Goal: Task Accomplishment & Management: Manage account settings

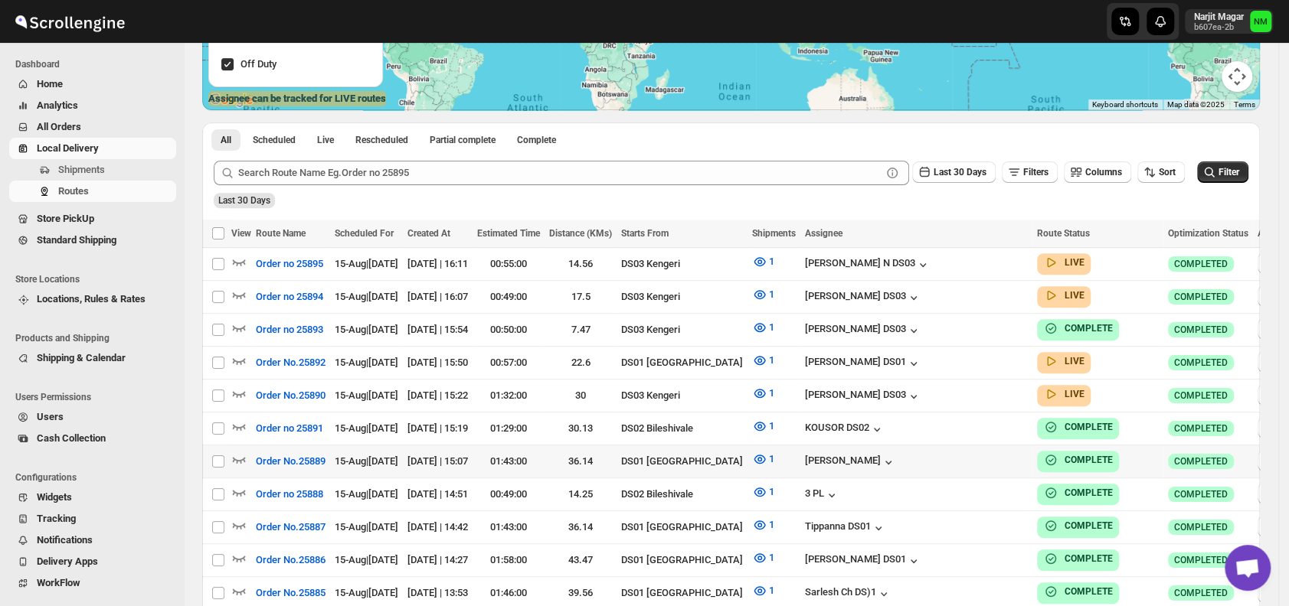
scroll to position [302, 0]
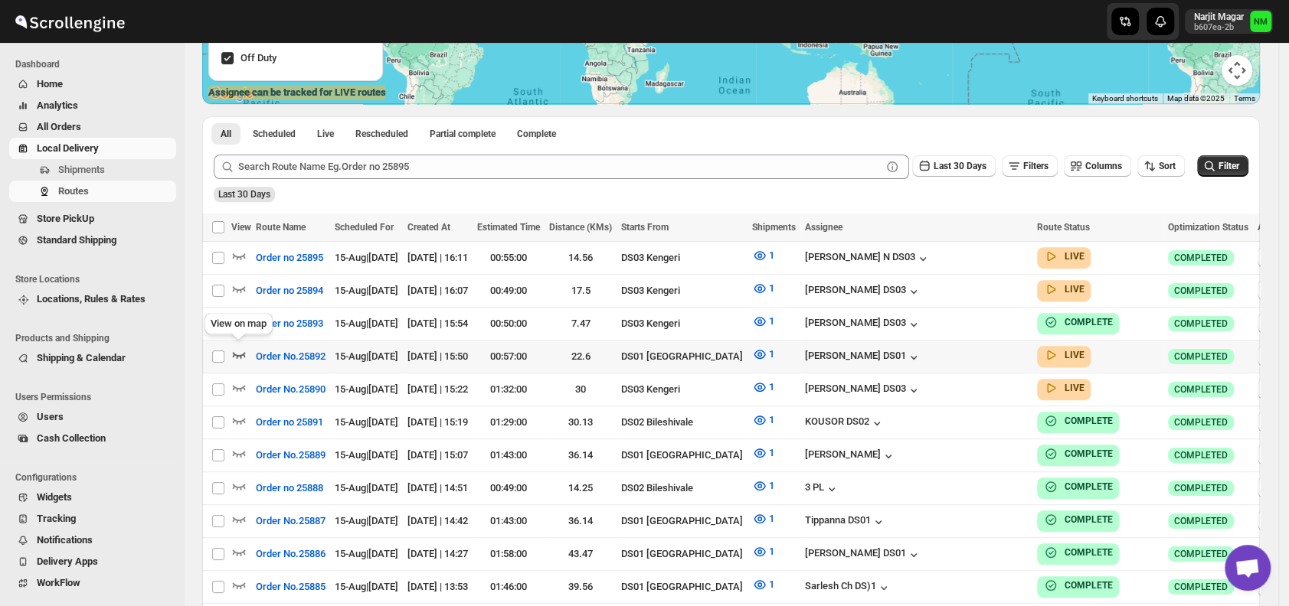
click at [243, 352] on icon "button" at bounding box center [239, 355] width 13 height 6
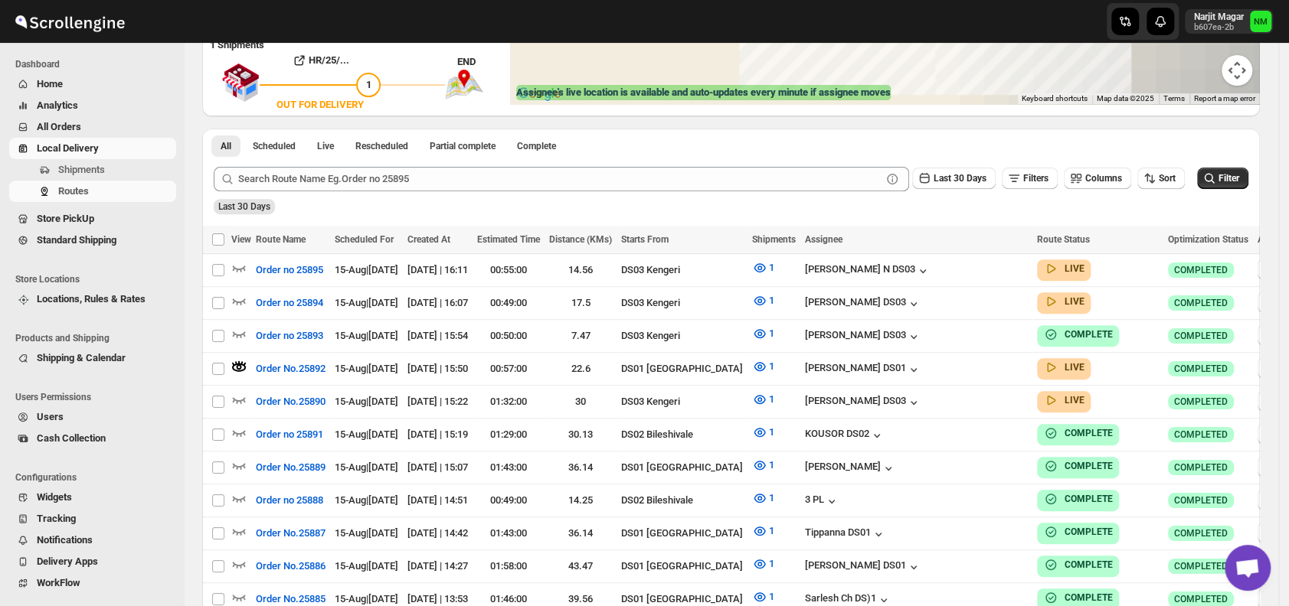
scroll to position [0, 0]
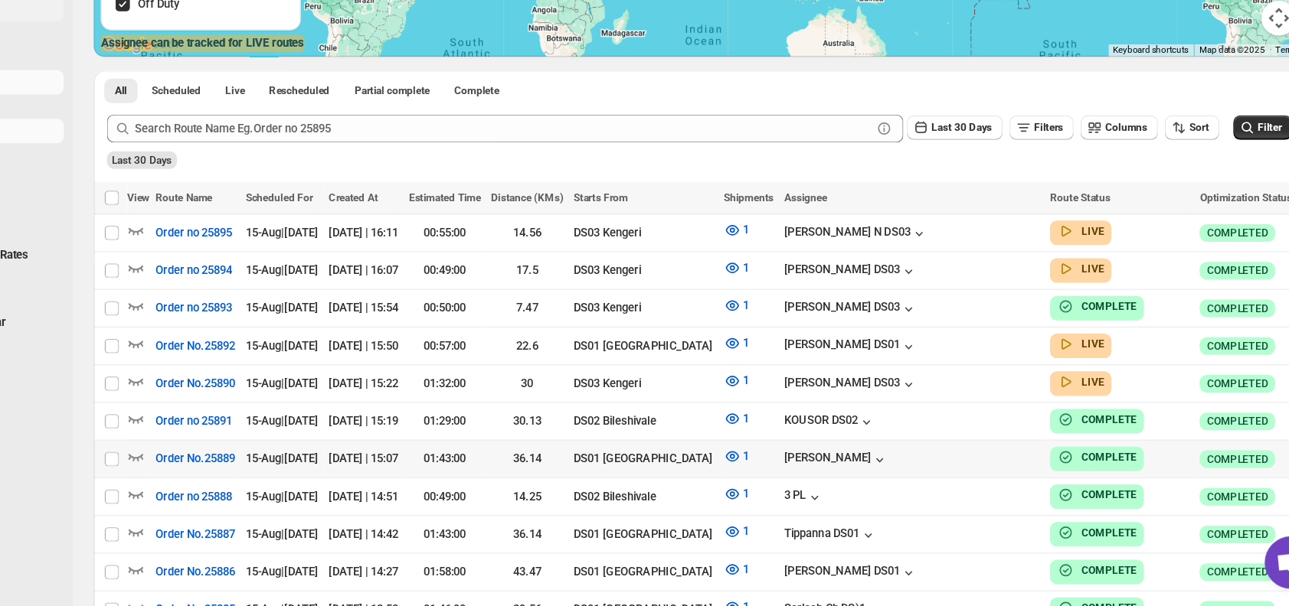
scroll to position [281, 0]
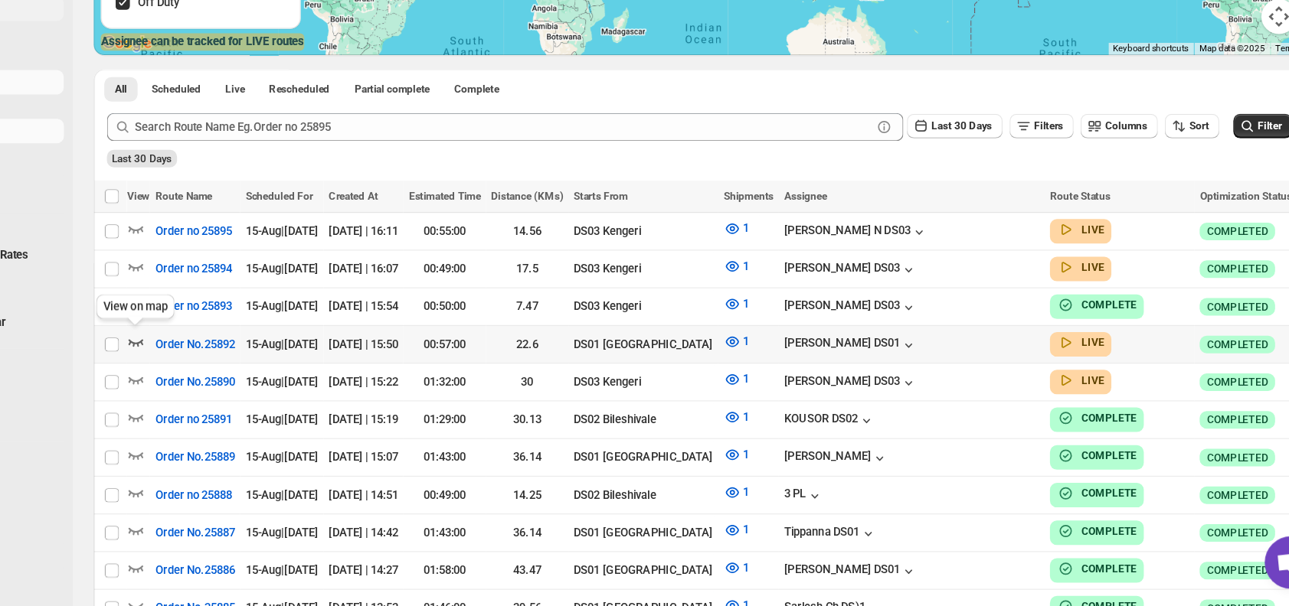
click at [237, 370] on icon "button" at bounding box center [238, 374] width 15 height 15
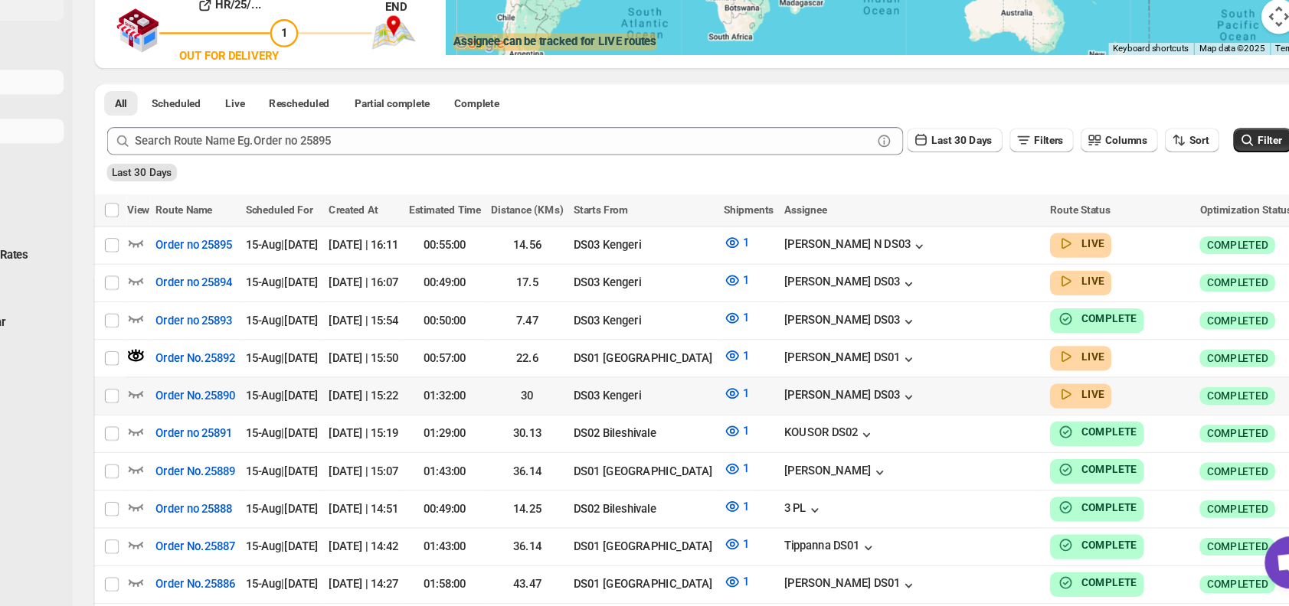
scroll to position [0, 0]
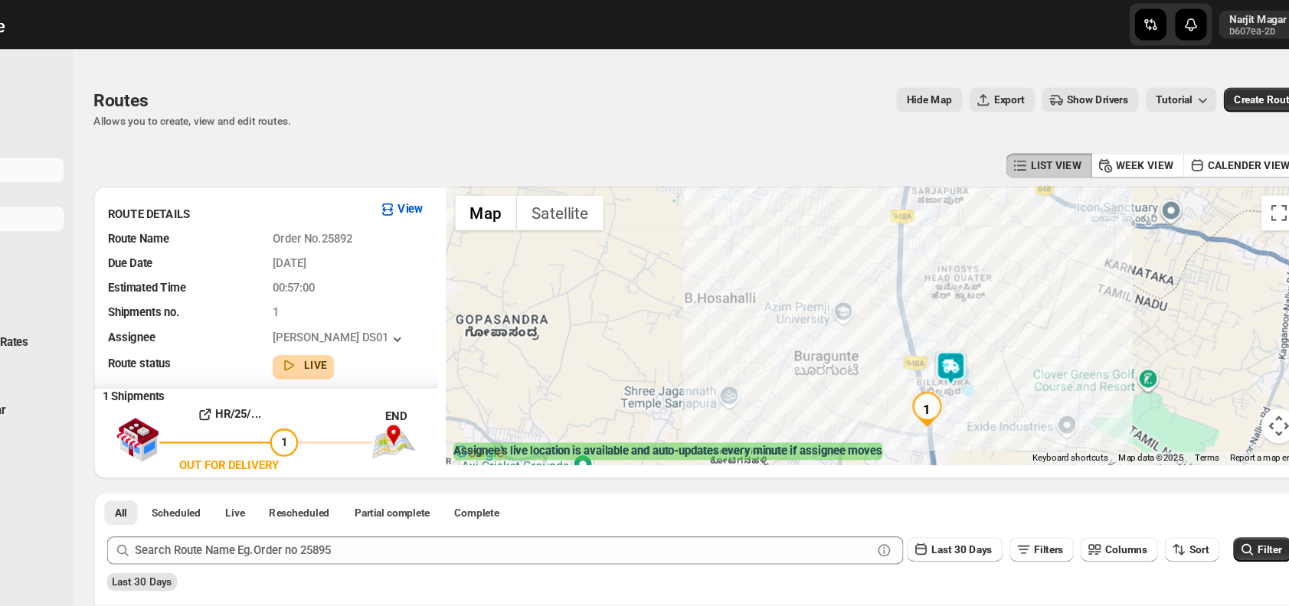
click at [962, 317] on img at bounding box center [950, 321] width 31 height 31
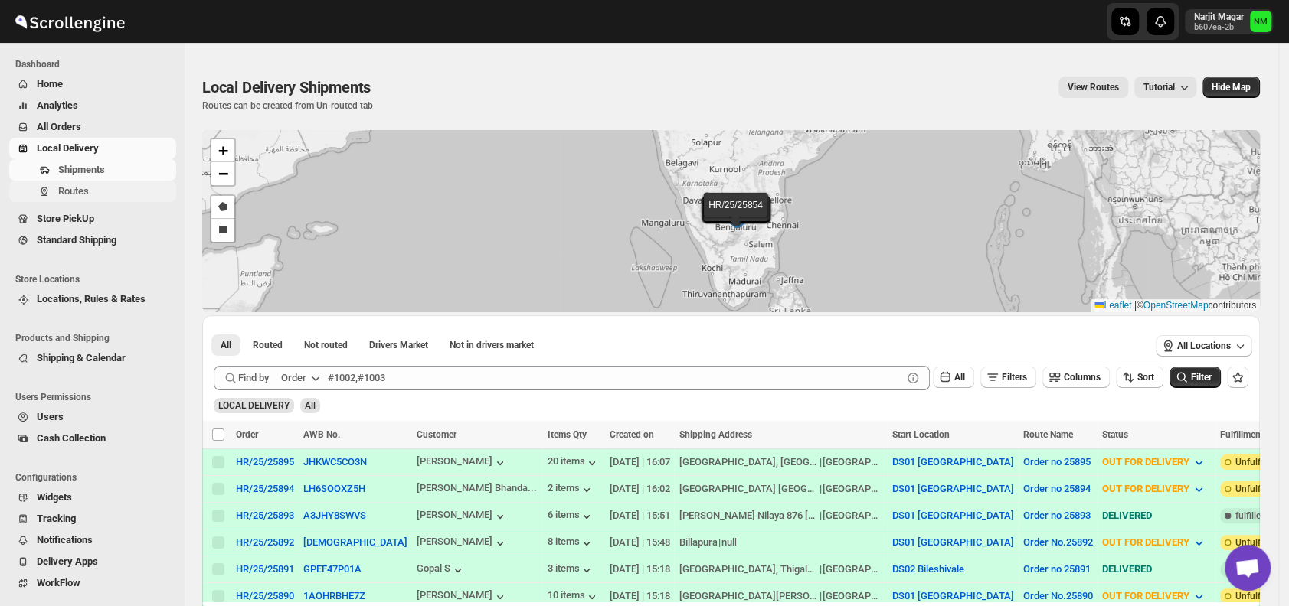
click at [78, 194] on span "Routes" at bounding box center [73, 190] width 31 height 11
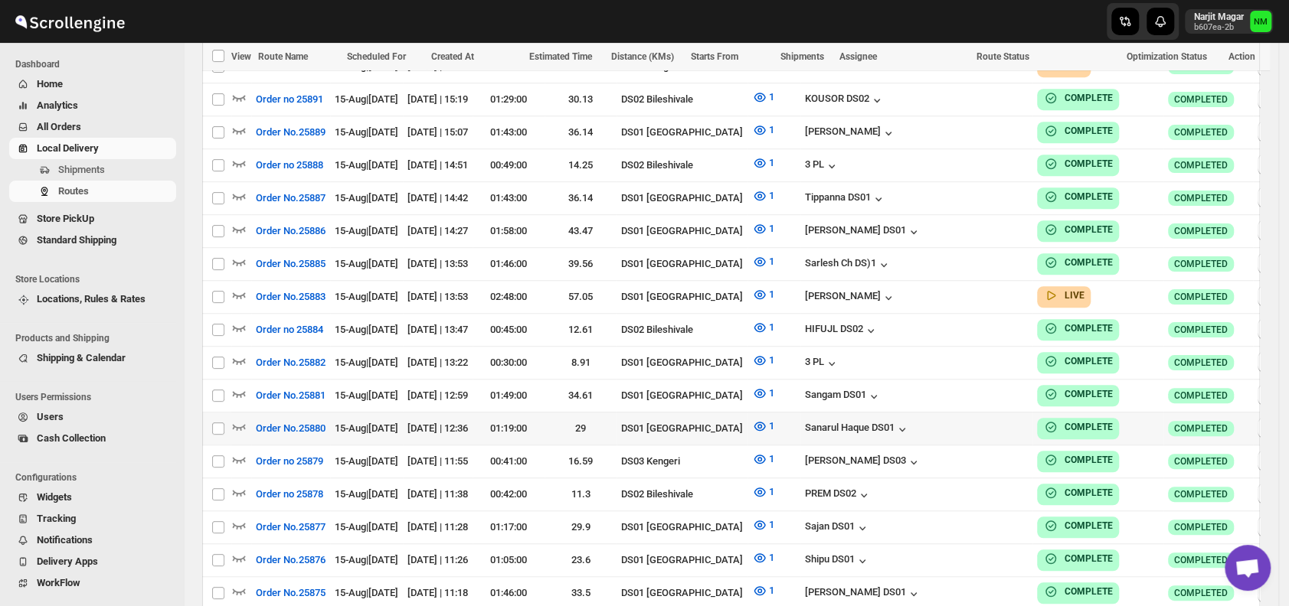
scroll to position [585, 0]
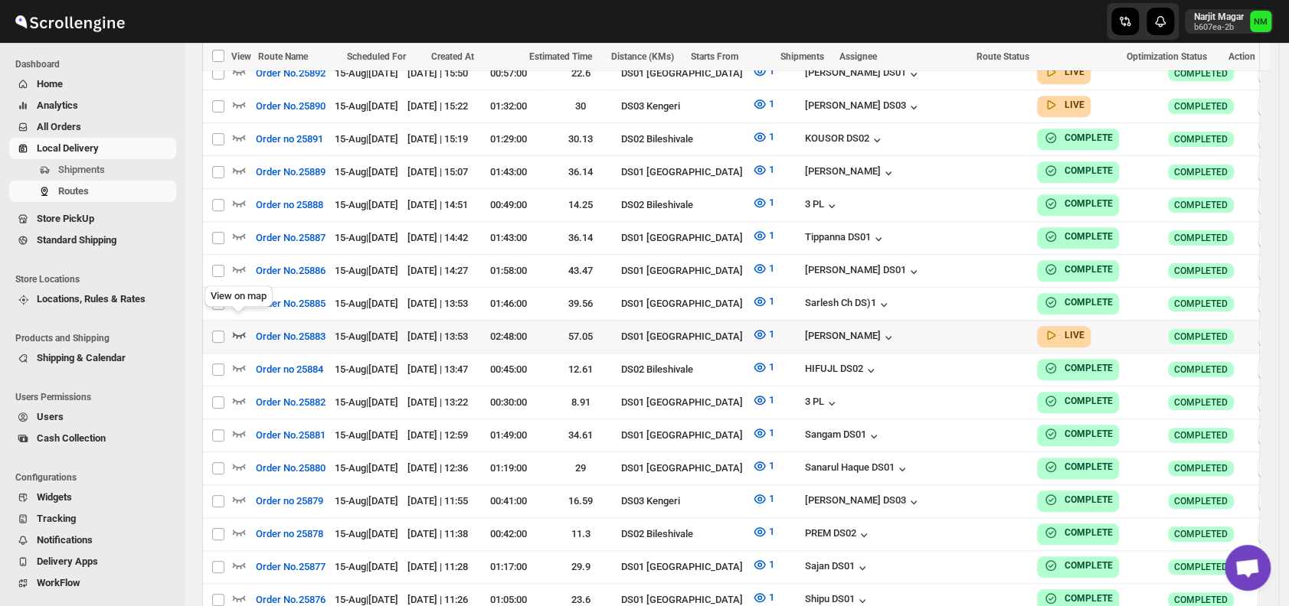
click at [239, 327] on icon "button" at bounding box center [238, 334] width 15 height 15
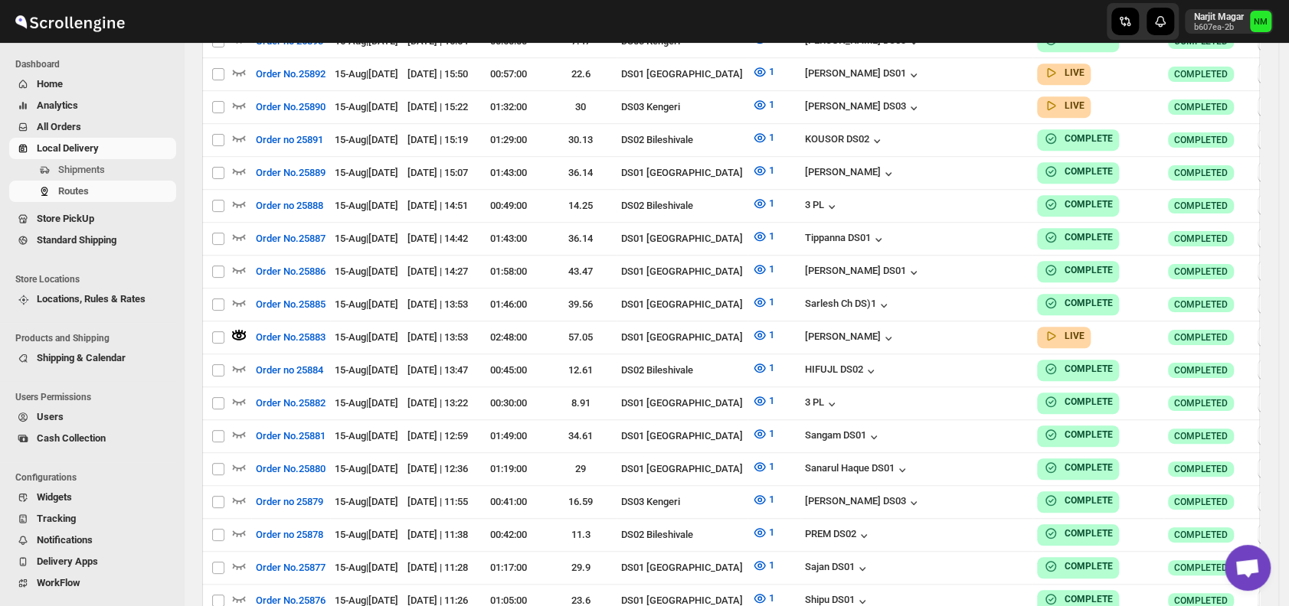
scroll to position [0, 0]
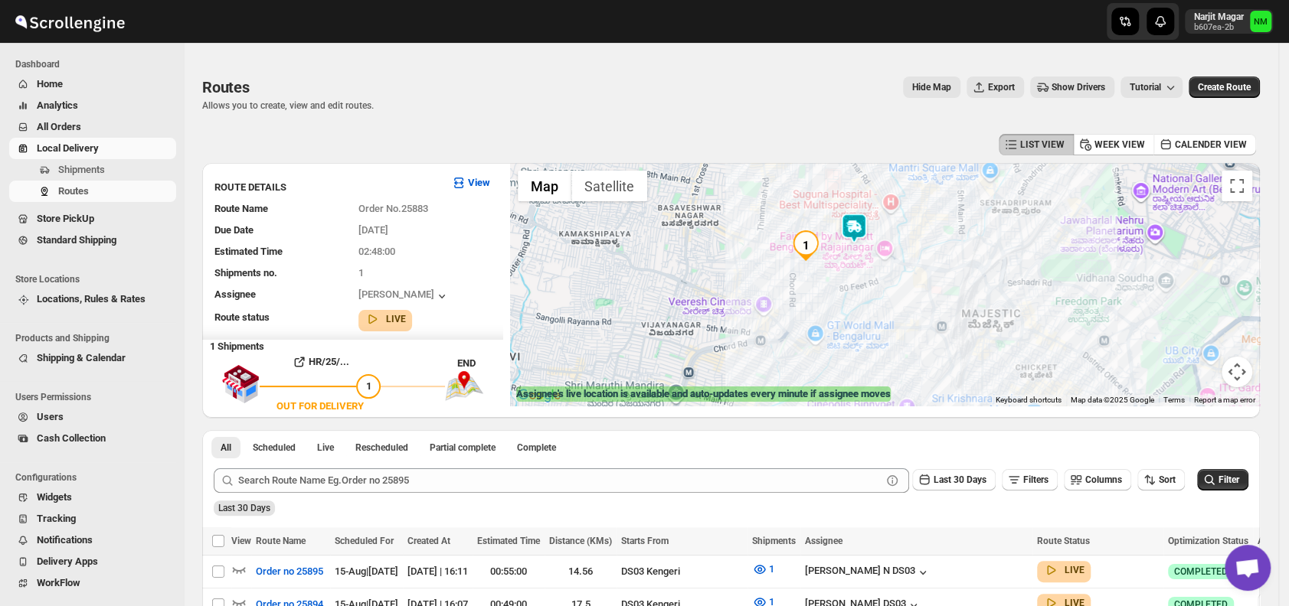
click at [854, 227] on img at bounding box center [853, 228] width 31 height 31
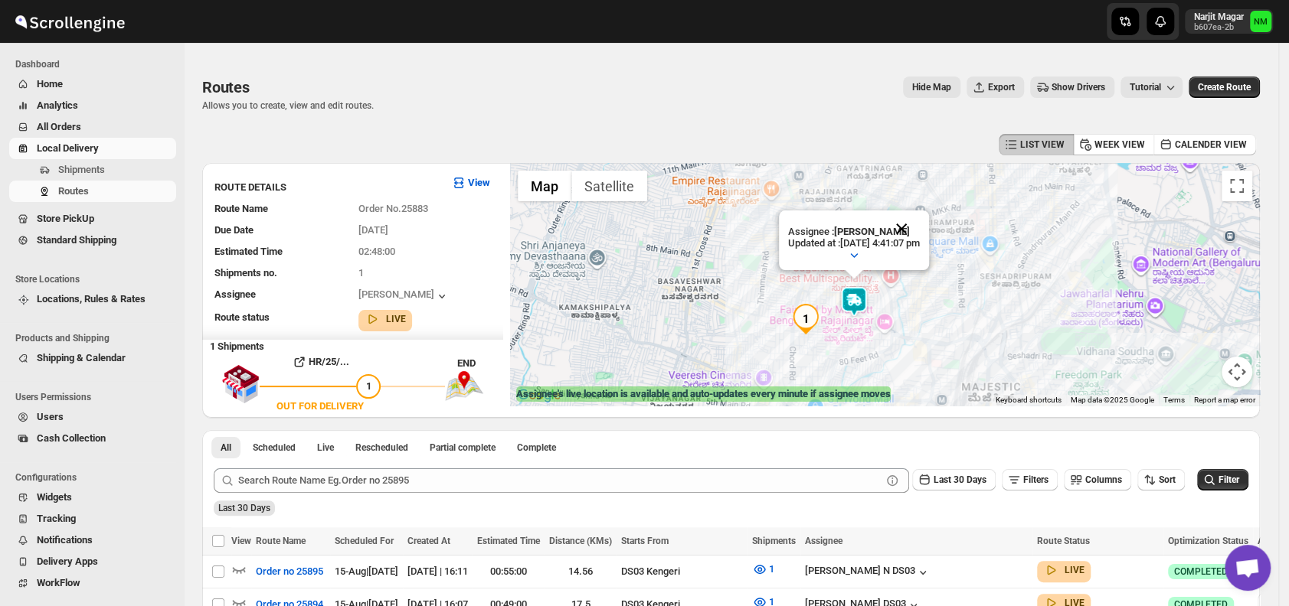
click at [919, 230] on button "Close" at bounding box center [901, 229] width 37 height 37
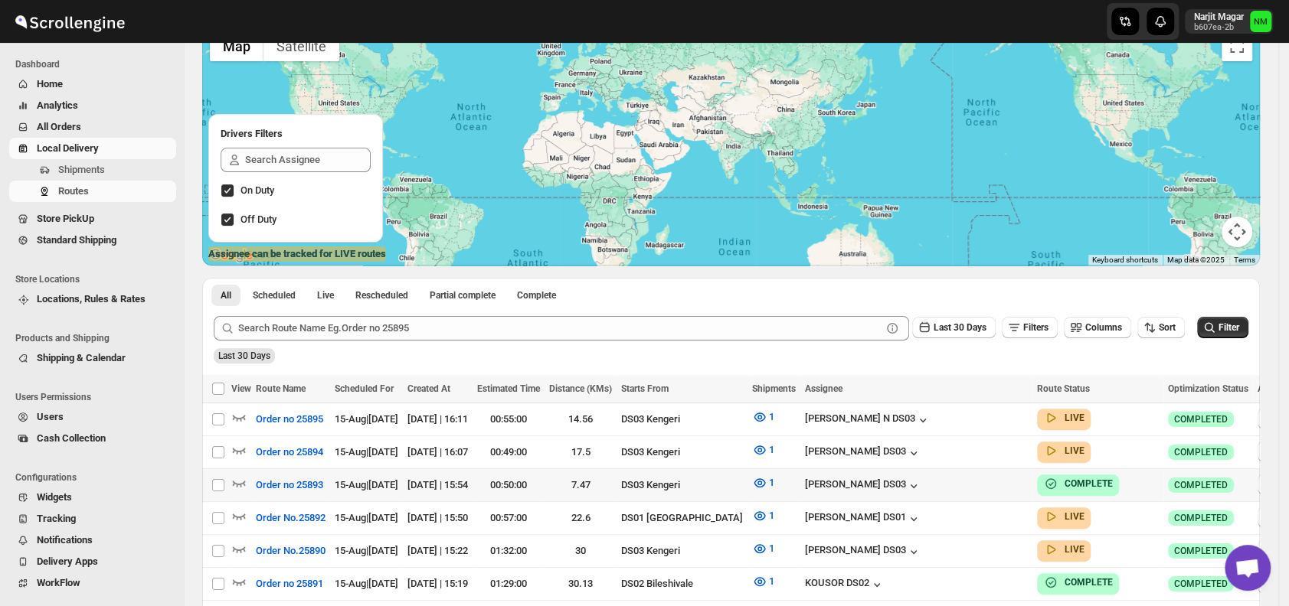
scroll to position [142, 0]
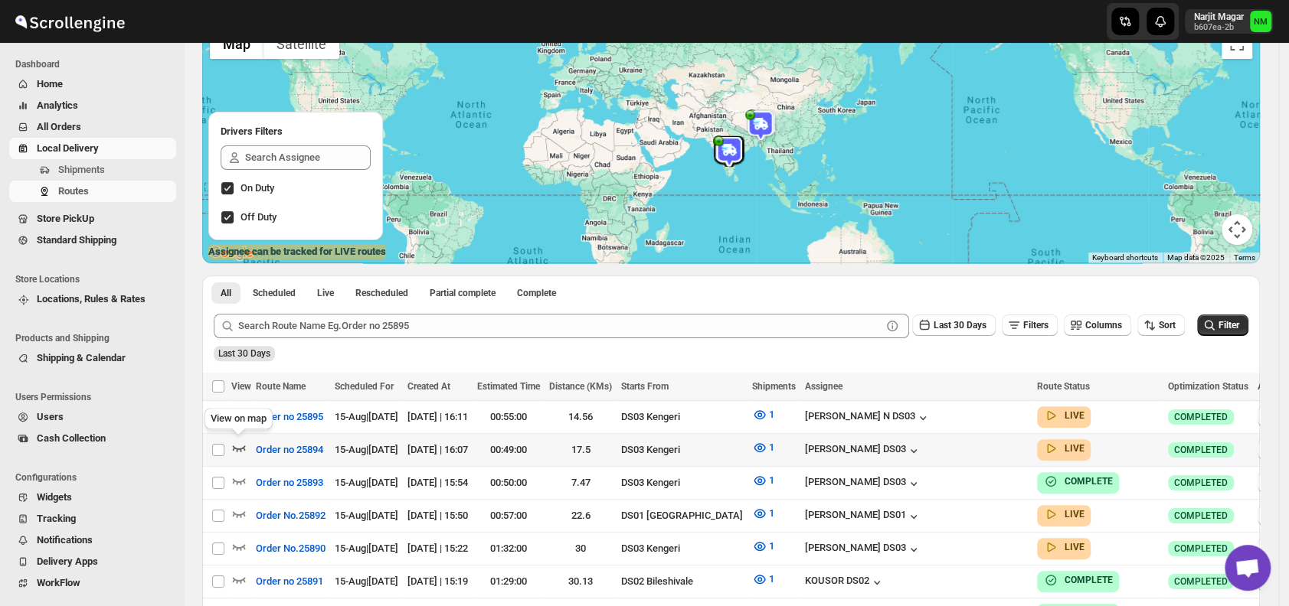
click at [237, 443] on icon "button" at bounding box center [238, 447] width 15 height 15
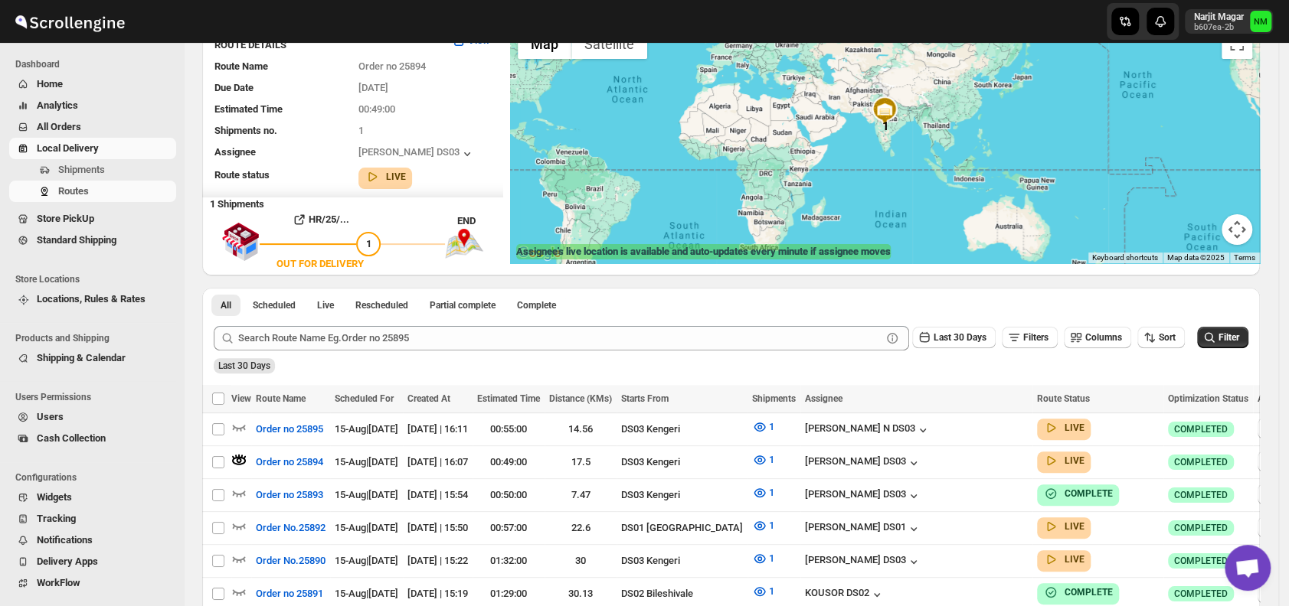
scroll to position [0, 0]
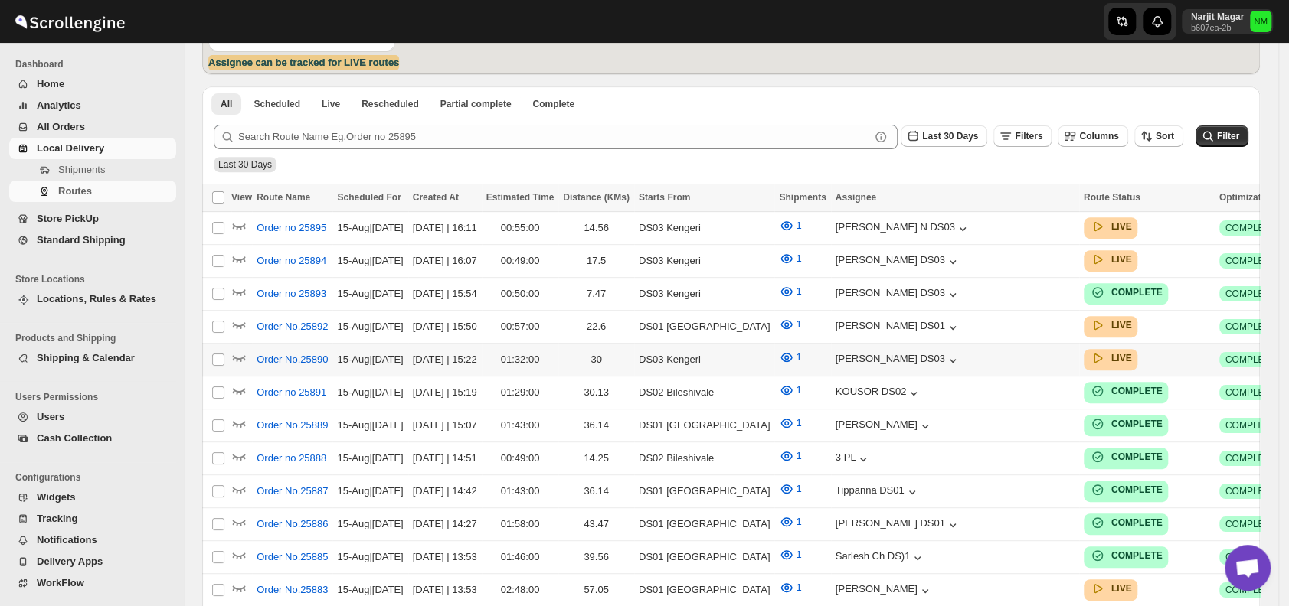
scroll to position [332, 0]
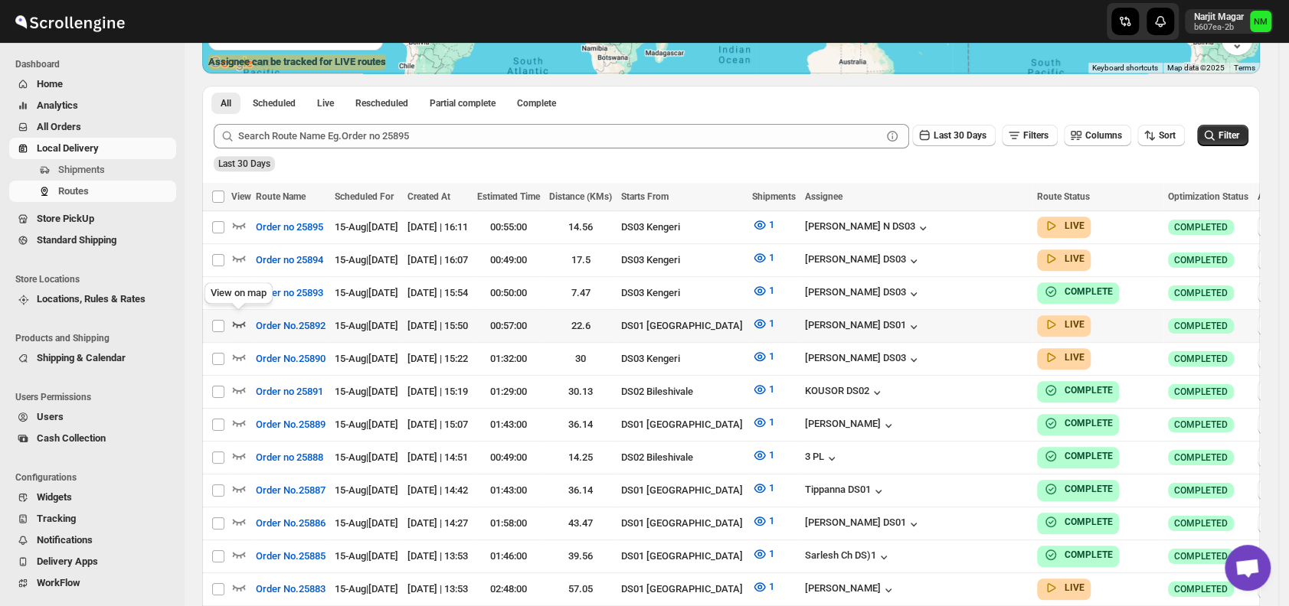
click at [236, 322] on icon "button" at bounding box center [239, 325] width 13 height 6
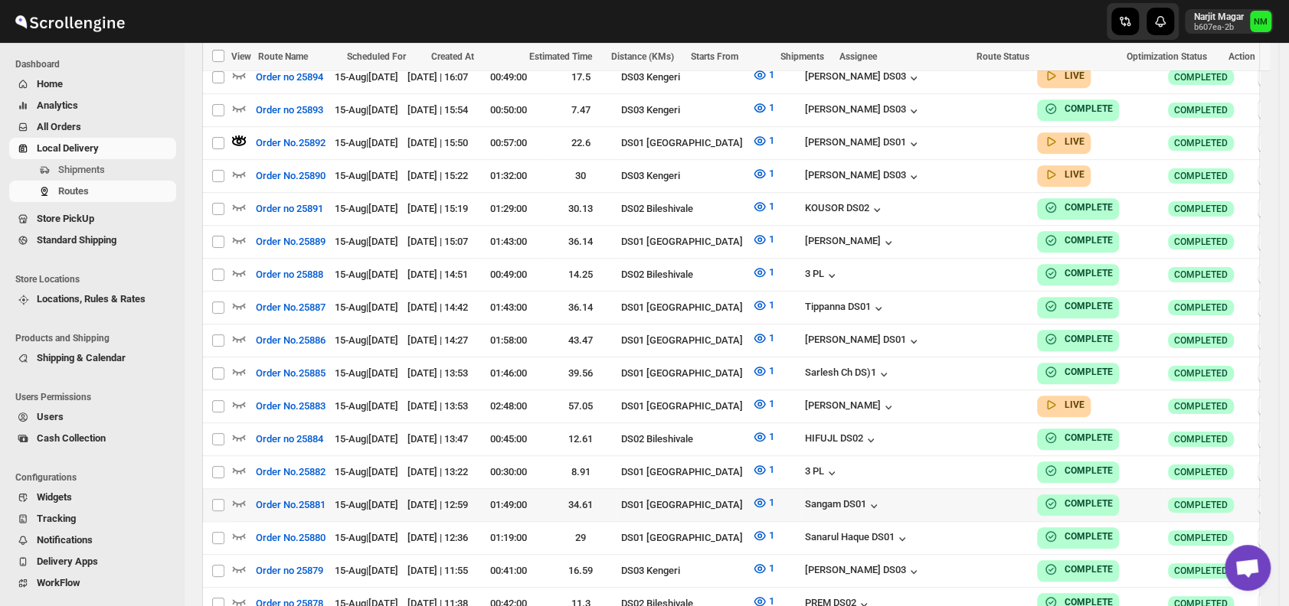
scroll to position [559, 0]
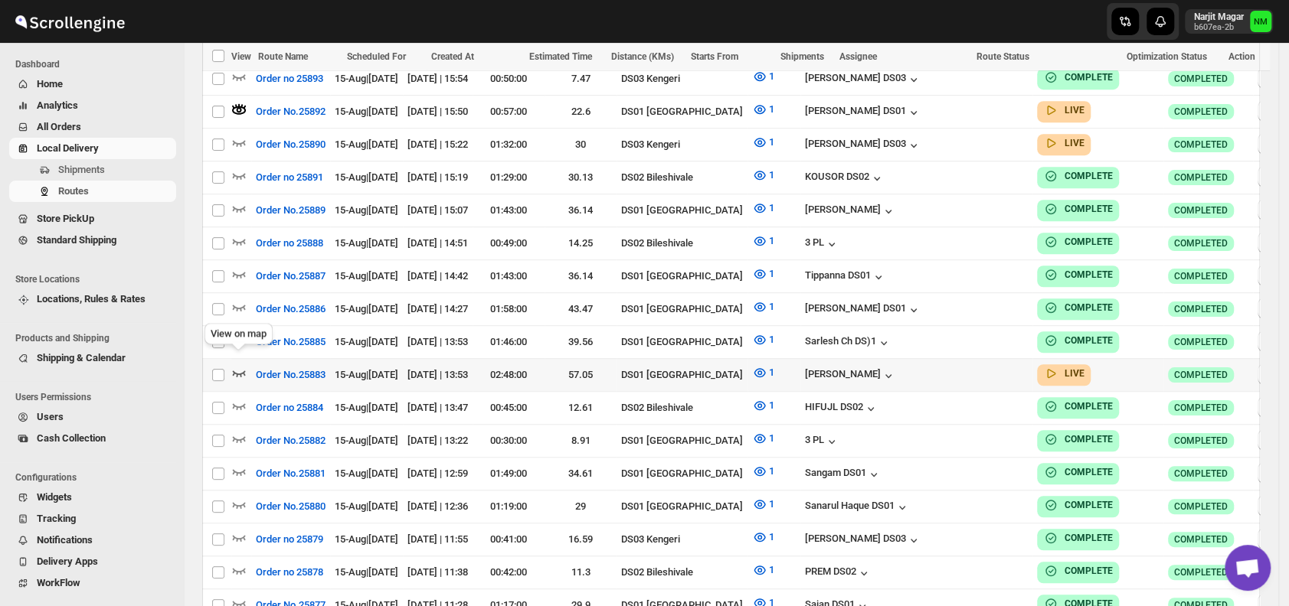
click at [234, 365] on icon "button" at bounding box center [238, 372] width 15 height 15
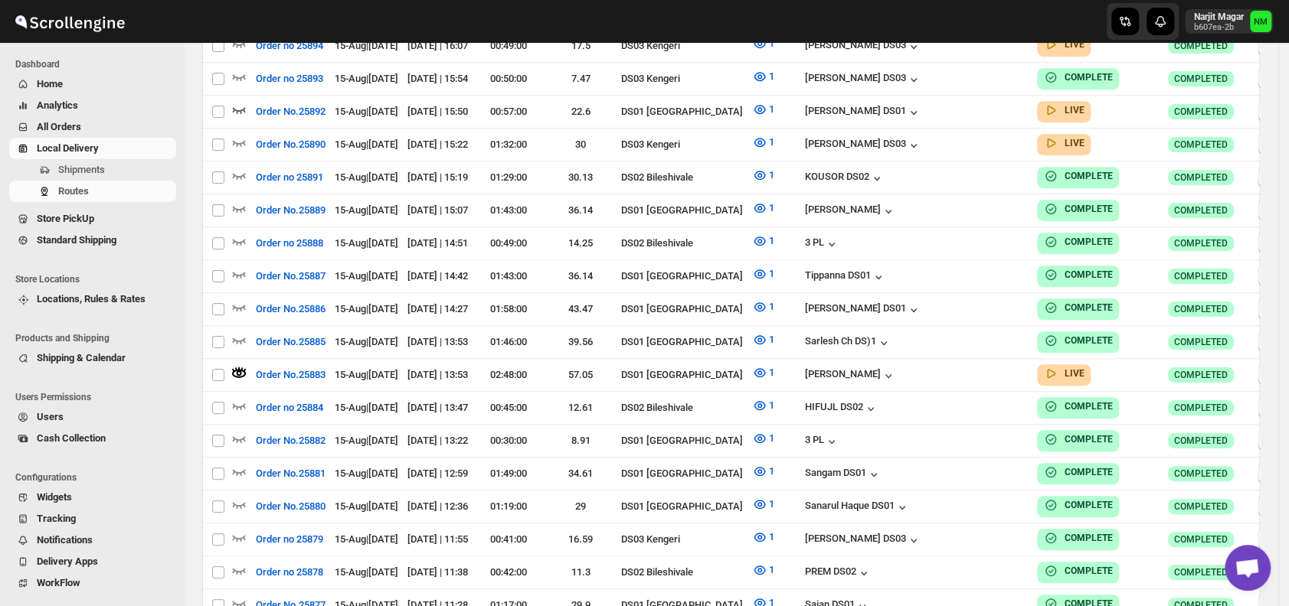
scroll to position [0, 0]
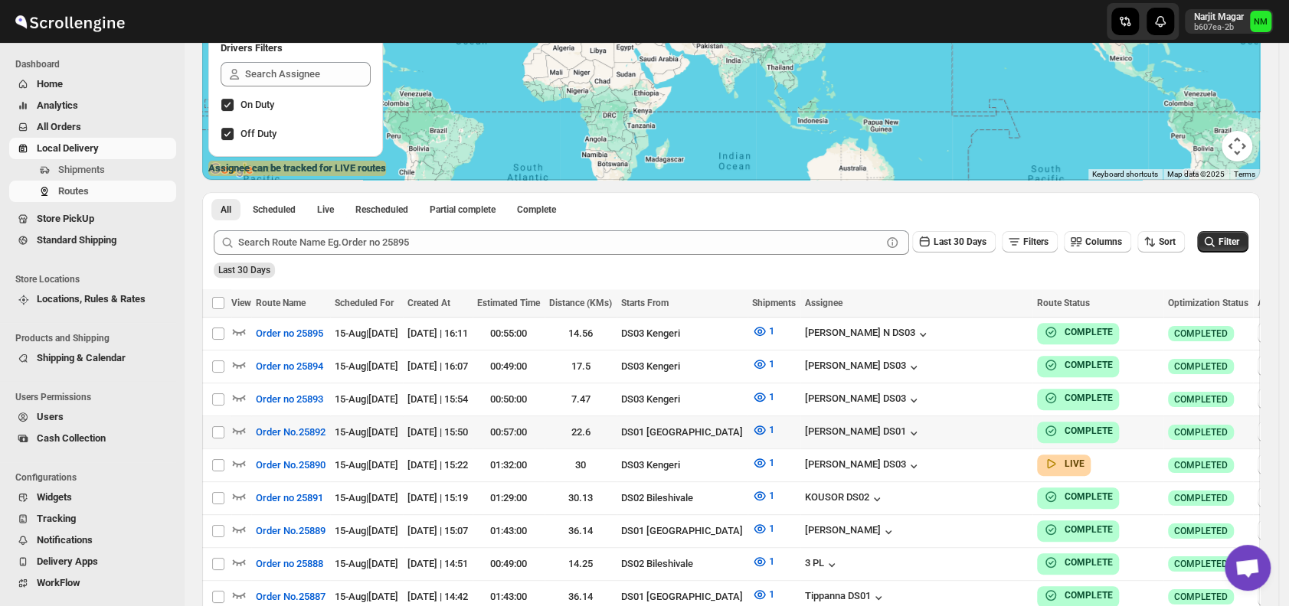
scroll to position [240, 0]
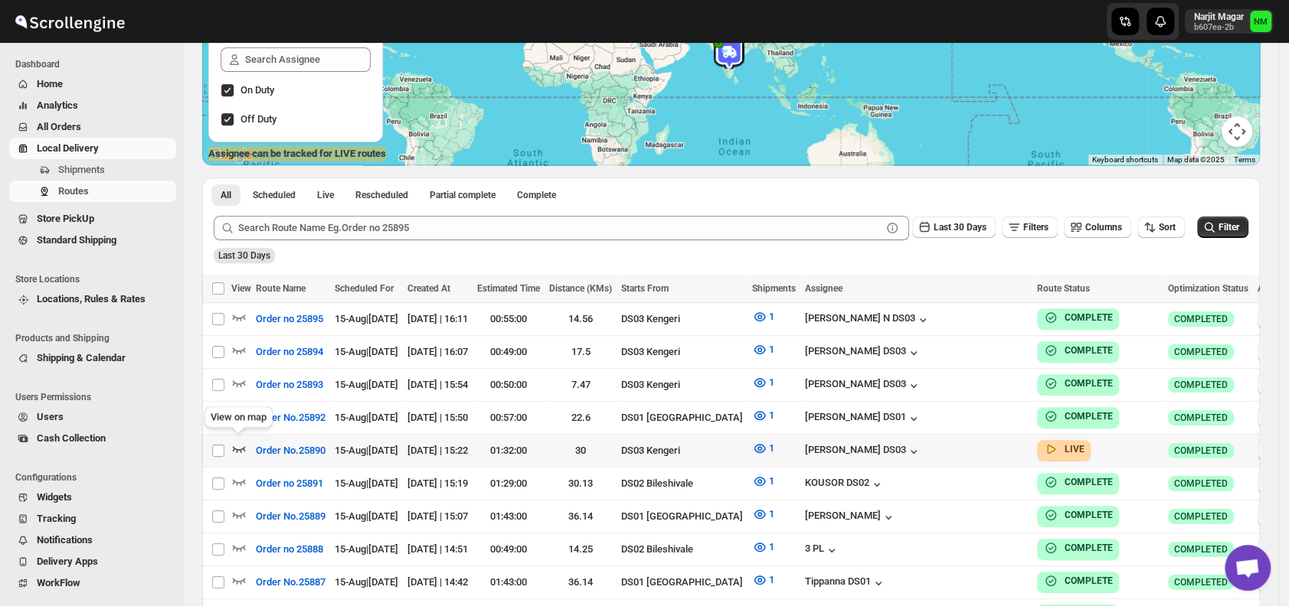
click at [240, 446] on icon "button" at bounding box center [239, 449] width 13 height 6
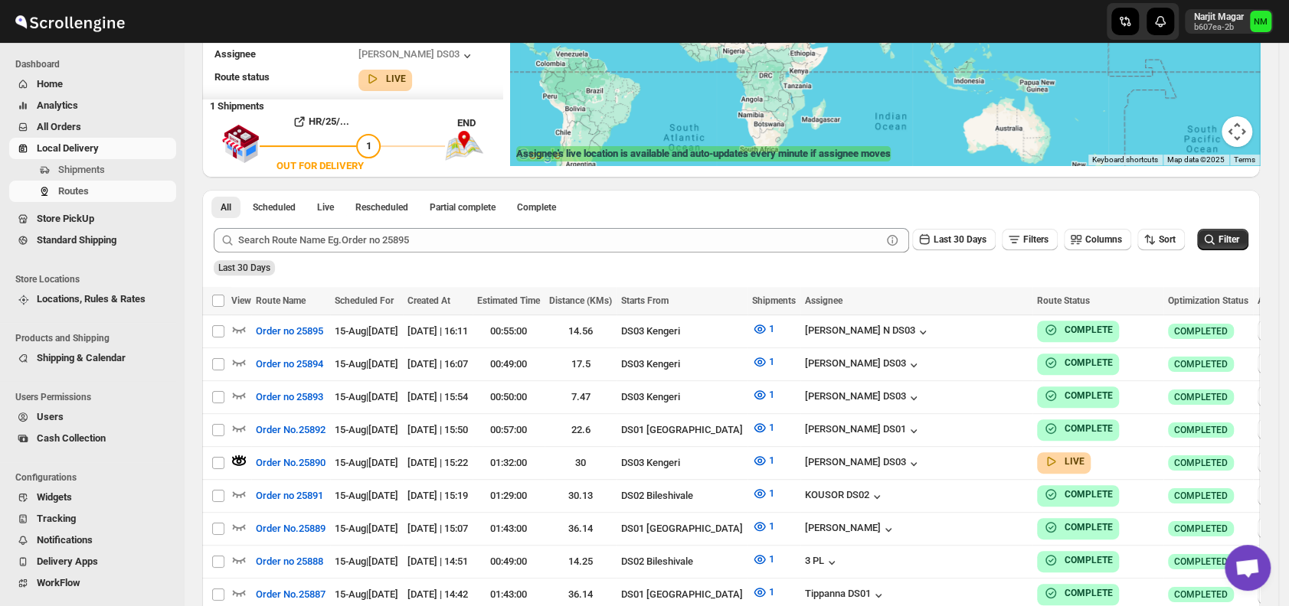
scroll to position [0, 0]
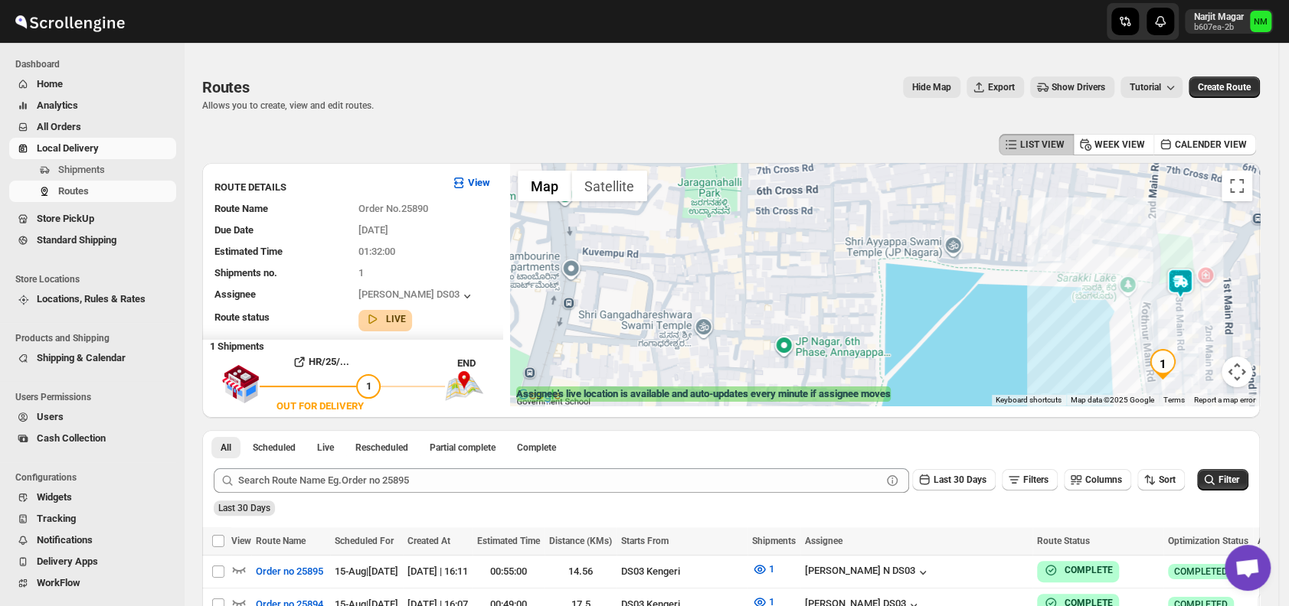
click at [1190, 283] on img at bounding box center [1179, 283] width 31 height 31
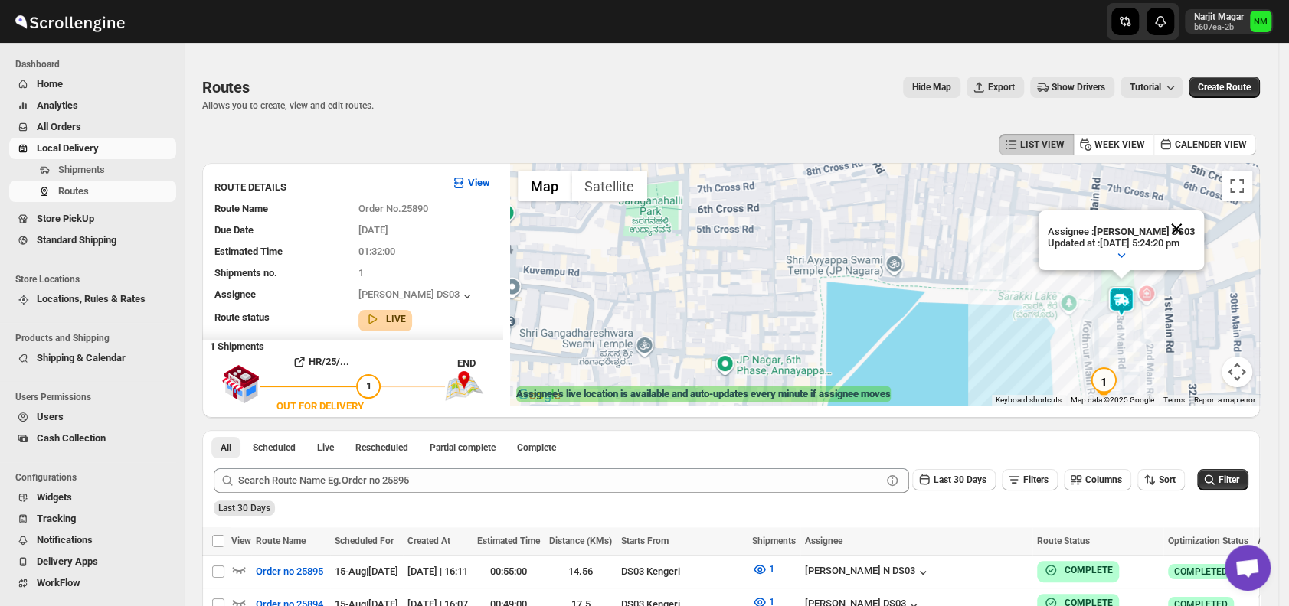
click at [1190, 224] on button "Close" at bounding box center [1176, 229] width 37 height 37
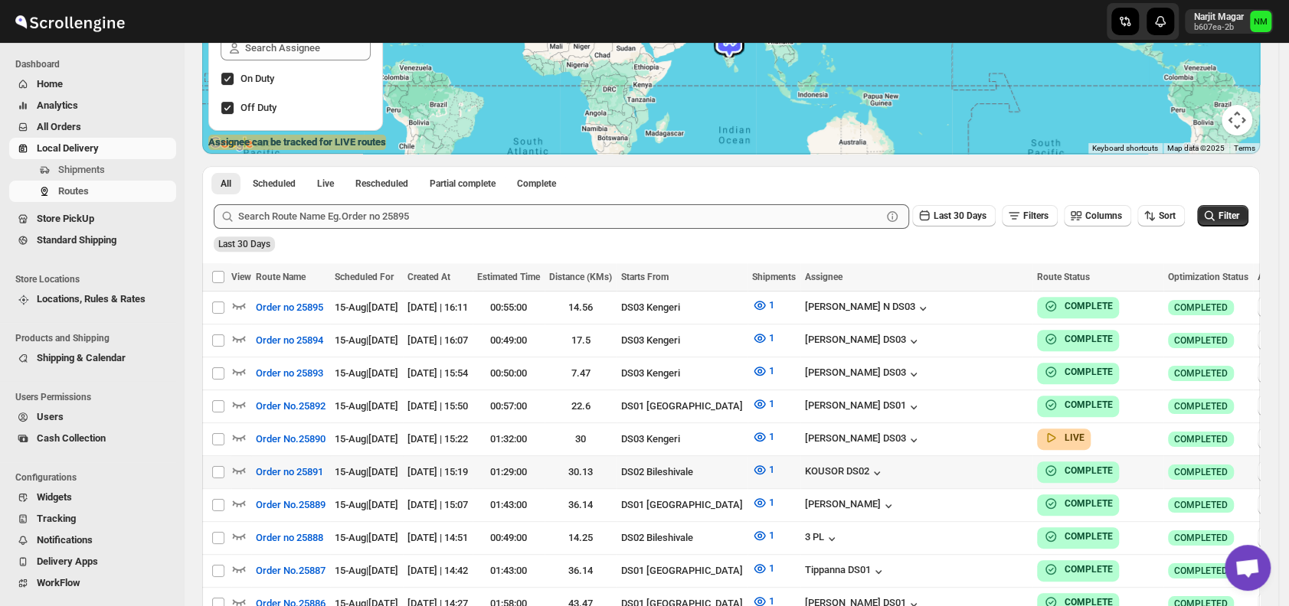
scroll to position [253, 0]
click at [239, 429] on icon "button" at bounding box center [238, 436] width 15 height 15
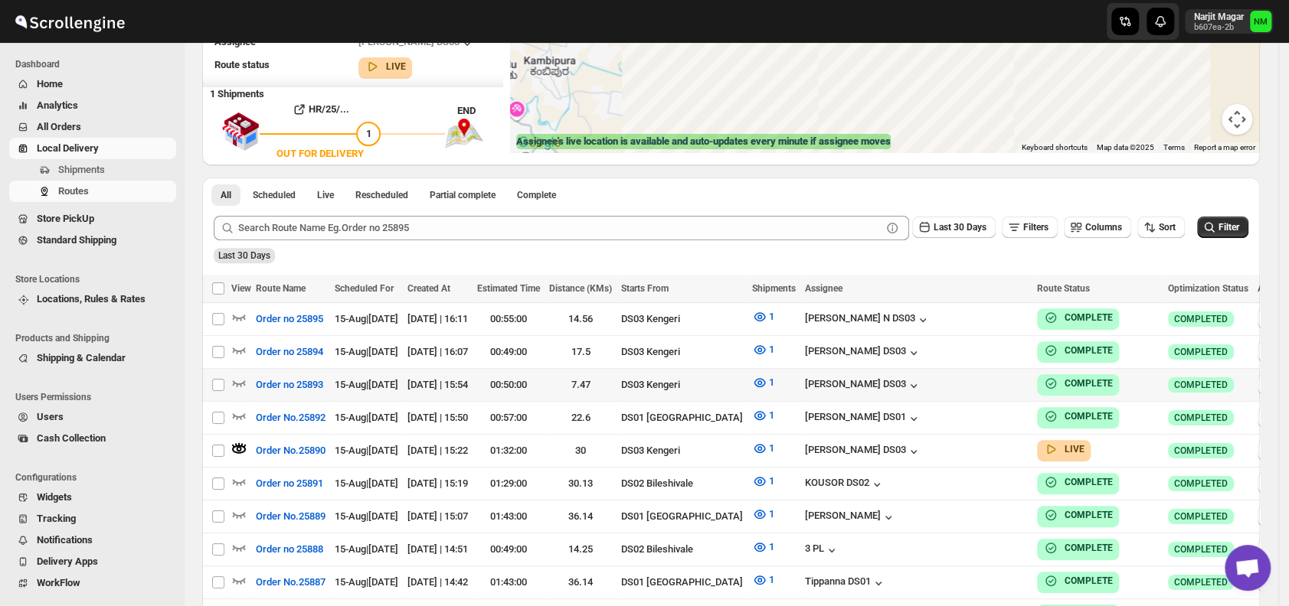
scroll to position [0, 0]
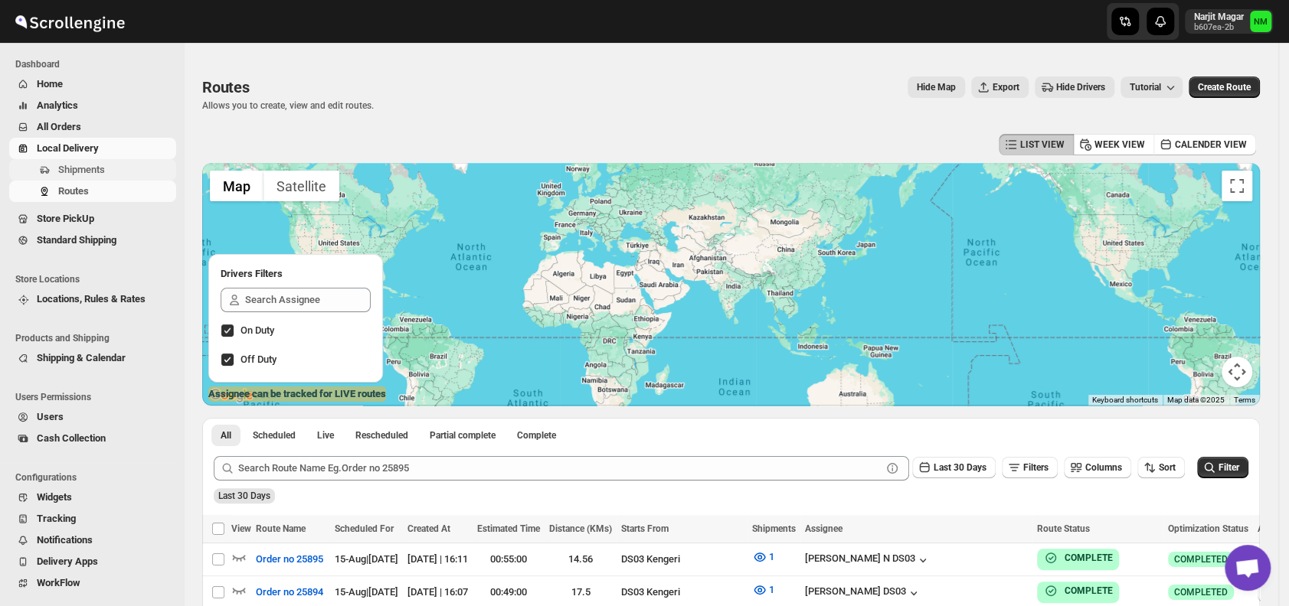
click at [63, 168] on span "Shipments" at bounding box center [81, 169] width 47 height 11
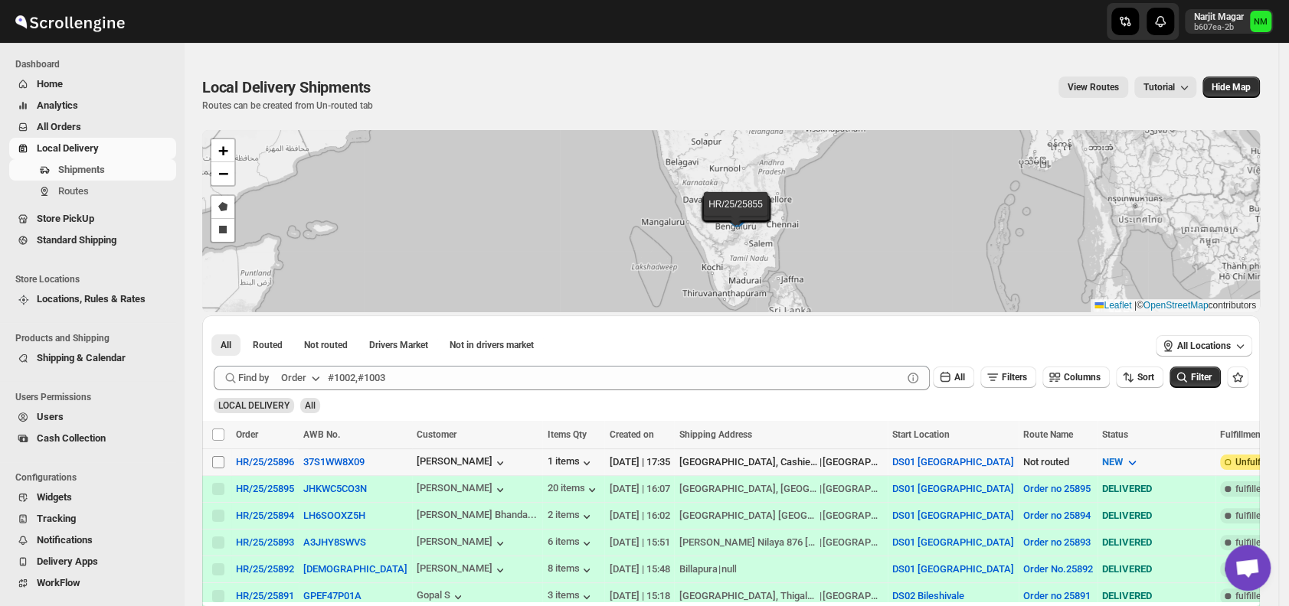
click at [214, 459] on input "Select shipment" at bounding box center [218, 462] width 12 height 12
checkbox input "true"
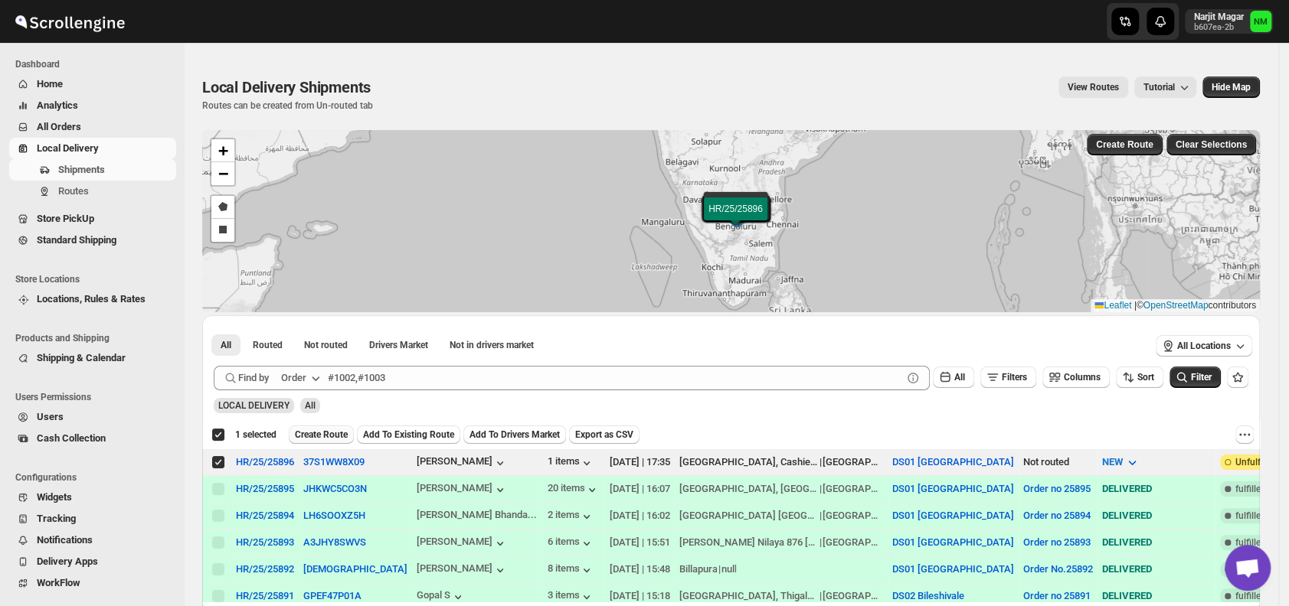
click at [318, 434] on span "Create Route" at bounding box center [321, 435] width 53 height 12
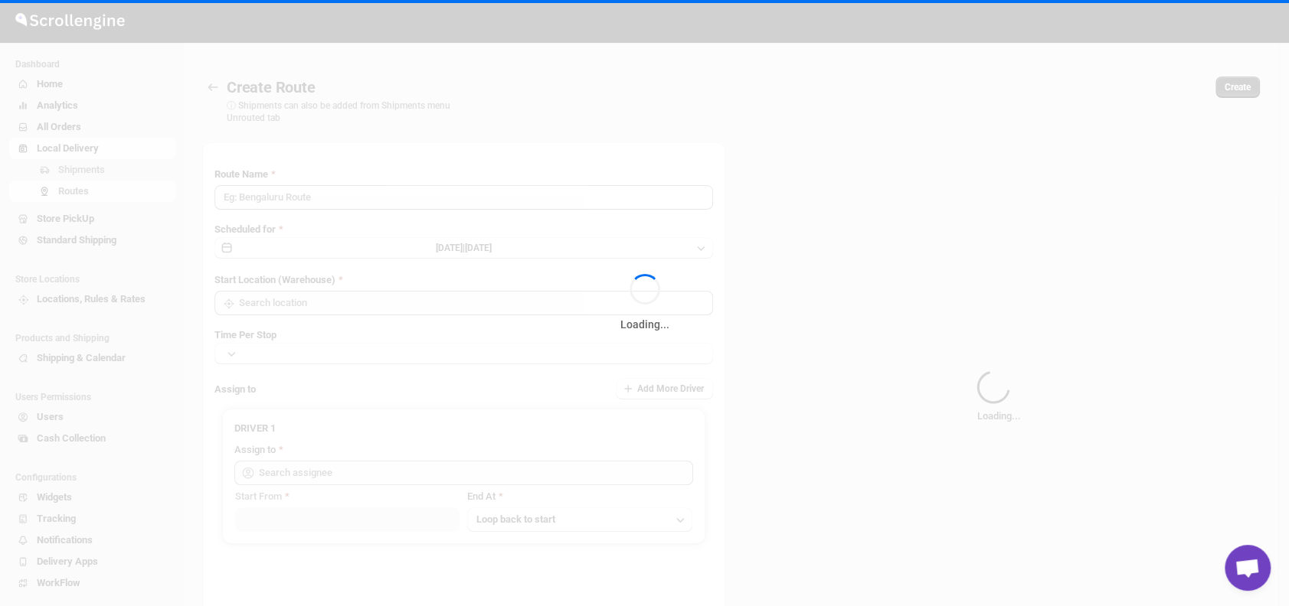
type input "Route - 15/08-0540"
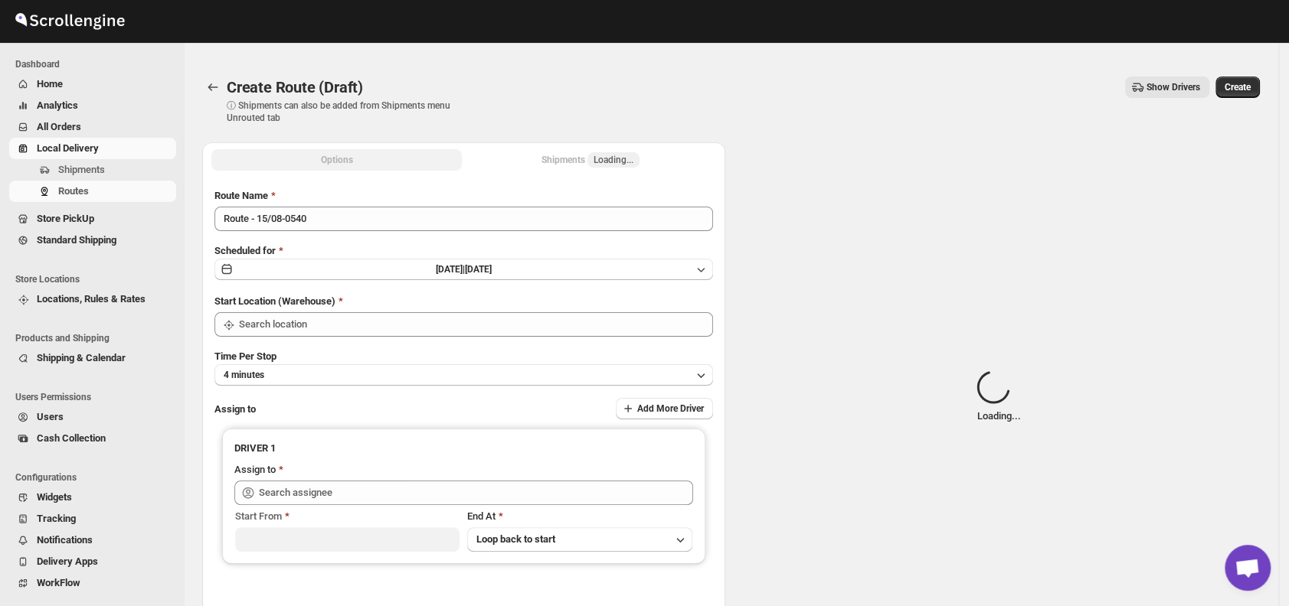
type input "DS01 [GEOGRAPHIC_DATA]"
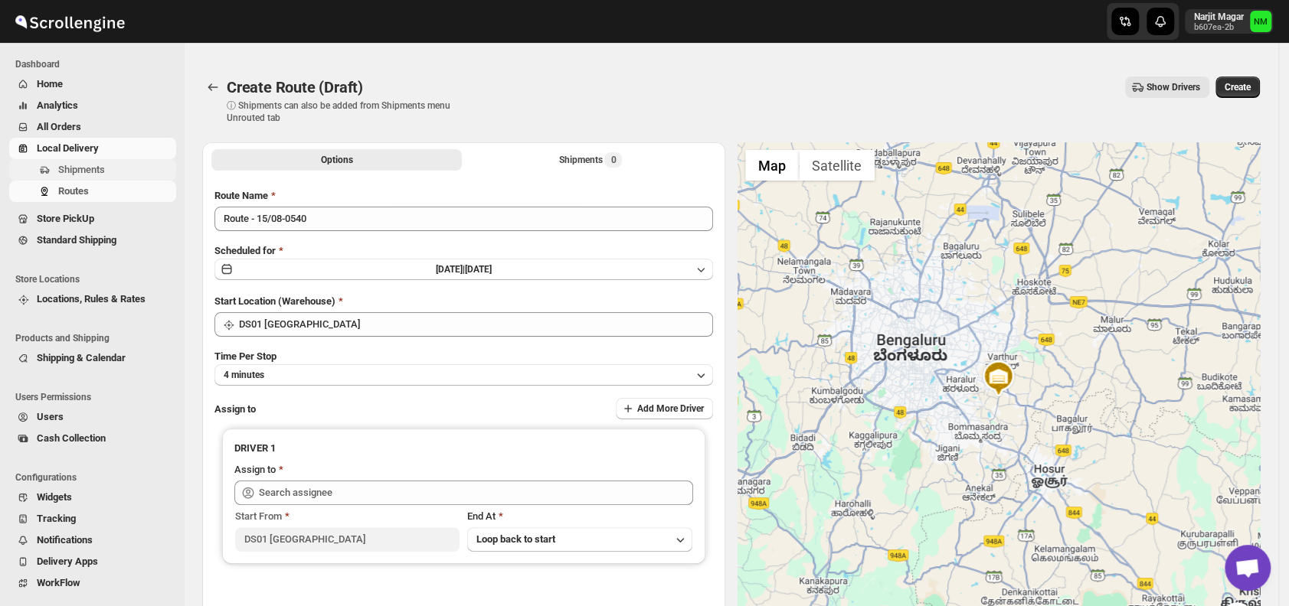
click at [100, 166] on span "Shipments" at bounding box center [81, 169] width 47 height 11
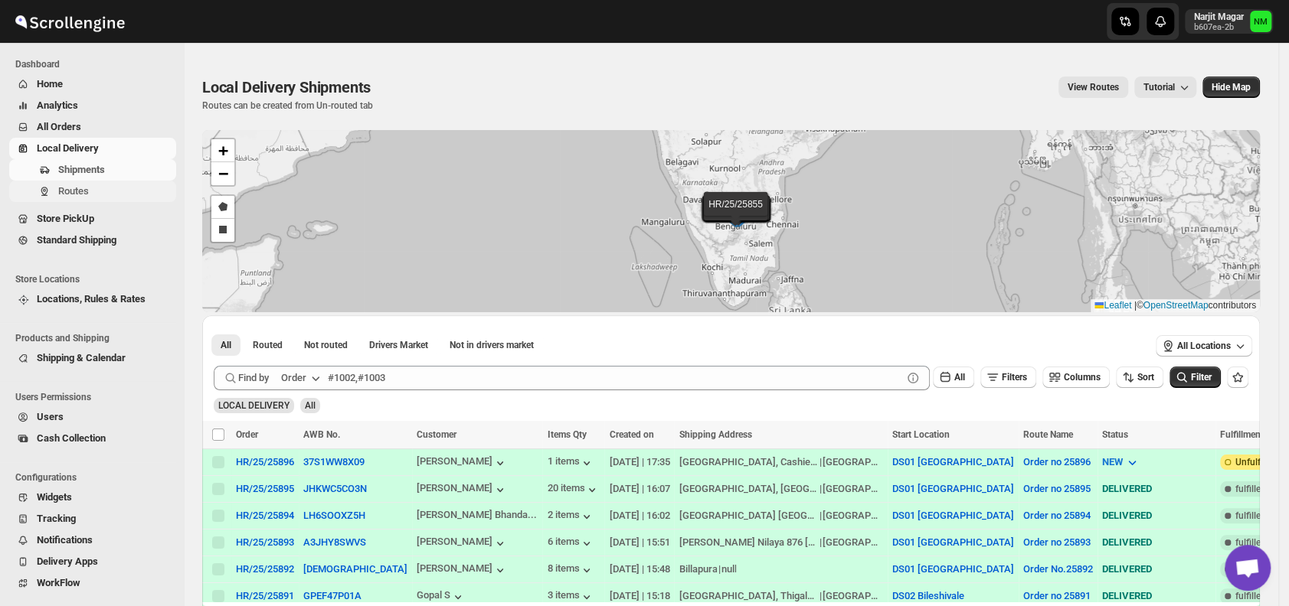
click at [98, 184] on span "Routes" at bounding box center [115, 191] width 115 height 15
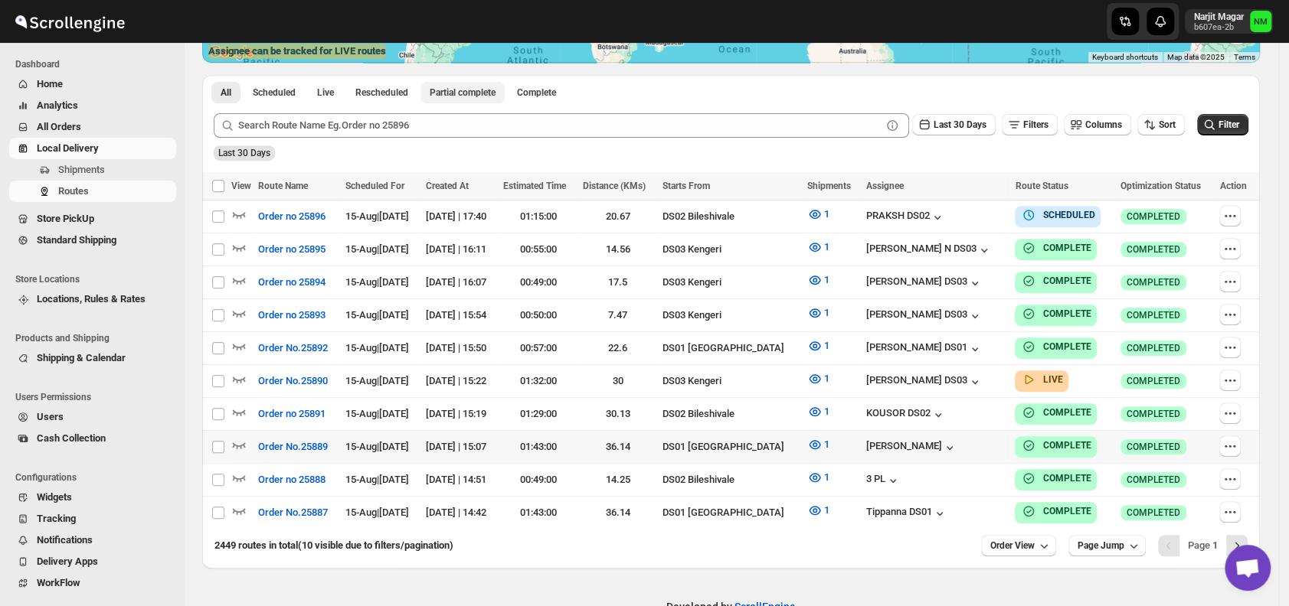
scroll to position [361, 0]
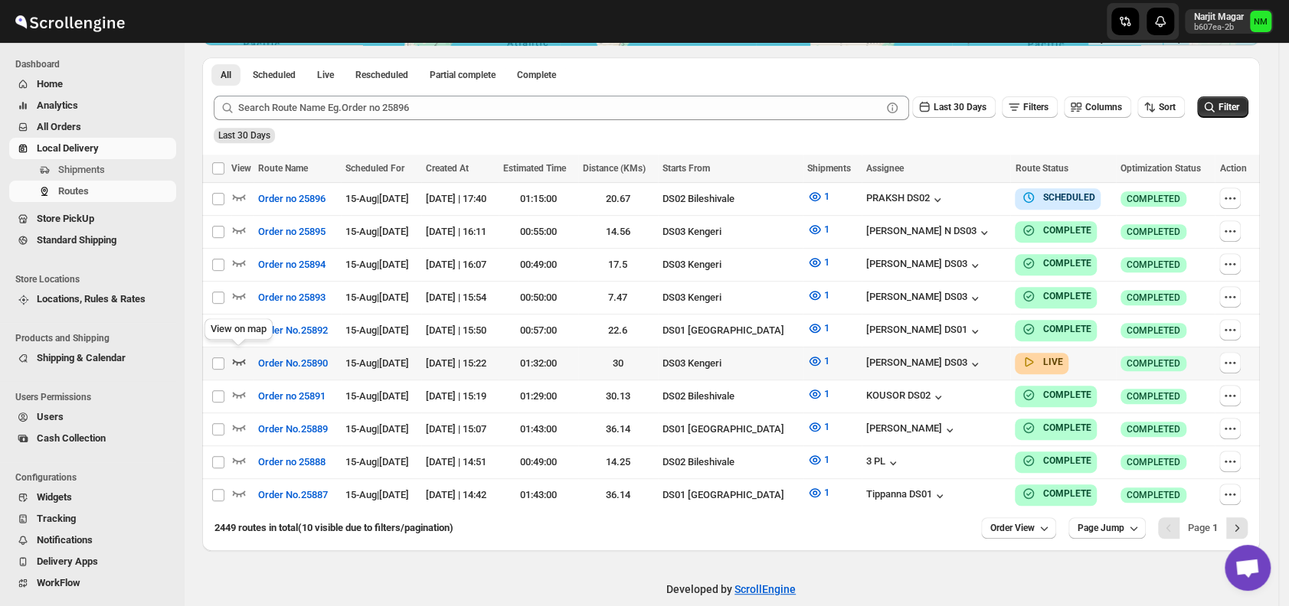
click at [239, 354] on icon "button" at bounding box center [238, 361] width 15 height 15
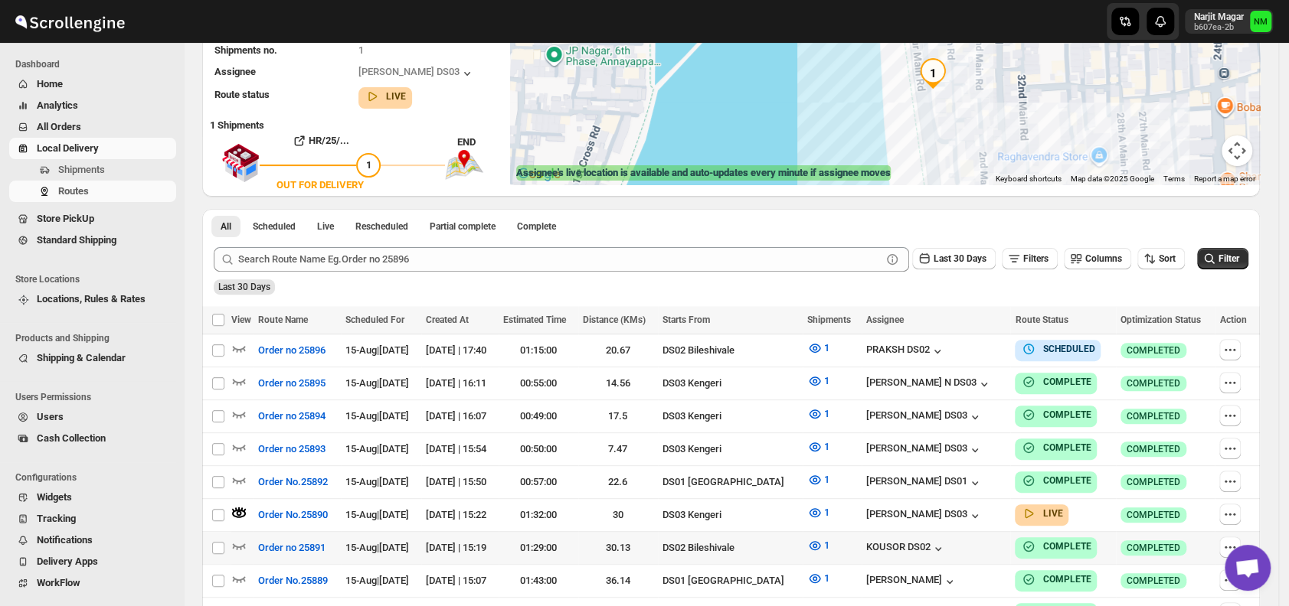
scroll to position [222, 0]
click at [1237, 348] on icon "button" at bounding box center [1229, 348] width 15 height 15
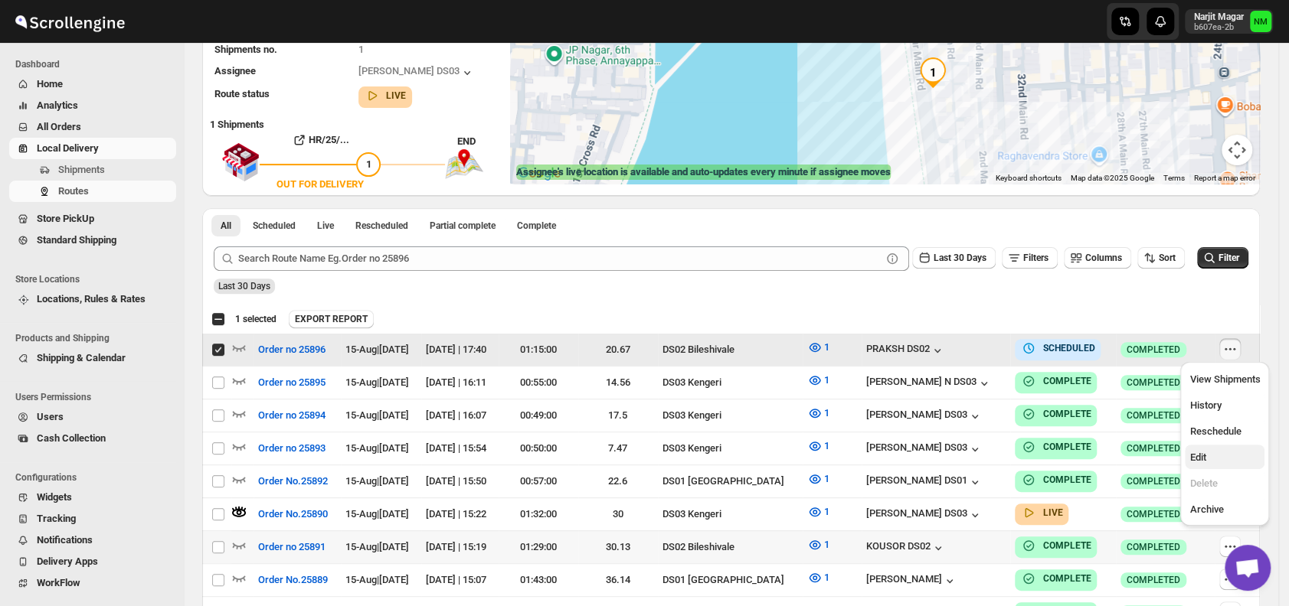
click at [1205, 452] on span "Edit" at bounding box center [1197, 457] width 16 height 11
checkbox input "false"
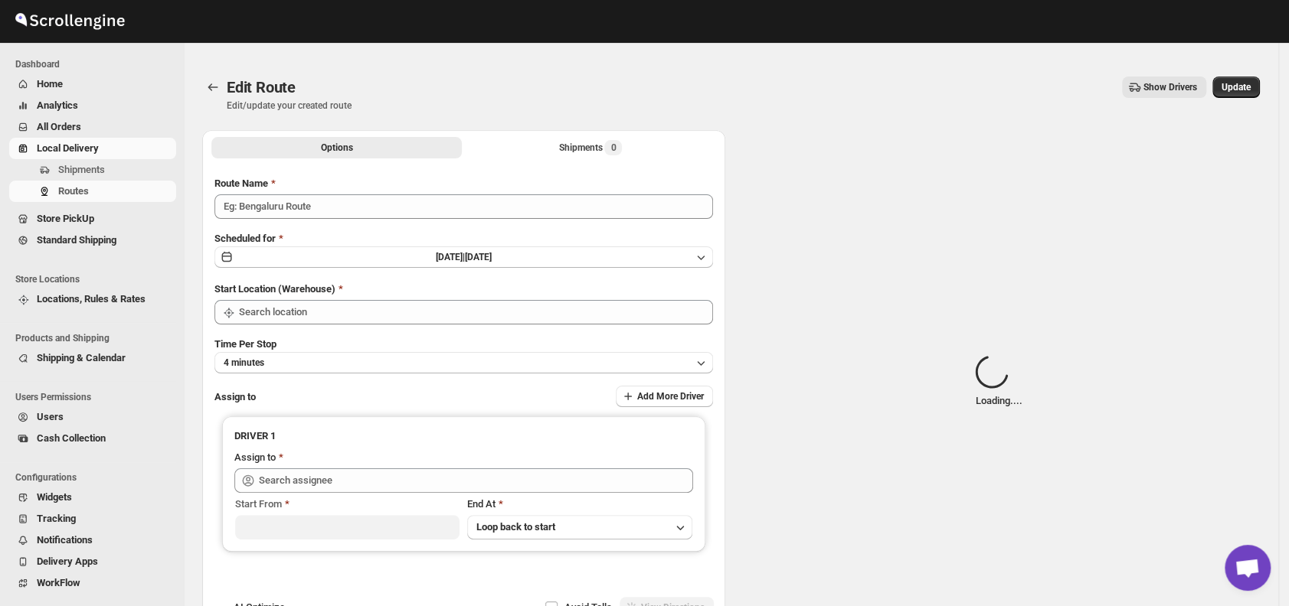
type input "Order no 25896"
type input "DS02 Bileshivale"
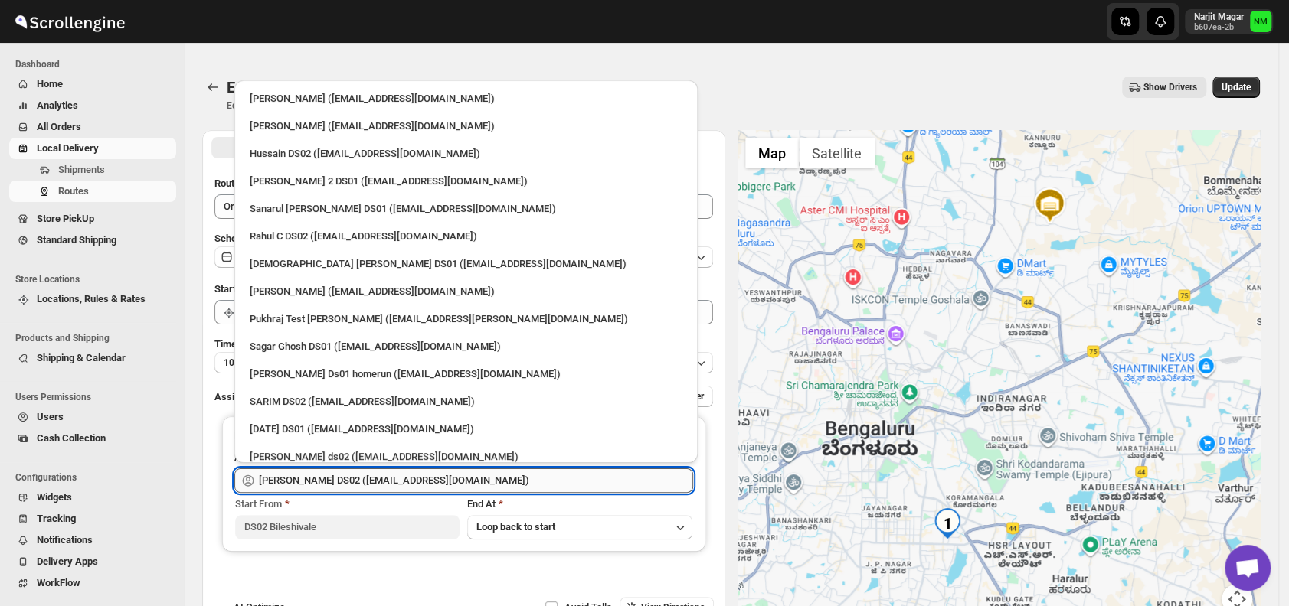
click at [492, 472] on input "PRAKSH DS02 (tetidoh251@flektel.com)" at bounding box center [476, 481] width 434 height 24
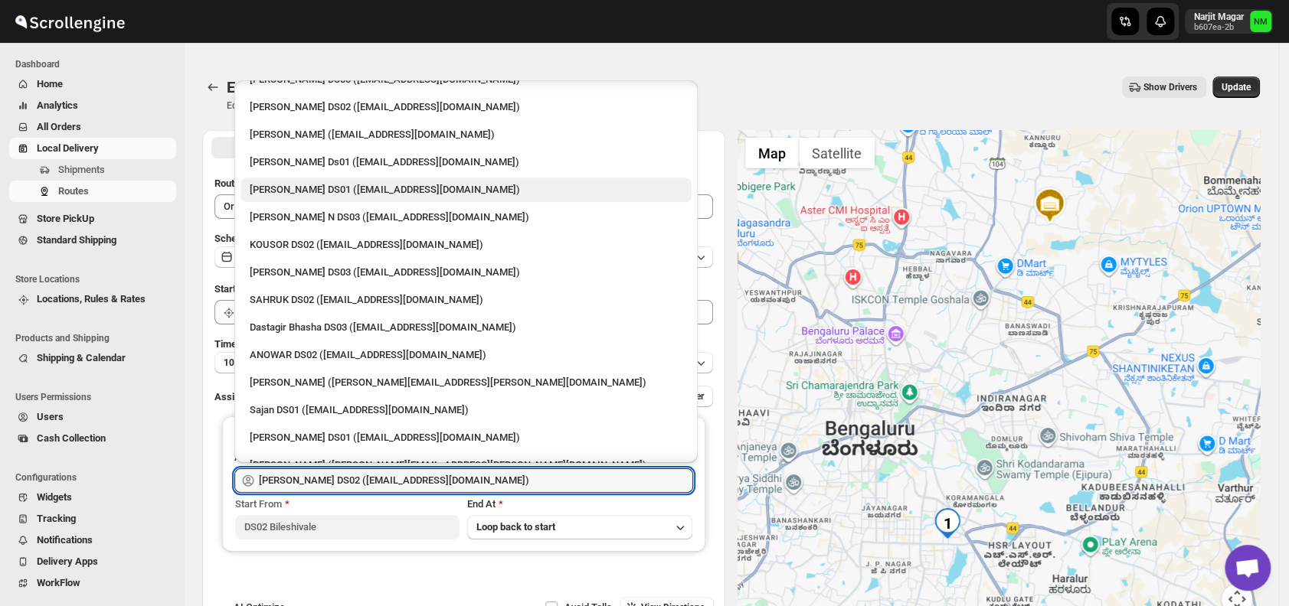
scroll to position [986, 0]
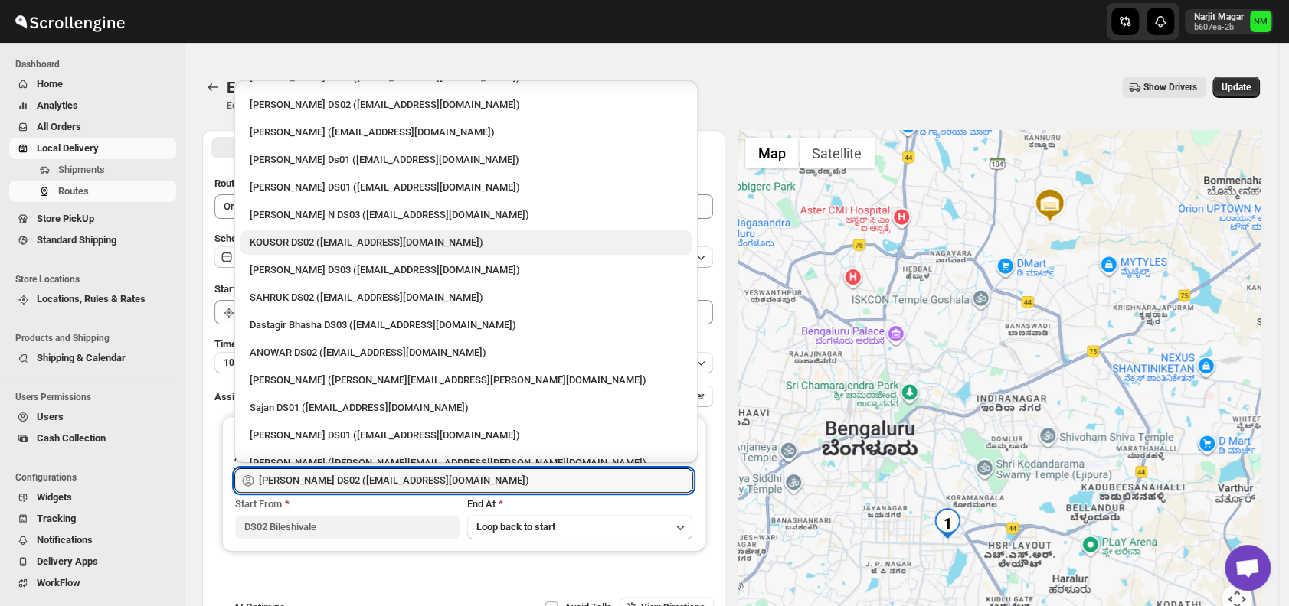
click at [259, 240] on div "KOUSOR DS02 (xivebi6567@decodewp.com)" at bounding box center [466, 242] width 433 height 15
type input "KOUSOR DS02 (xivebi6567@decodewp.com)"
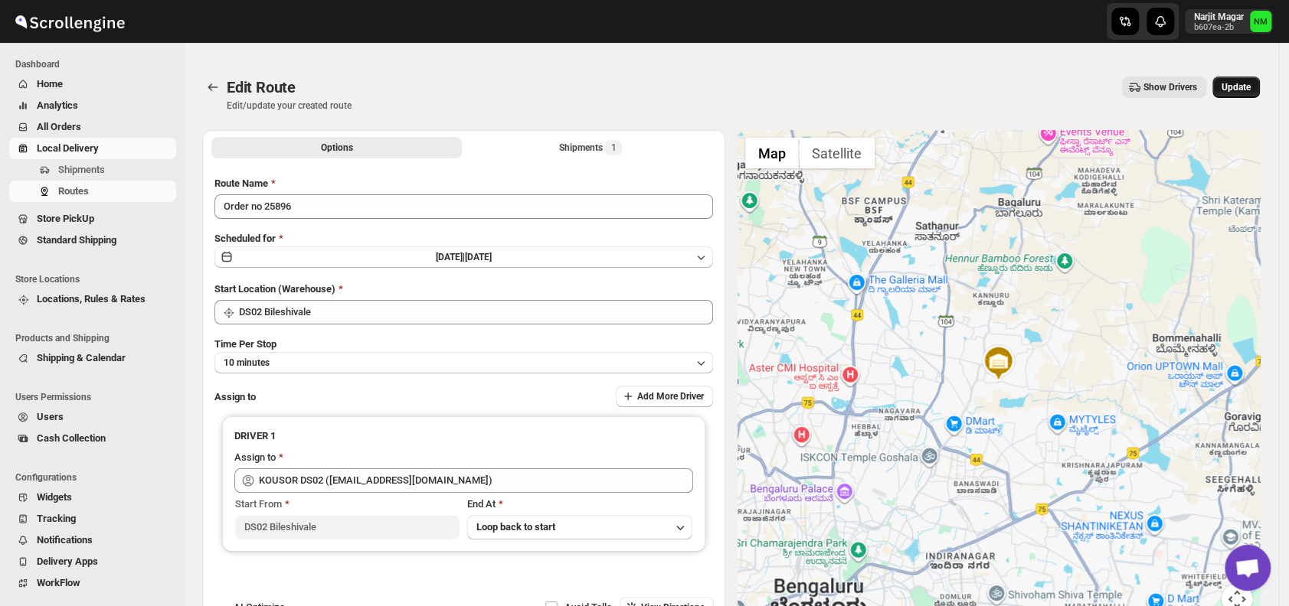
click at [1239, 88] on span "Update" at bounding box center [1235, 87] width 29 height 12
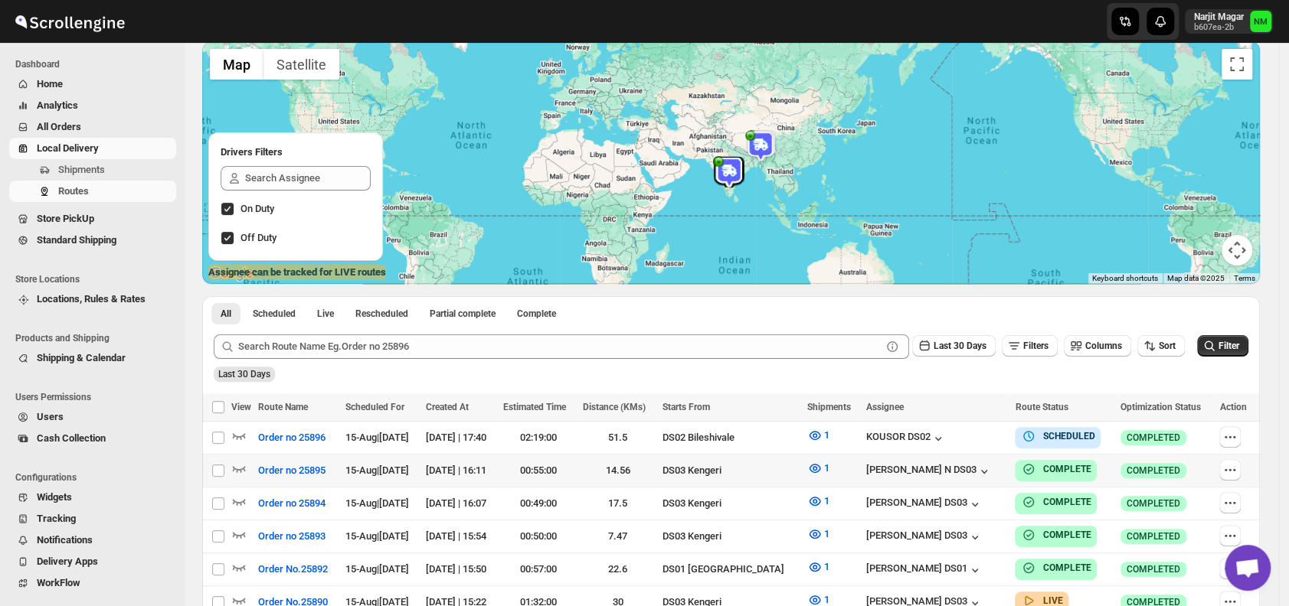
scroll to position [122, 0]
click at [242, 435] on icon "button" at bounding box center [239, 436] width 13 height 6
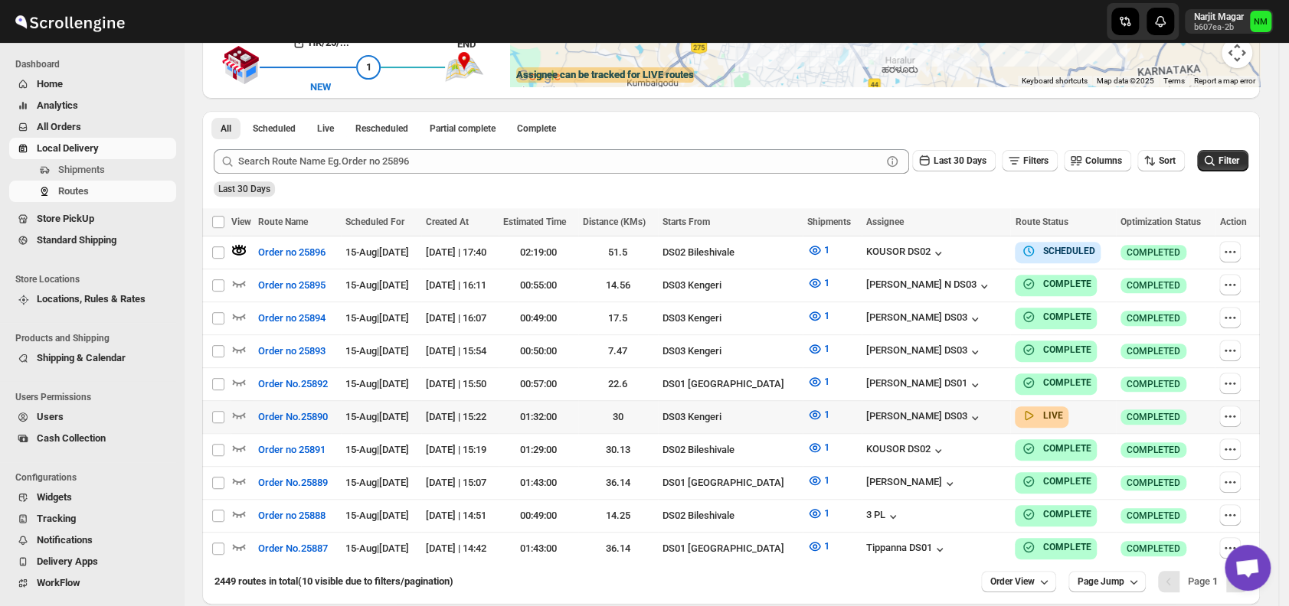
scroll to position [320, 0]
click at [245, 407] on icon "button" at bounding box center [238, 414] width 15 height 15
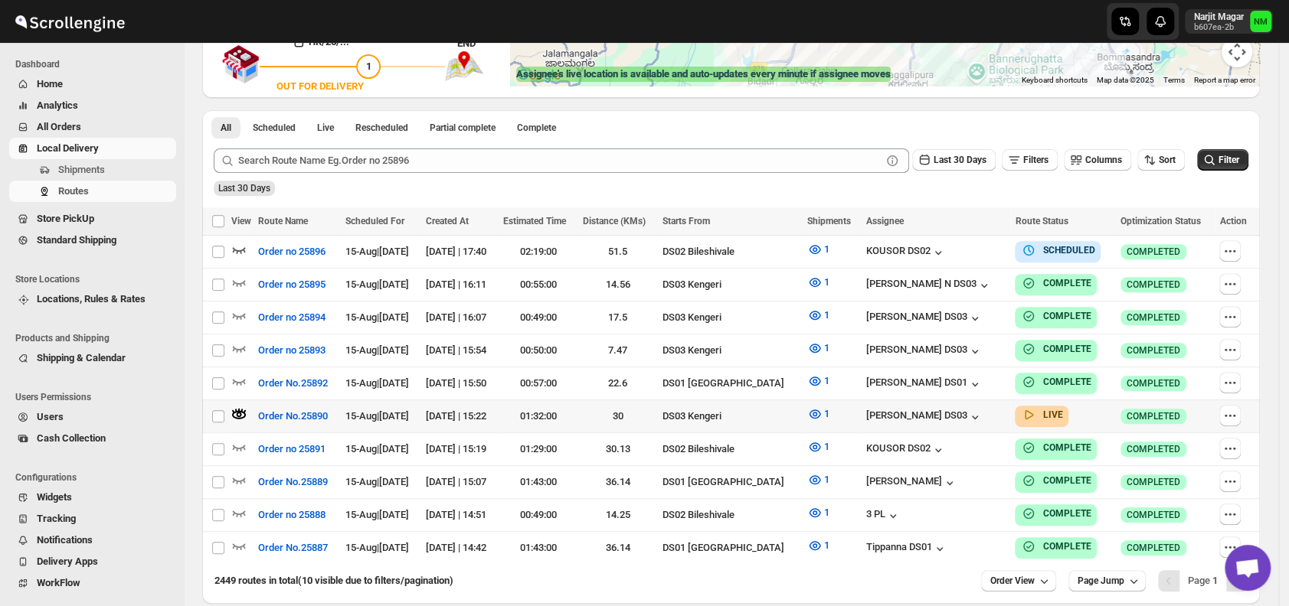
scroll to position [0, 0]
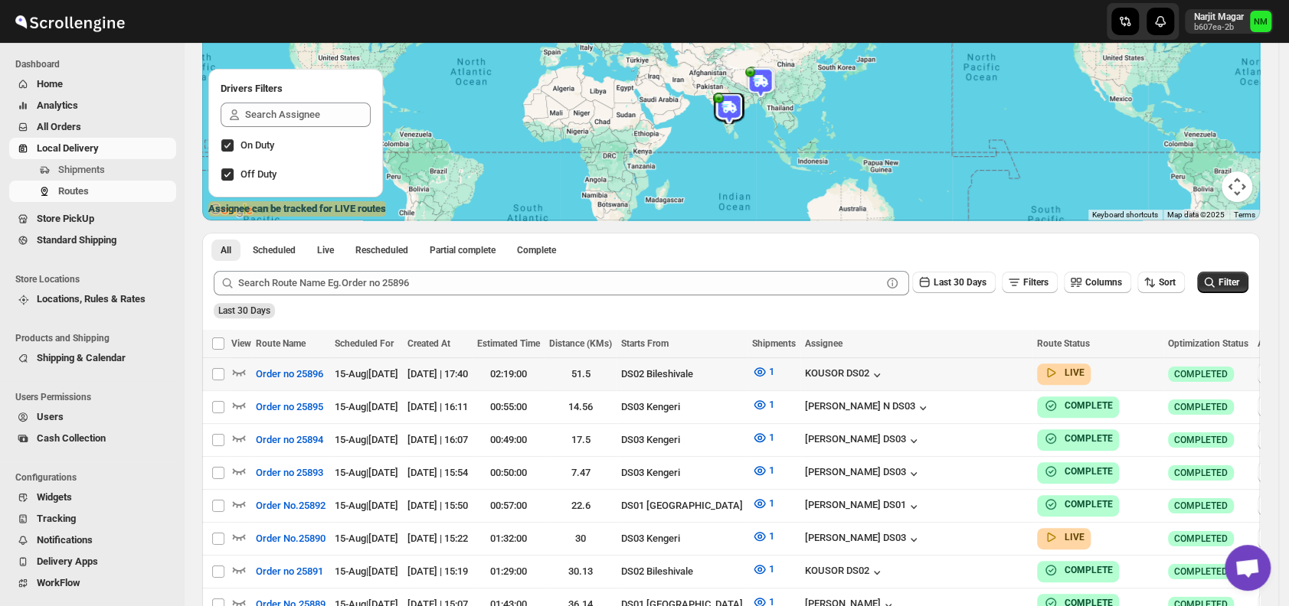
scroll to position [188, 0]
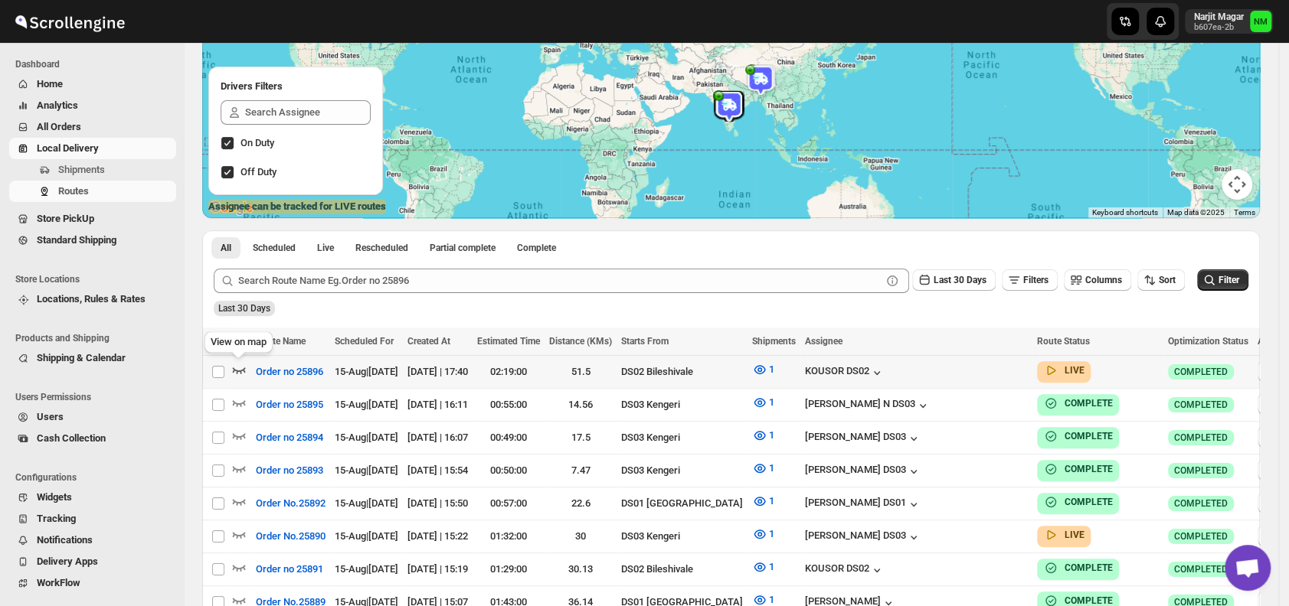
click at [237, 366] on icon "button" at bounding box center [238, 369] width 15 height 15
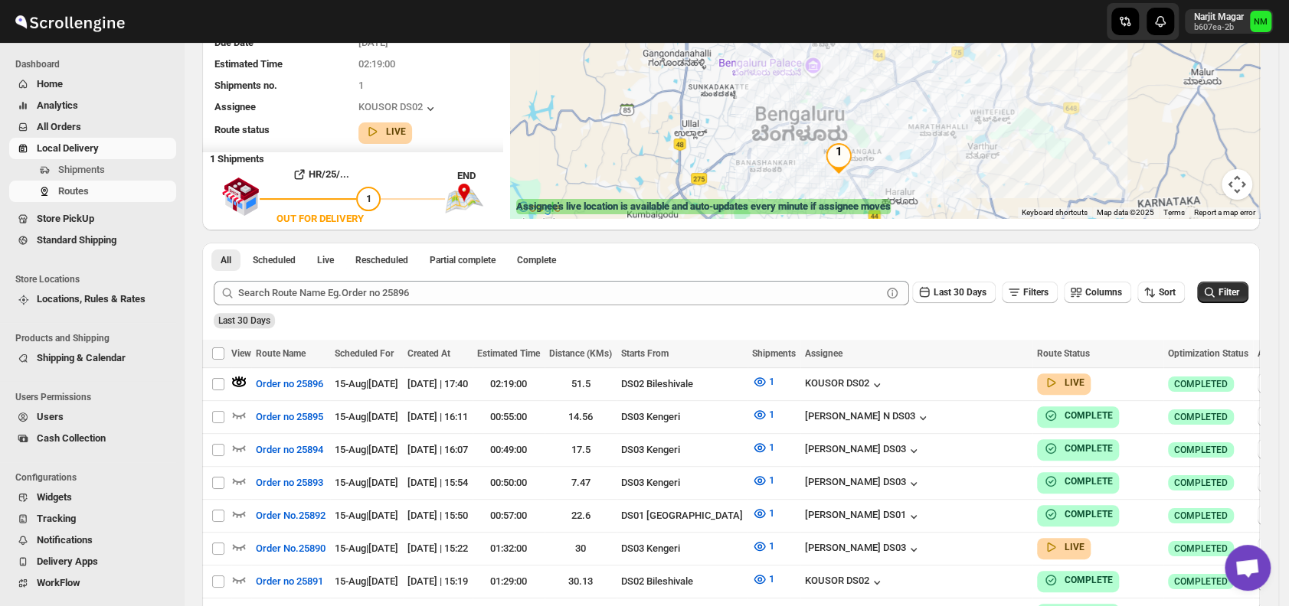
scroll to position [0, 0]
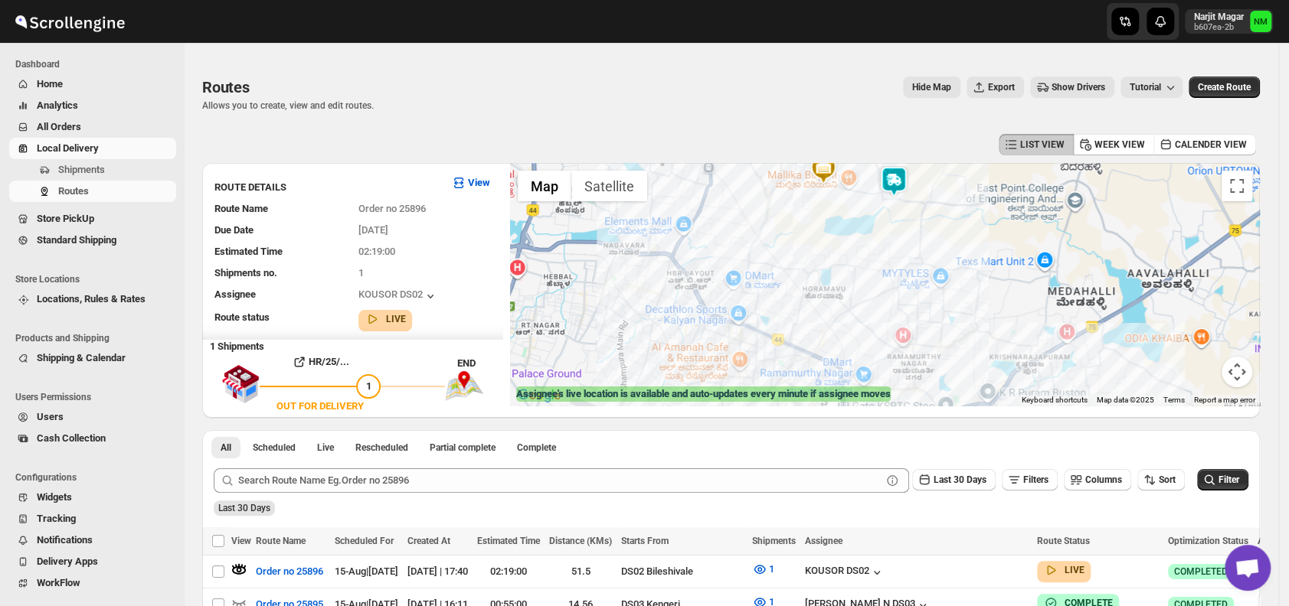
click at [901, 173] on img at bounding box center [893, 181] width 31 height 31
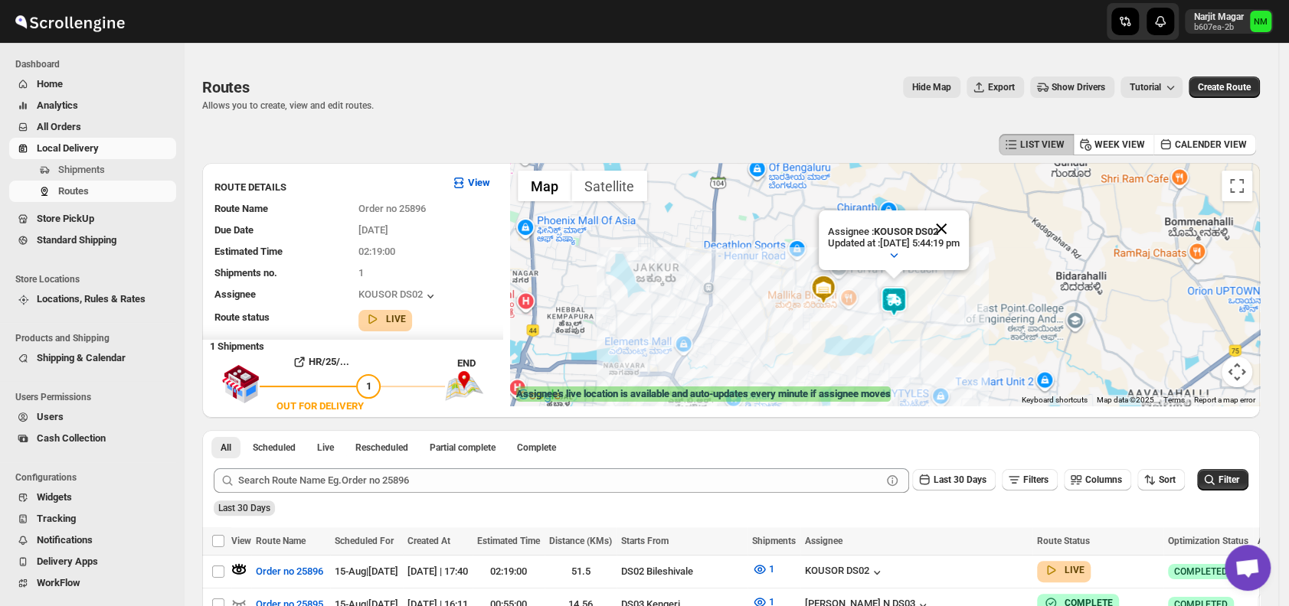
click at [959, 229] on button "Close" at bounding box center [941, 229] width 37 height 37
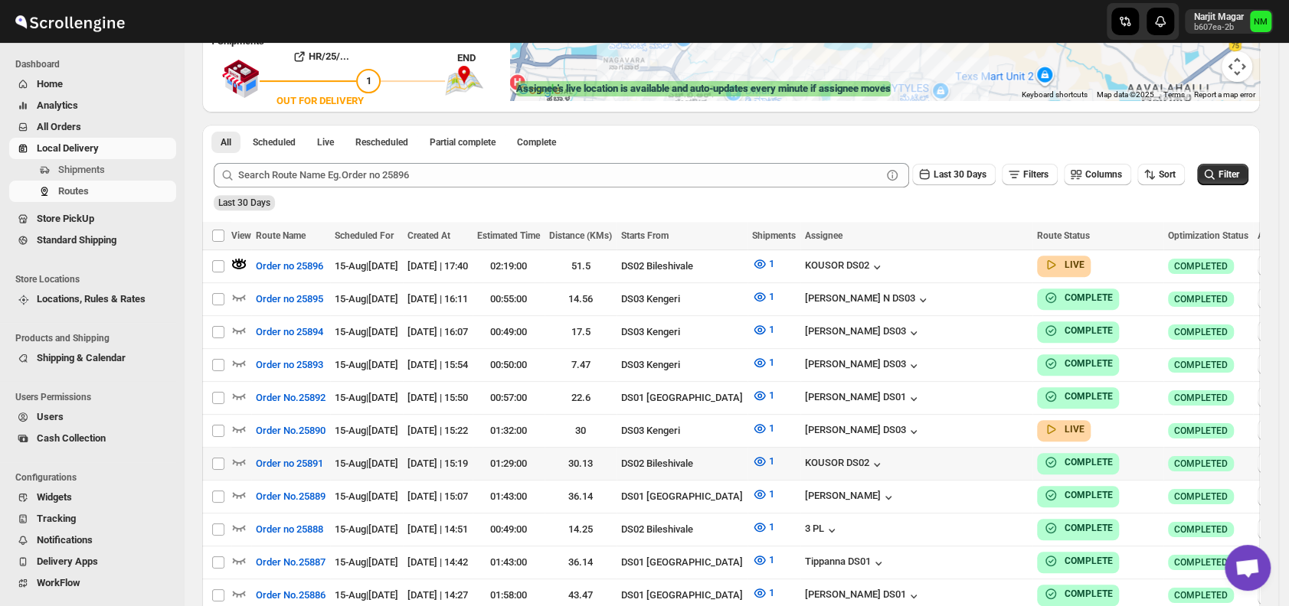
scroll to position [314, 0]
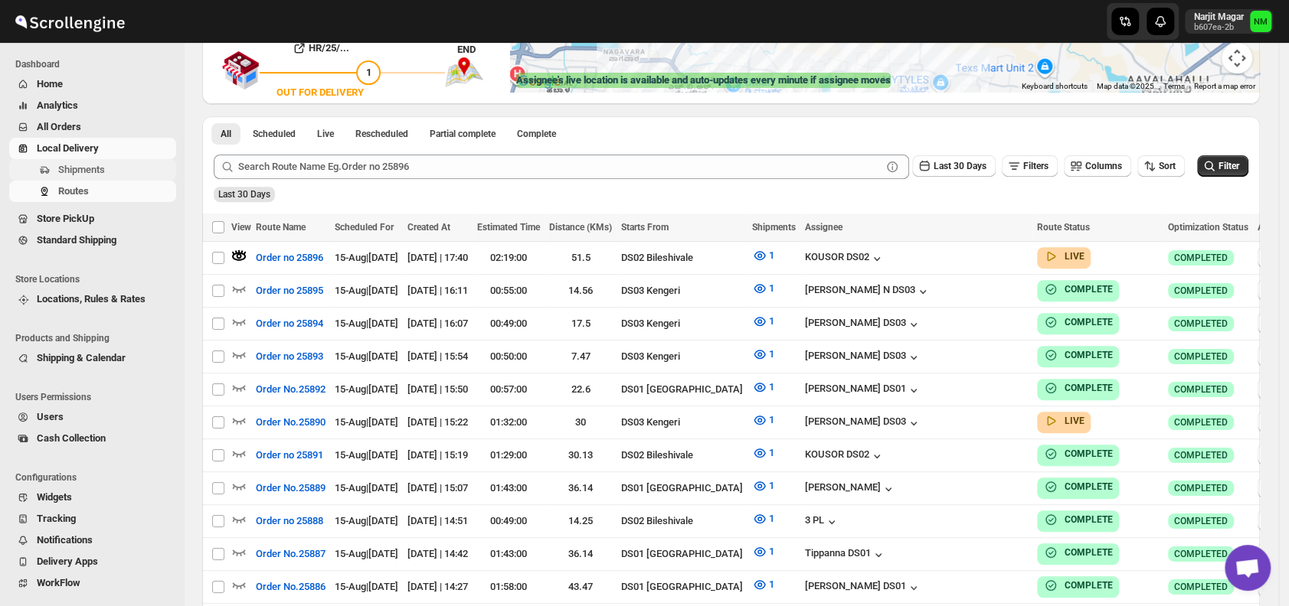
click at [97, 166] on span "Shipments" at bounding box center [81, 169] width 47 height 11
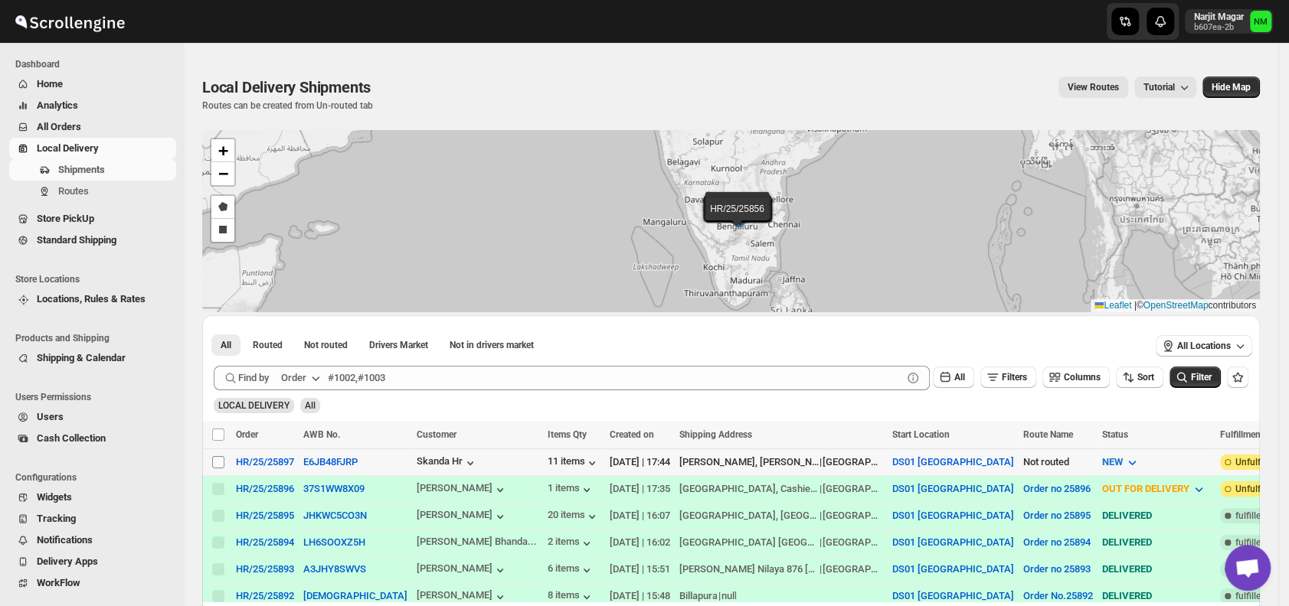
click at [214, 460] on input "Select shipment" at bounding box center [218, 462] width 12 height 12
checkbox input "true"
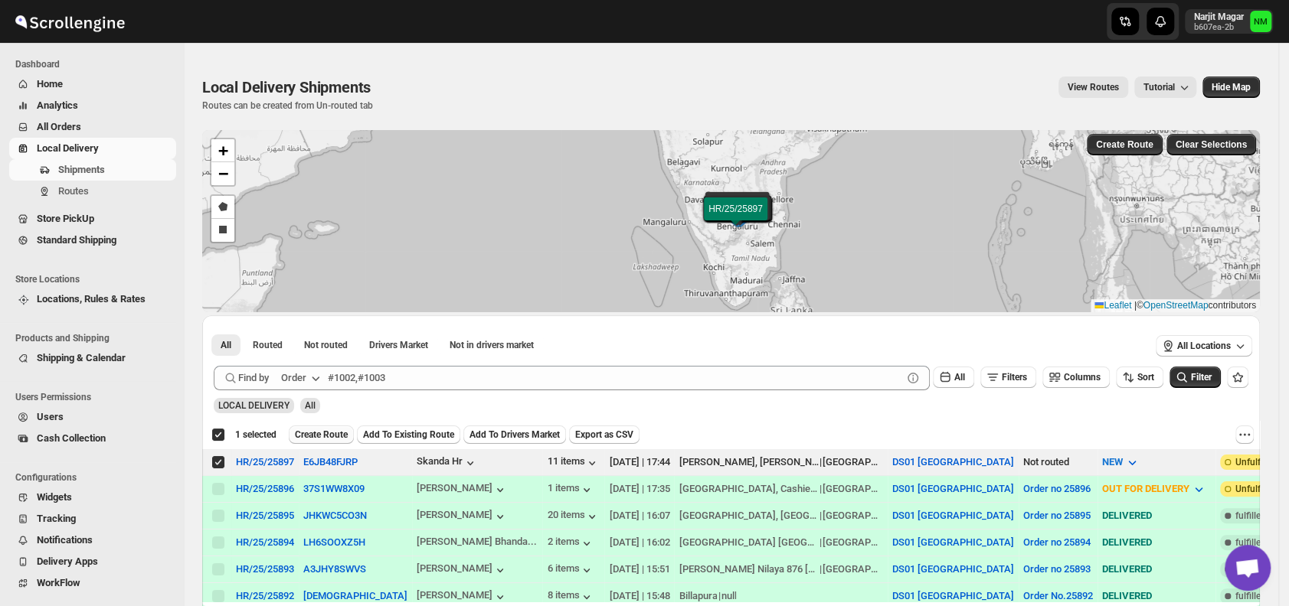
click at [314, 439] on span "Create Route" at bounding box center [321, 435] width 53 height 12
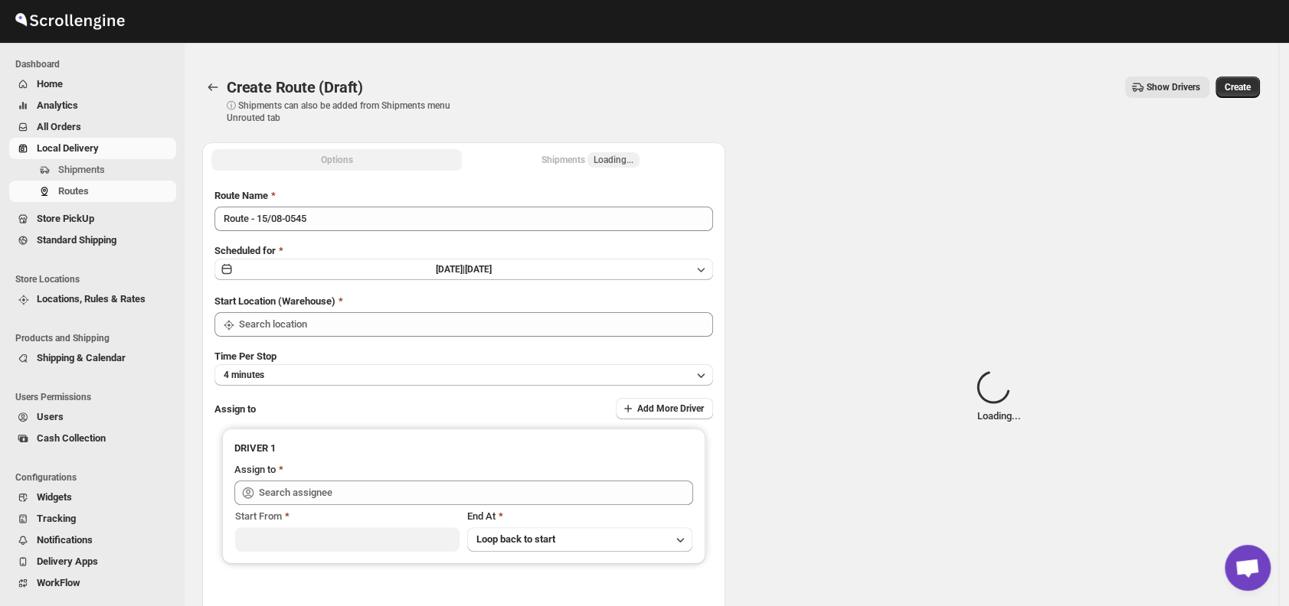
type input "DS01 [GEOGRAPHIC_DATA]"
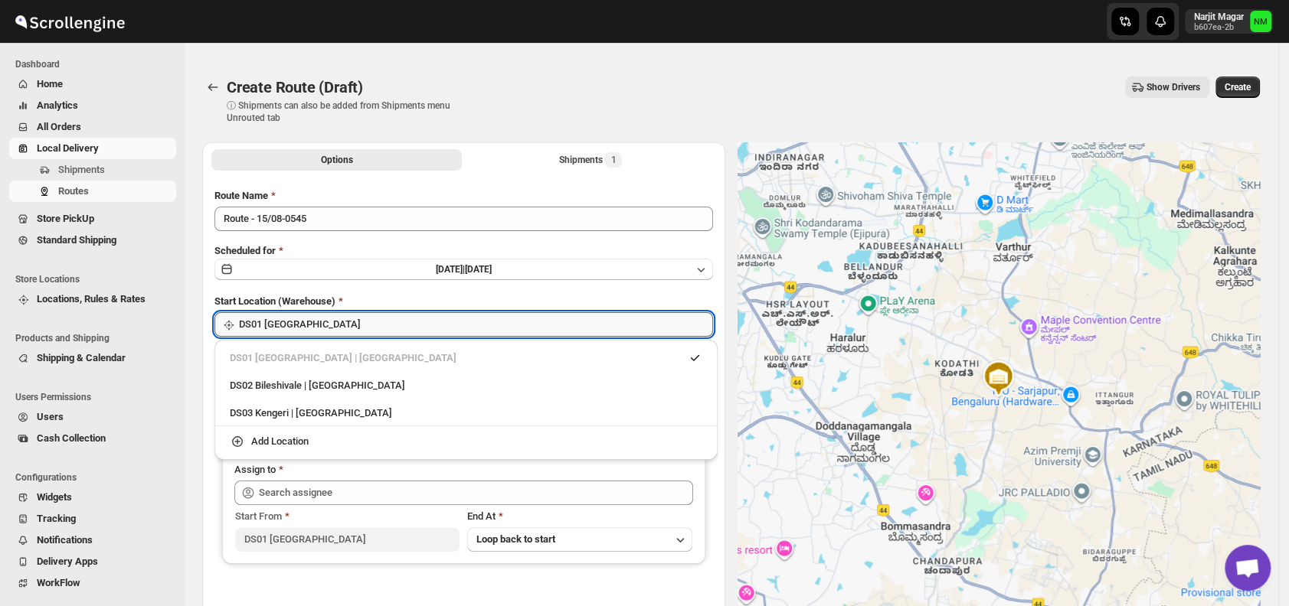
click at [393, 316] on input "DS01 [GEOGRAPHIC_DATA]" at bounding box center [476, 324] width 474 height 24
click at [245, 407] on div "DS03 Kengeri | Bengaluru" at bounding box center [466, 413] width 472 height 15
type input "DS03 Kengeri"
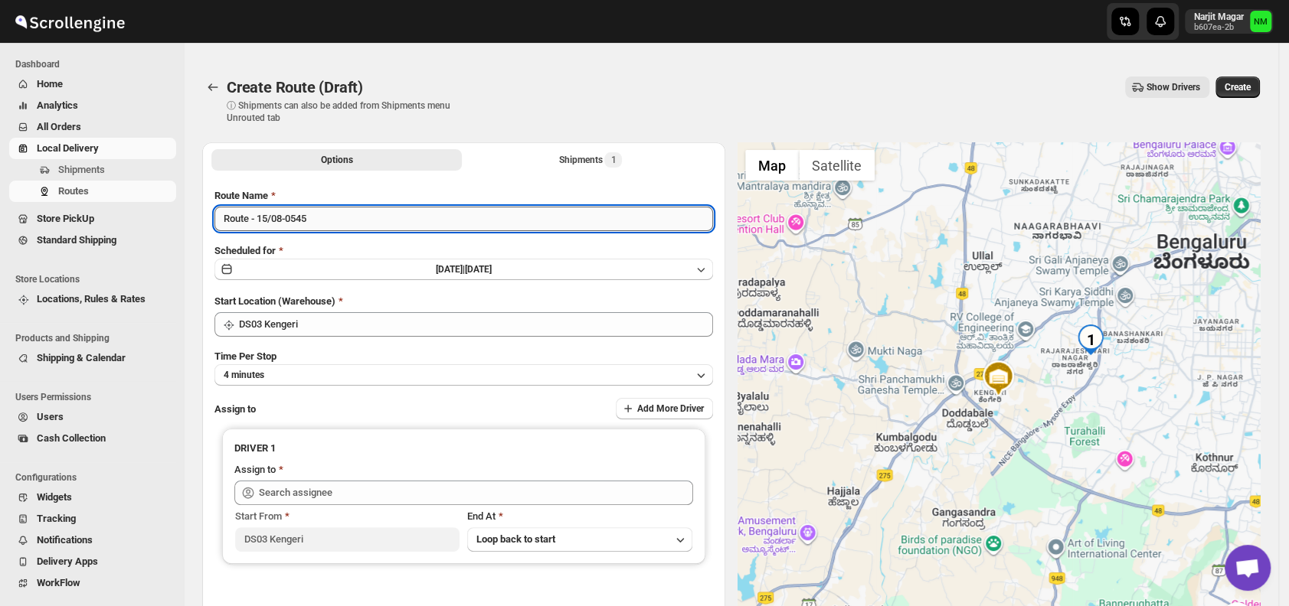
click at [347, 227] on input "Route - 15/08-0545" at bounding box center [463, 219] width 498 height 24
type input "R"
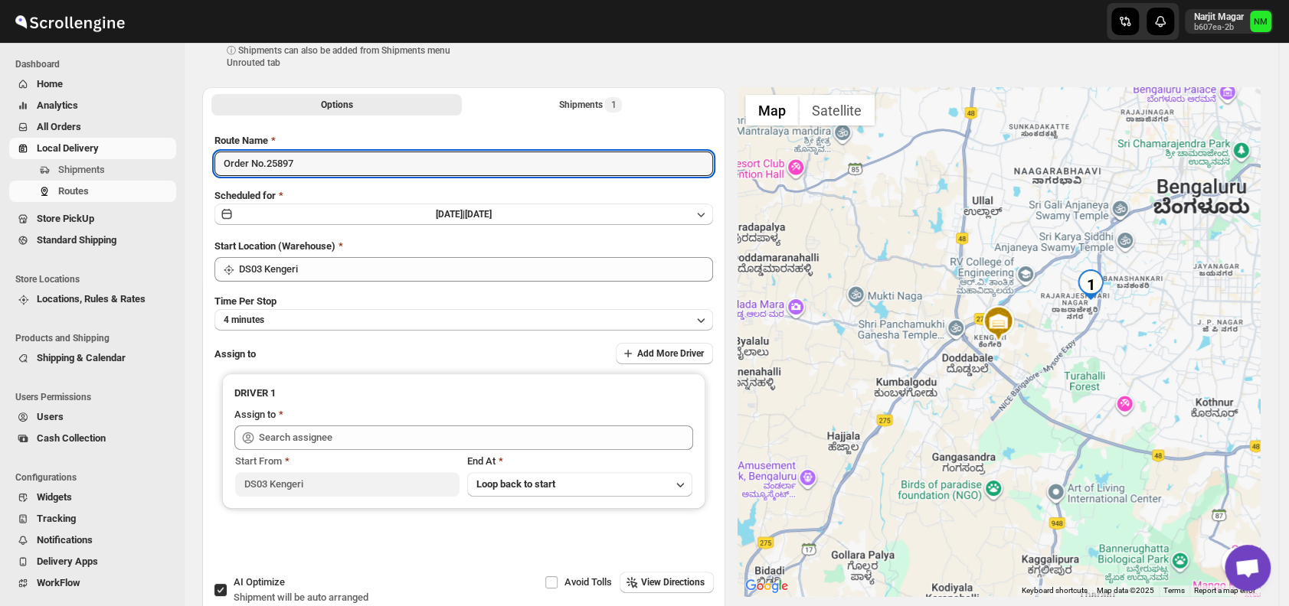
scroll to position [60, 0]
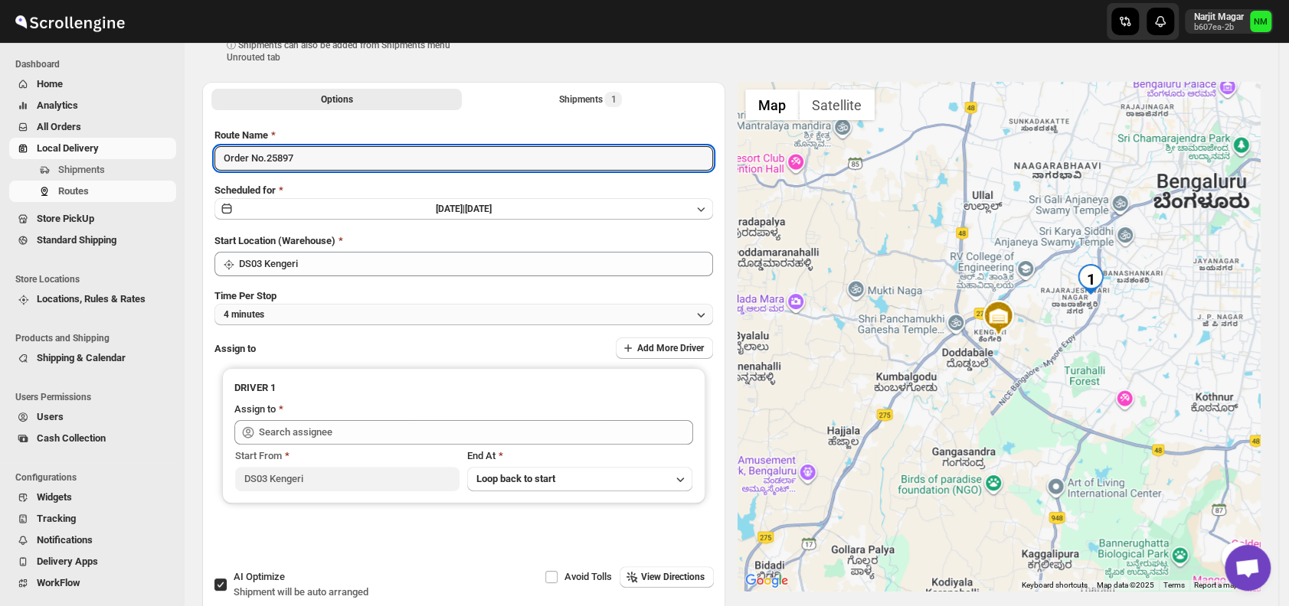
type input "Order No.25897"
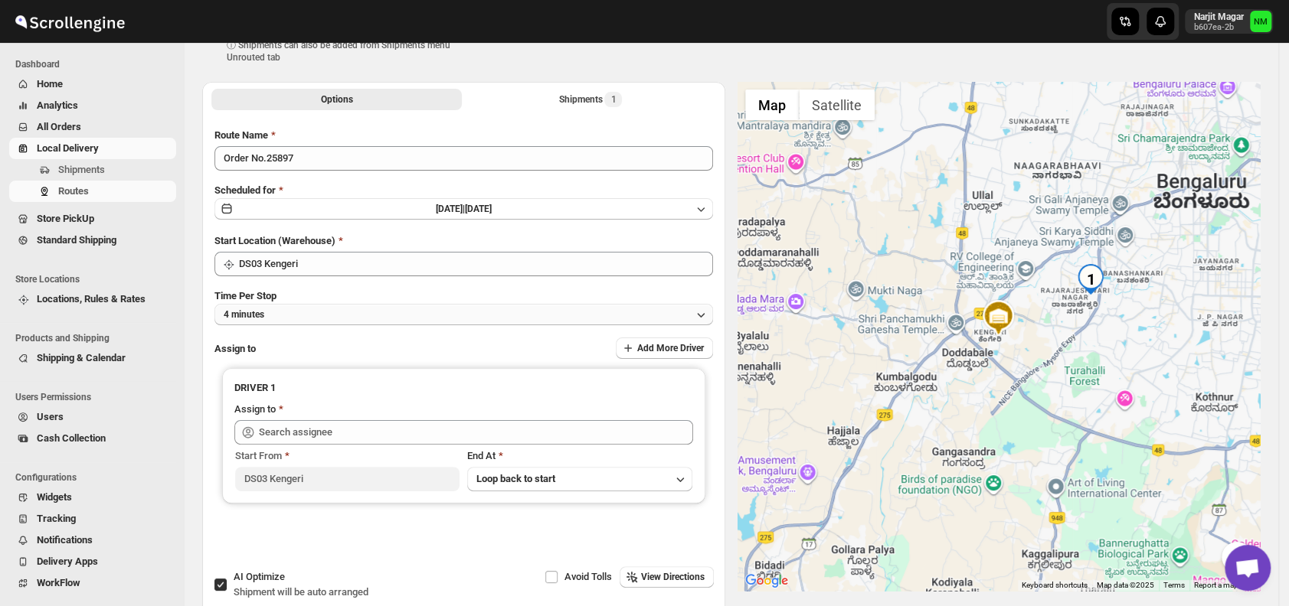
click at [297, 312] on button "4 minutes" at bounding box center [463, 314] width 498 height 21
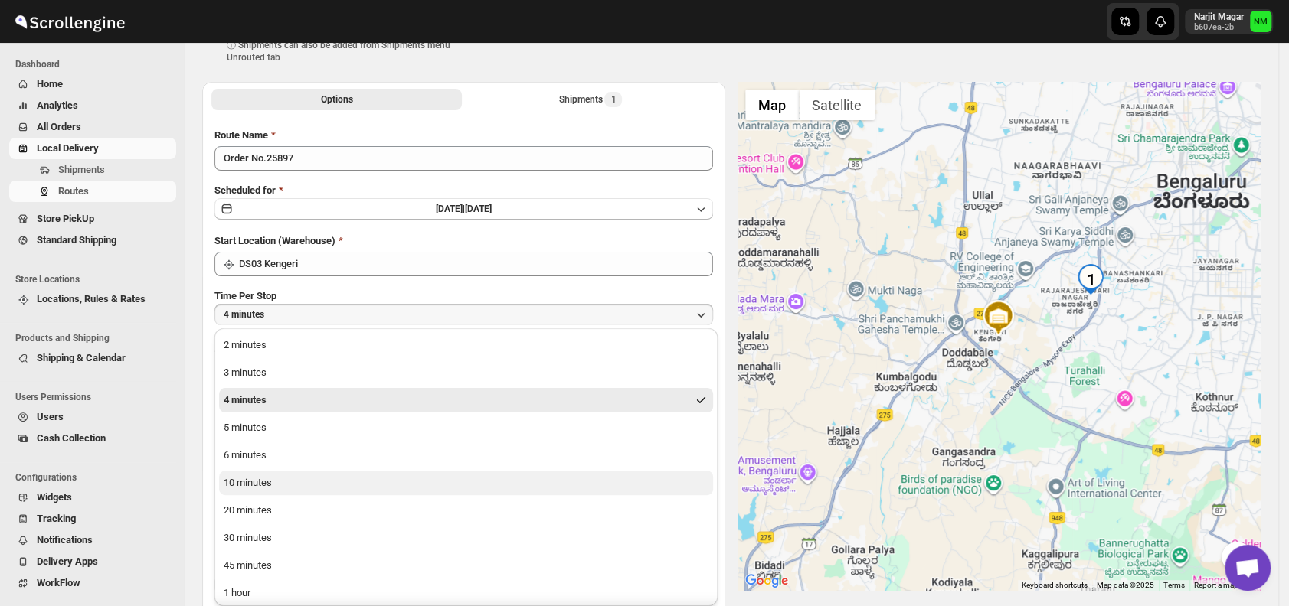
click at [241, 481] on div "10 minutes" at bounding box center [248, 482] width 48 height 15
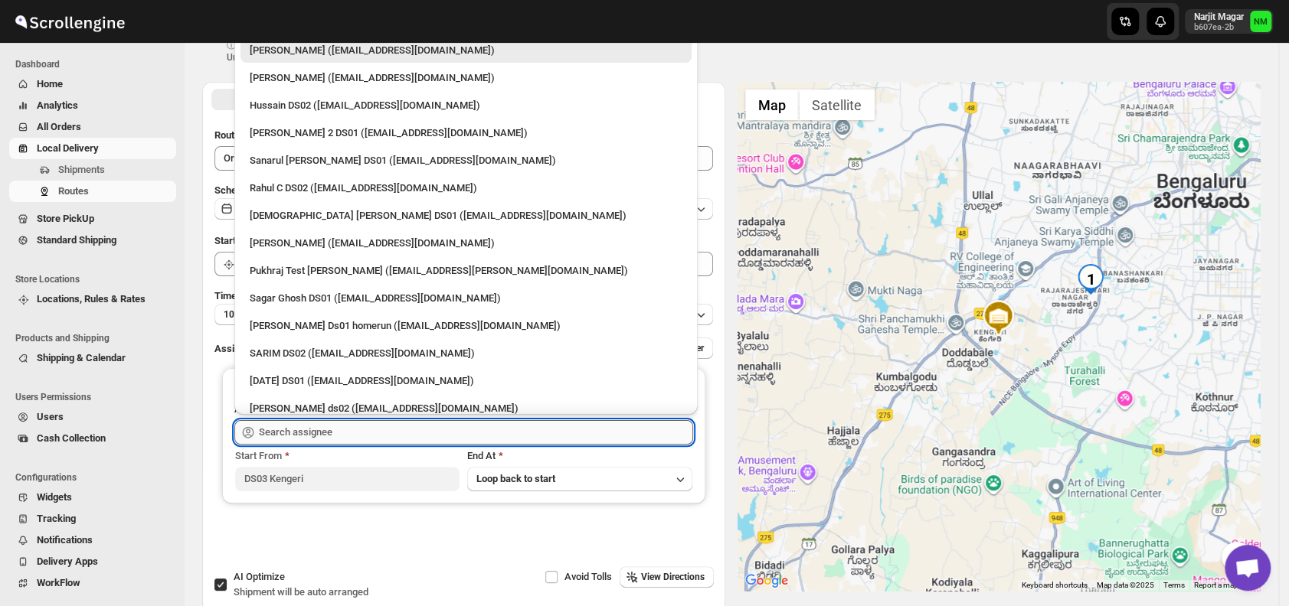
click at [318, 435] on input "text" at bounding box center [476, 432] width 434 height 24
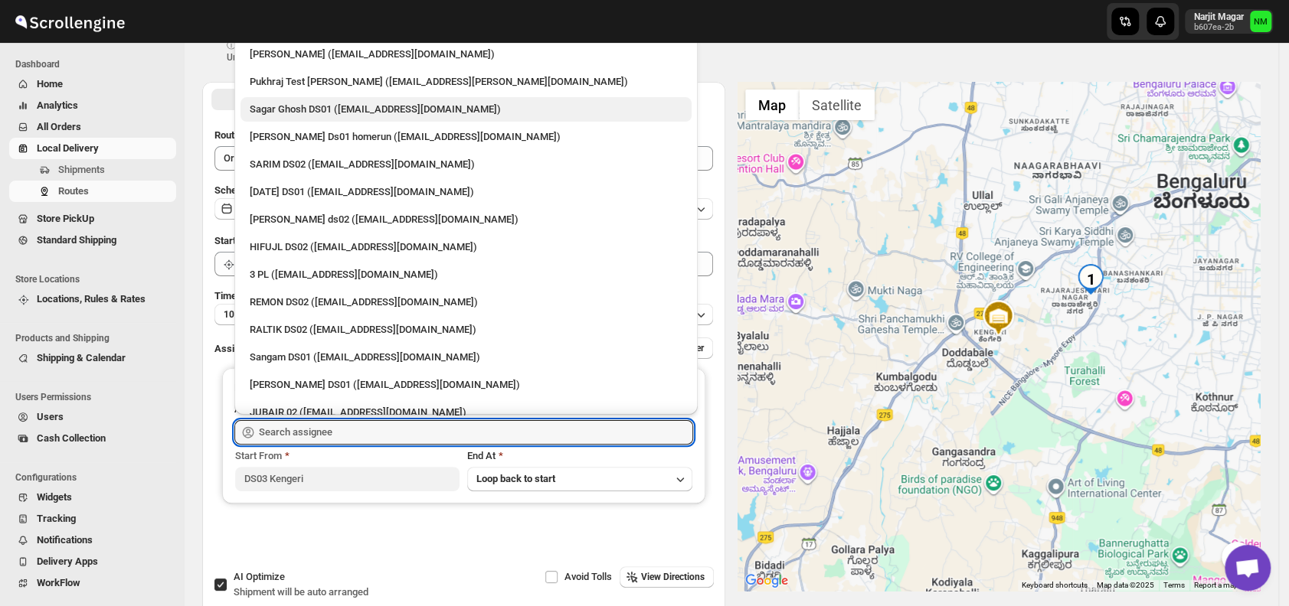
scroll to position [190, 0]
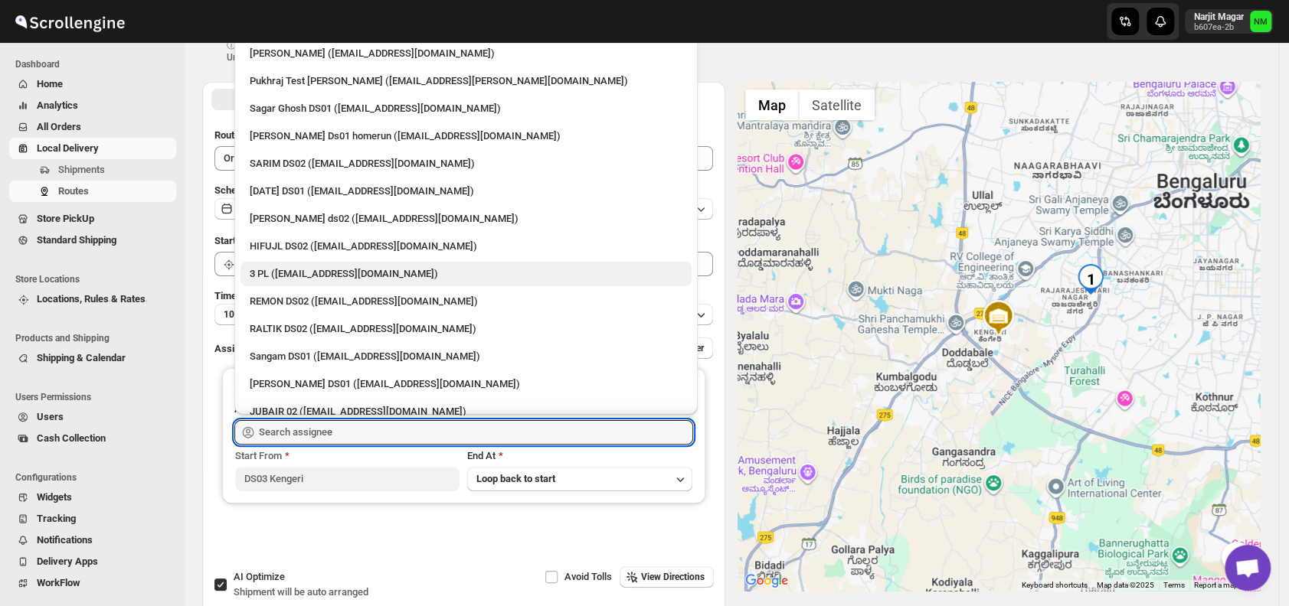
click at [312, 274] on div "3 PL (hello@home-run.co)" at bounding box center [466, 273] width 433 height 15
type input "3 PL (hello@home-run.co)"
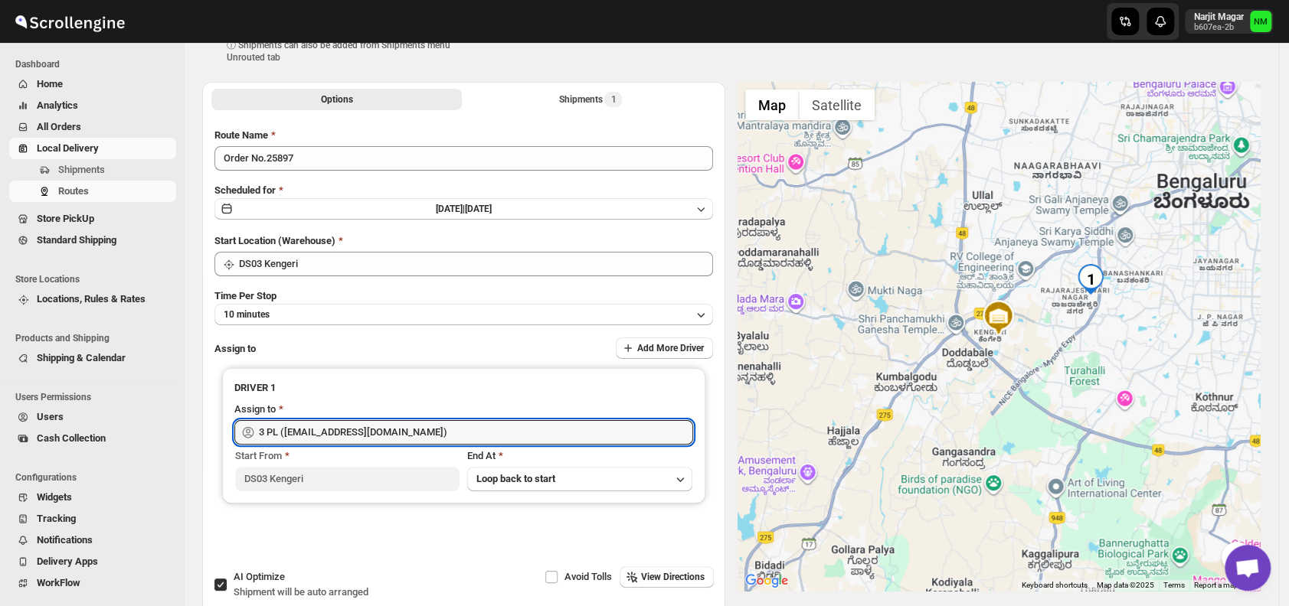
scroll to position [0, 0]
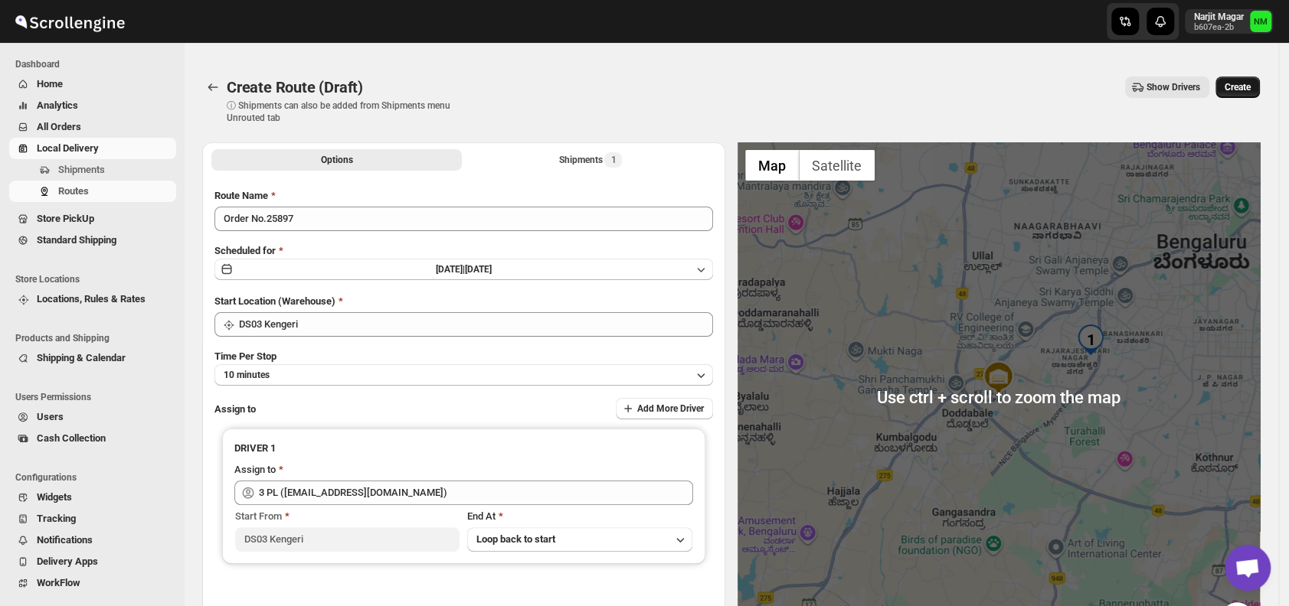
click at [1246, 91] on span "Create" at bounding box center [1237, 87] width 26 height 12
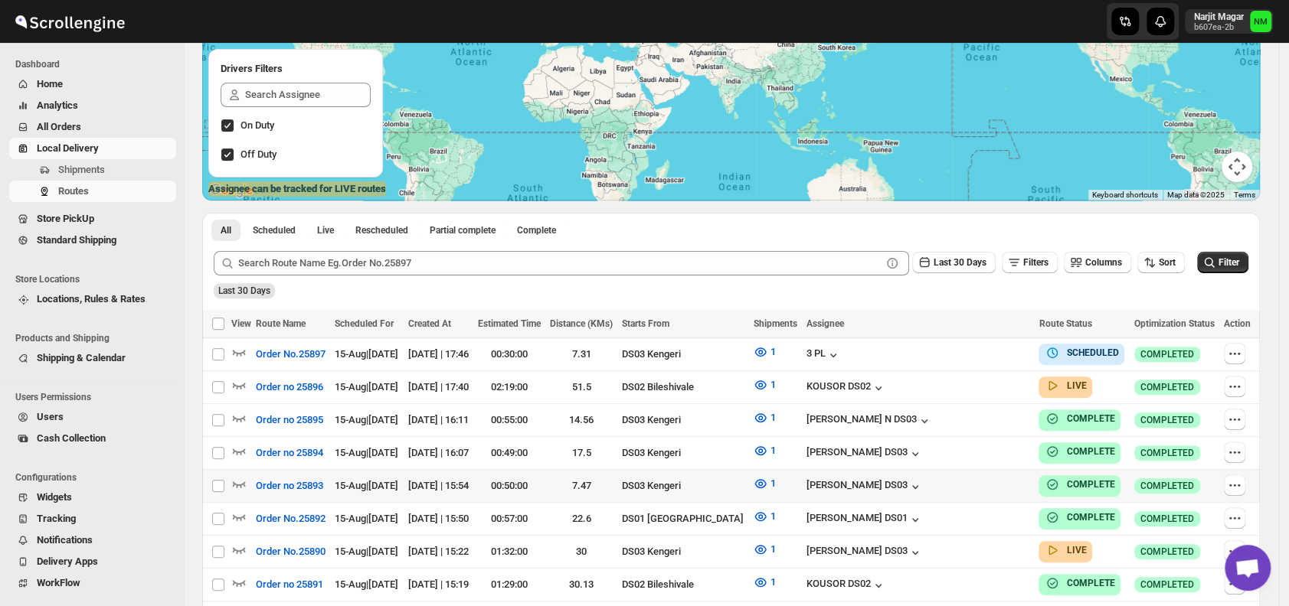
scroll to position [211, 0]
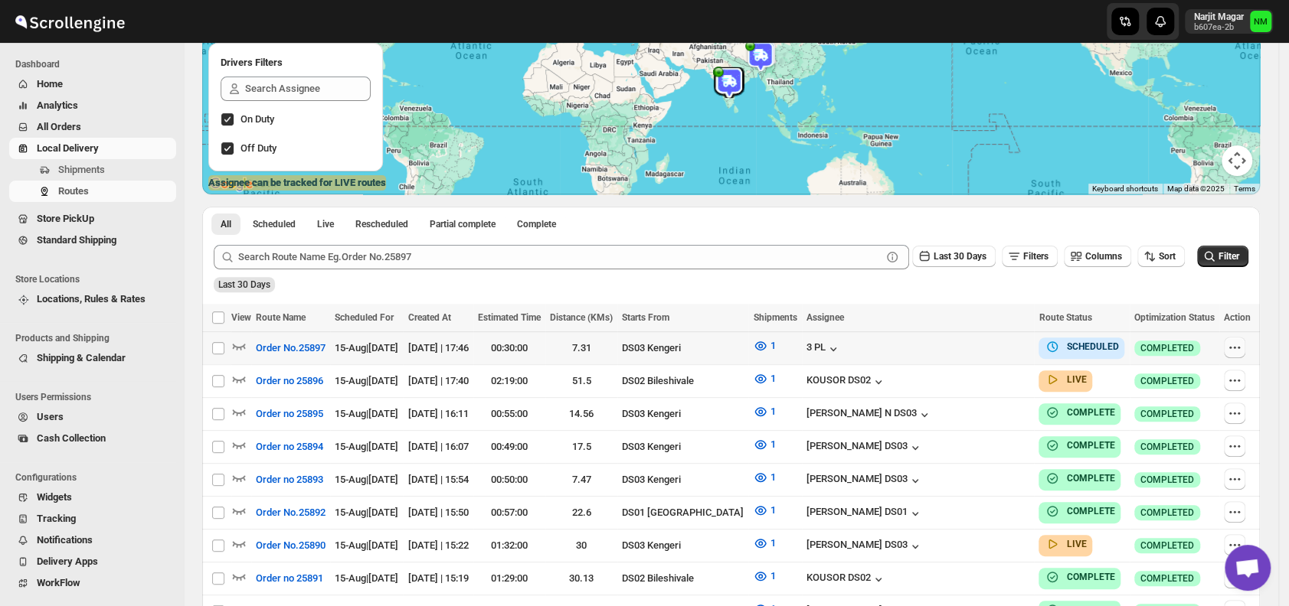
click at [1226, 349] on button "button" at bounding box center [1233, 347] width 21 height 21
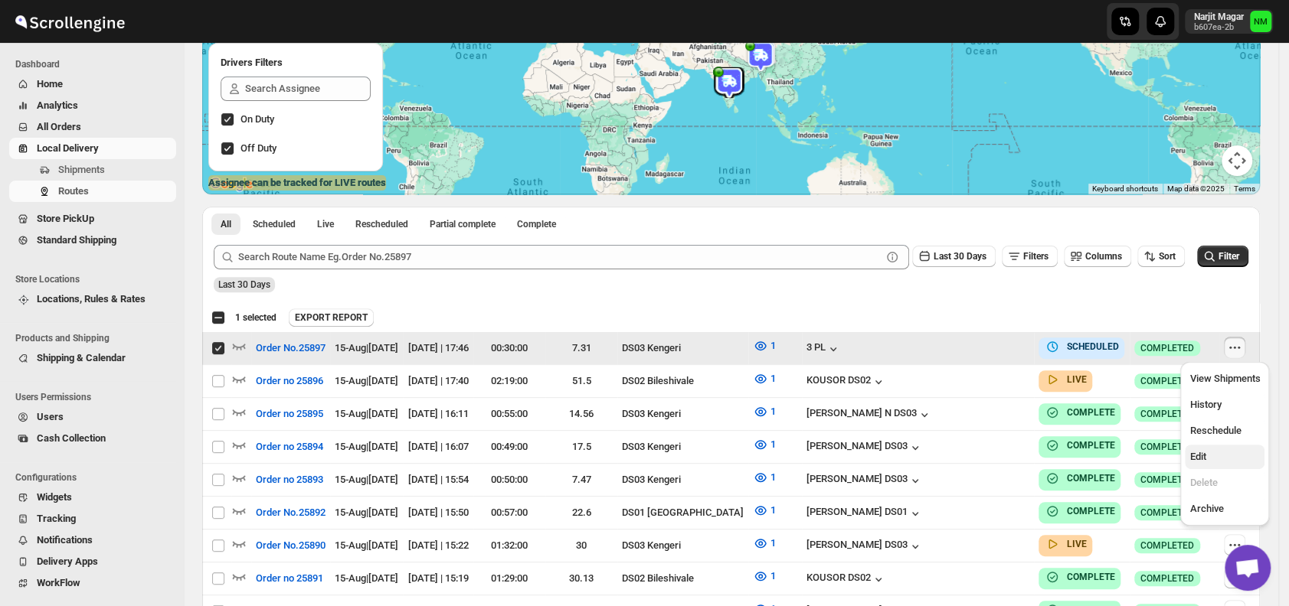
click at [1213, 448] on button "Edit" at bounding box center [1224, 457] width 80 height 24
checkbox input "false"
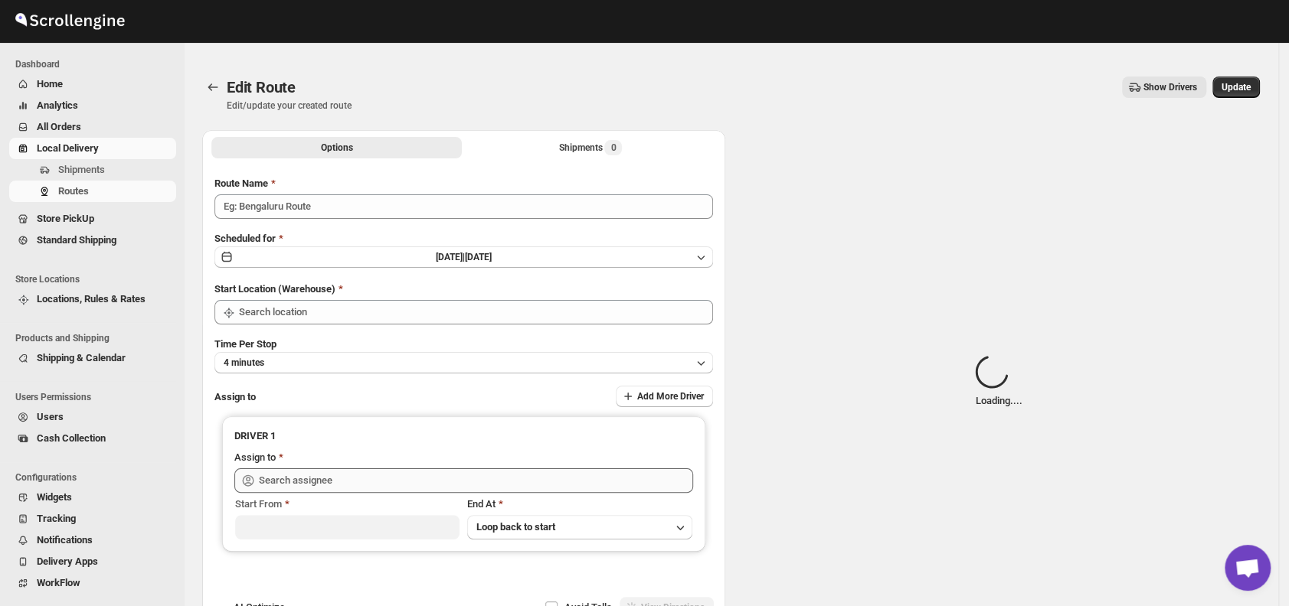
type input "Order No.25897"
type input "DS03 Kengeri"
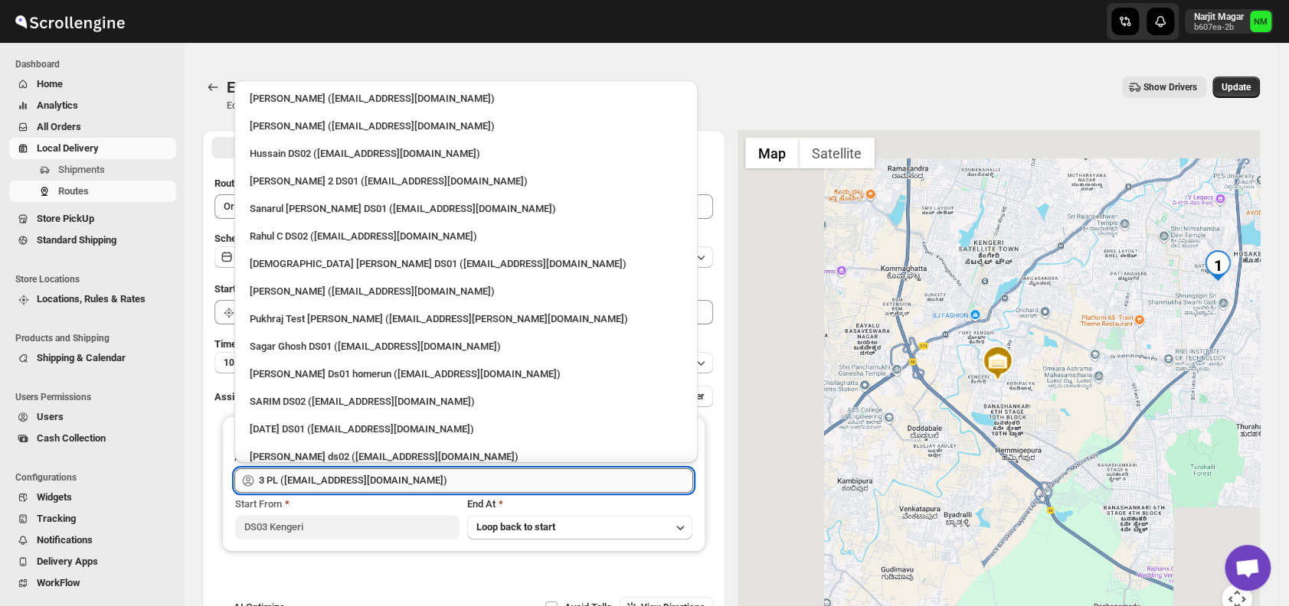
click at [413, 482] on input "3 PL (hello@home-run.co)" at bounding box center [476, 481] width 434 height 24
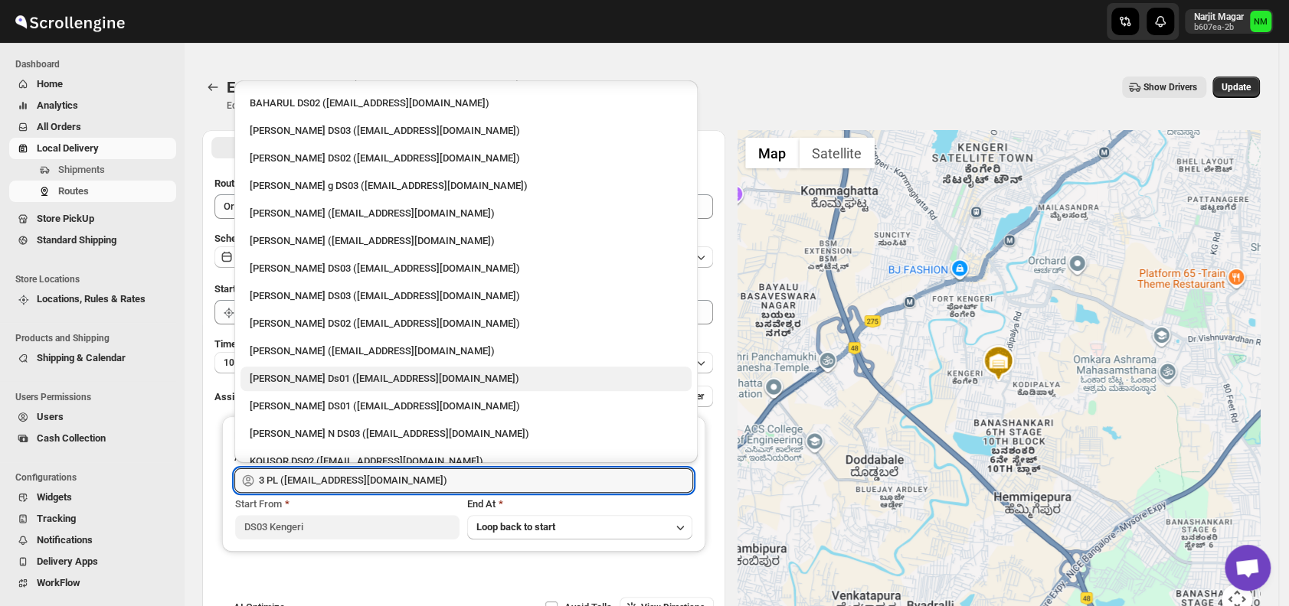
scroll to position [763, 0]
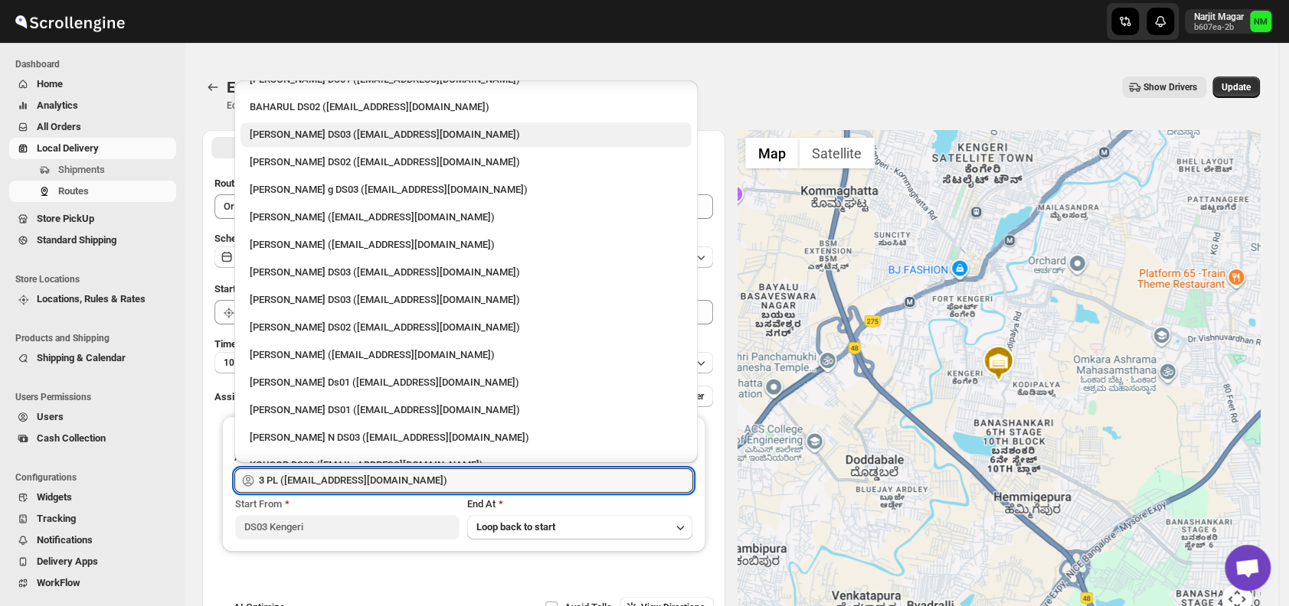
click at [273, 141] on div "Saibur Rahman DS03 (novenik154@ihnpo.com)" at bounding box center [466, 134] width 433 height 15
type input "Saibur Rahman DS03 (novenik154@ihnpo.com)"
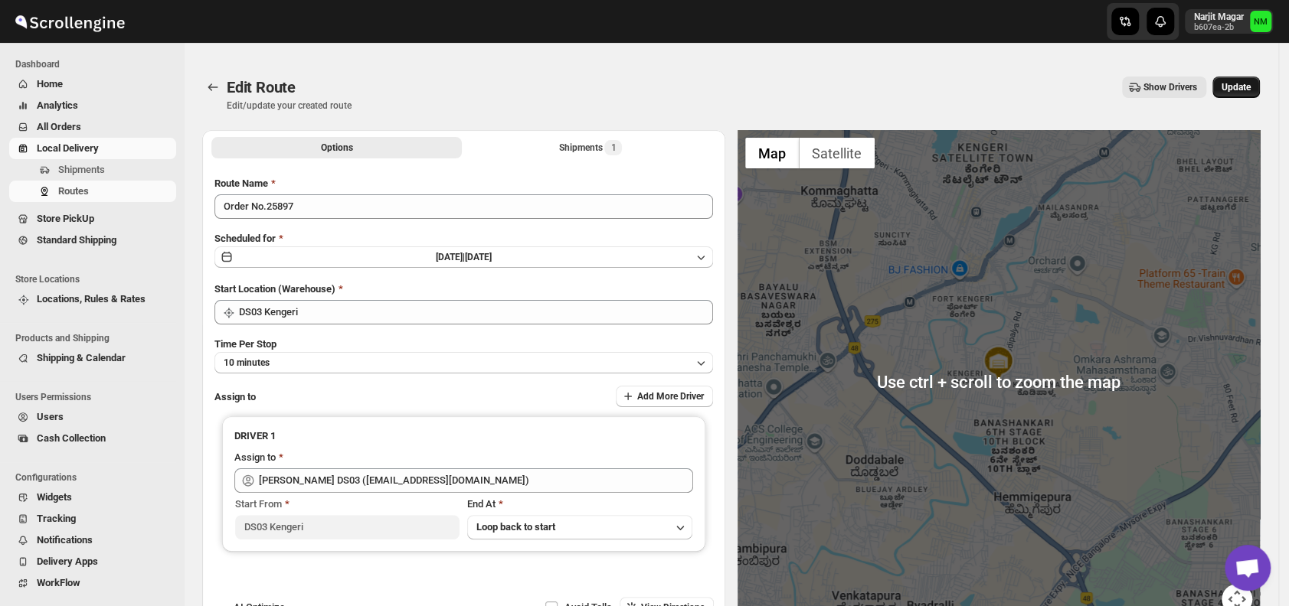
click at [1239, 91] on span "Update" at bounding box center [1235, 87] width 29 height 12
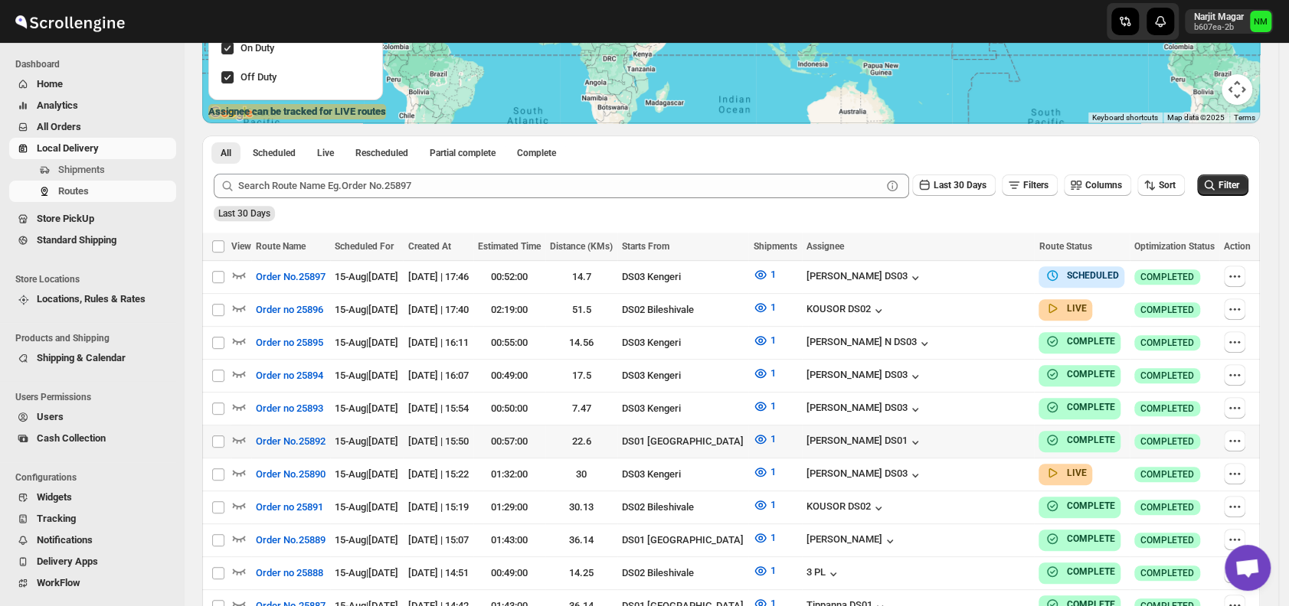
scroll to position [283, 0]
click at [111, 168] on span "Shipments" at bounding box center [115, 169] width 115 height 15
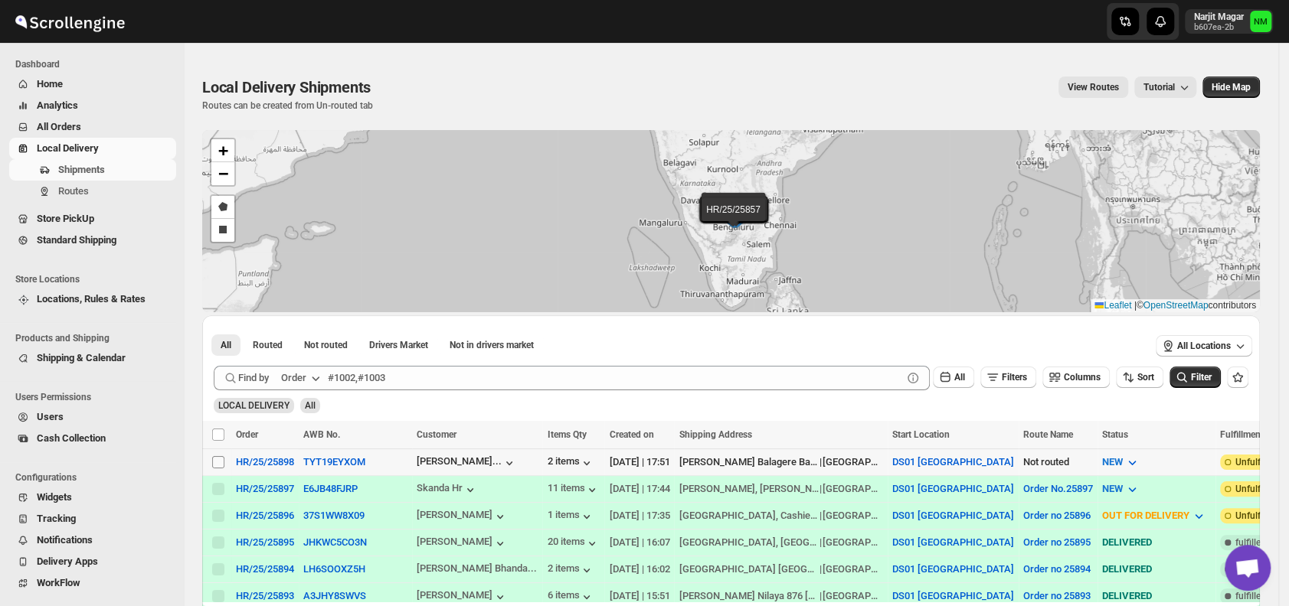
click at [217, 462] on input "Select shipment" at bounding box center [218, 462] width 12 height 12
checkbox input "true"
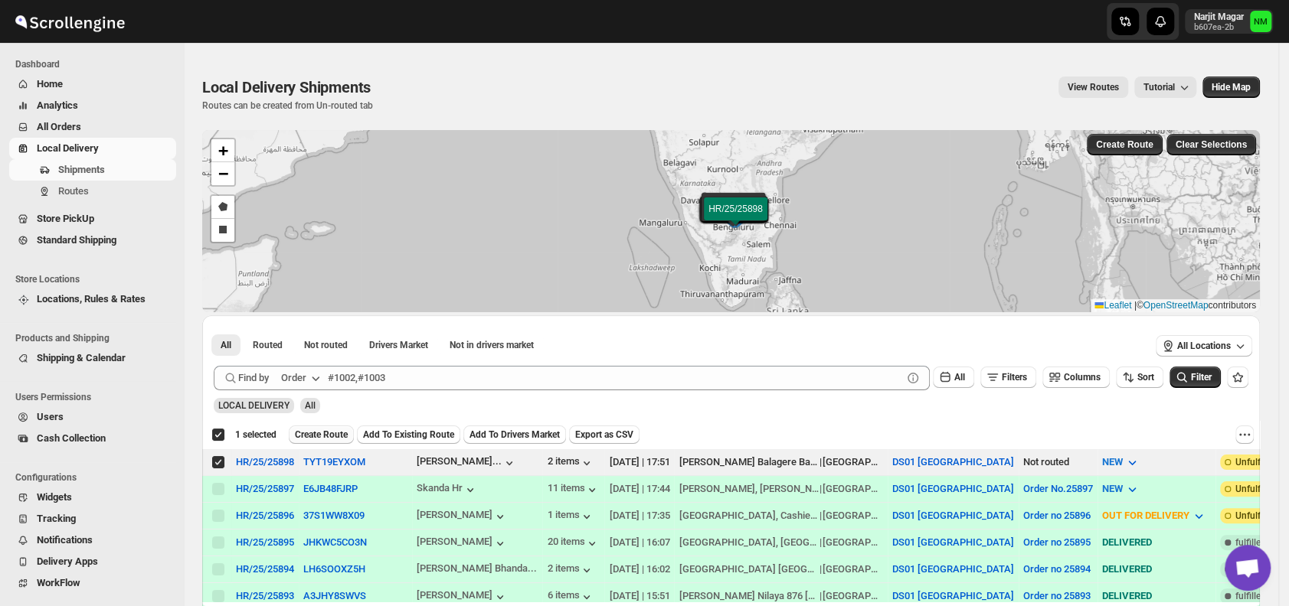
click at [318, 429] on span "Create Route" at bounding box center [321, 435] width 53 height 12
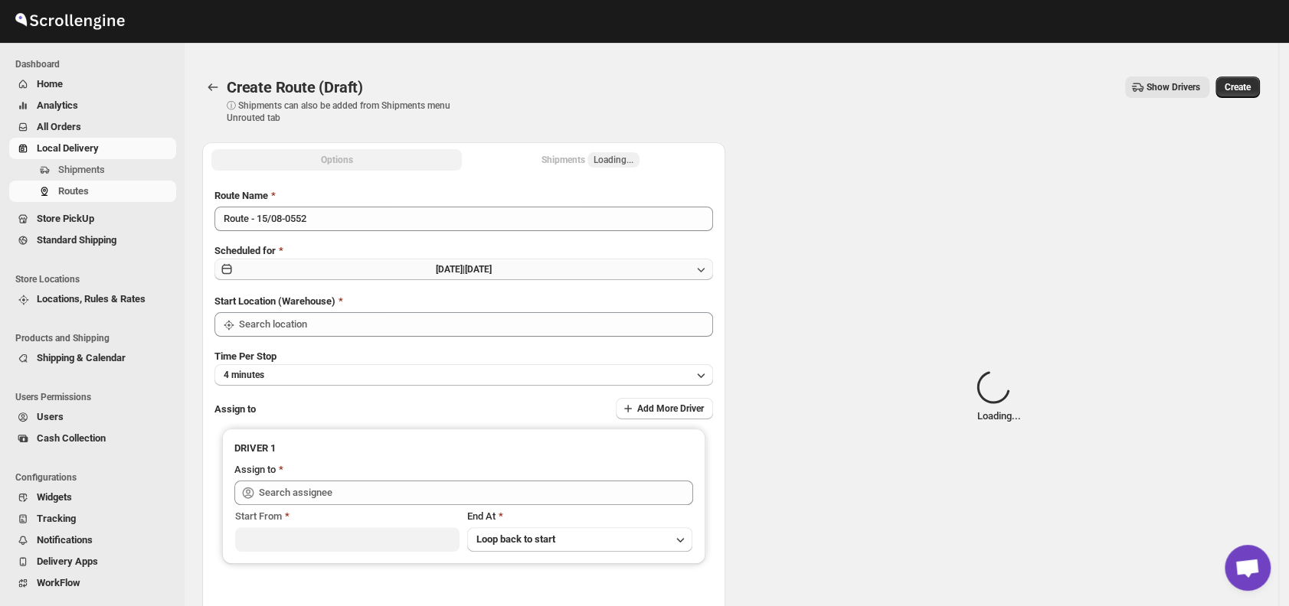
type input "DS01 [GEOGRAPHIC_DATA]"
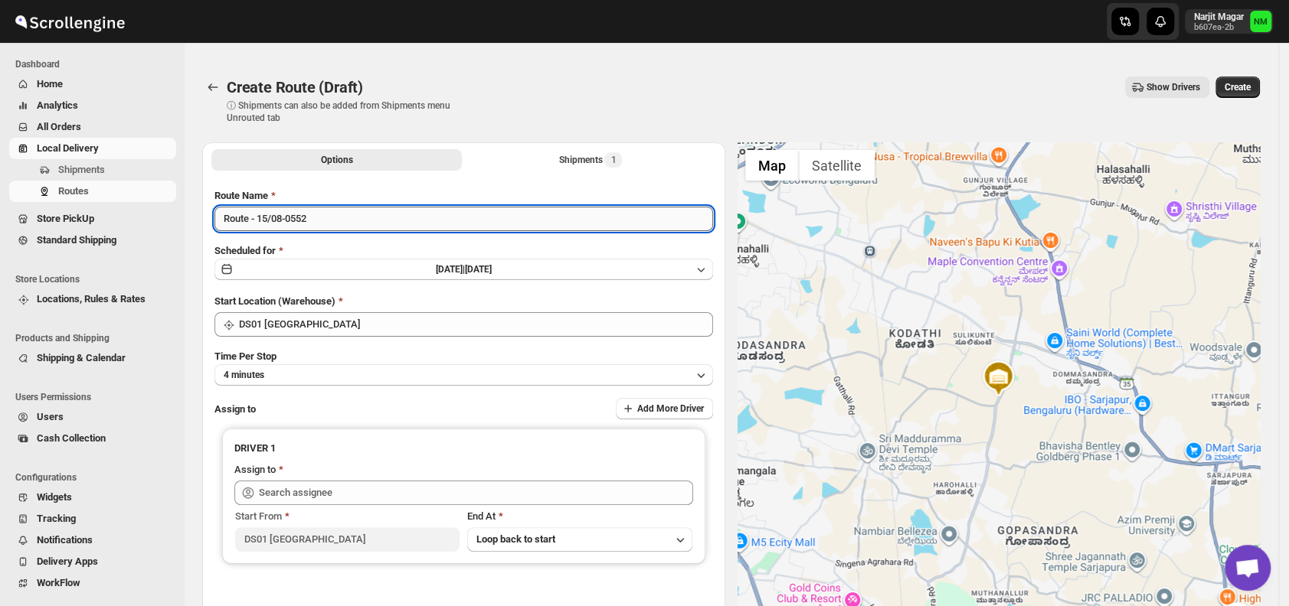
click at [354, 217] on input "Route - 15/08-0552" at bounding box center [463, 219] width 498 height 24
type input "R"
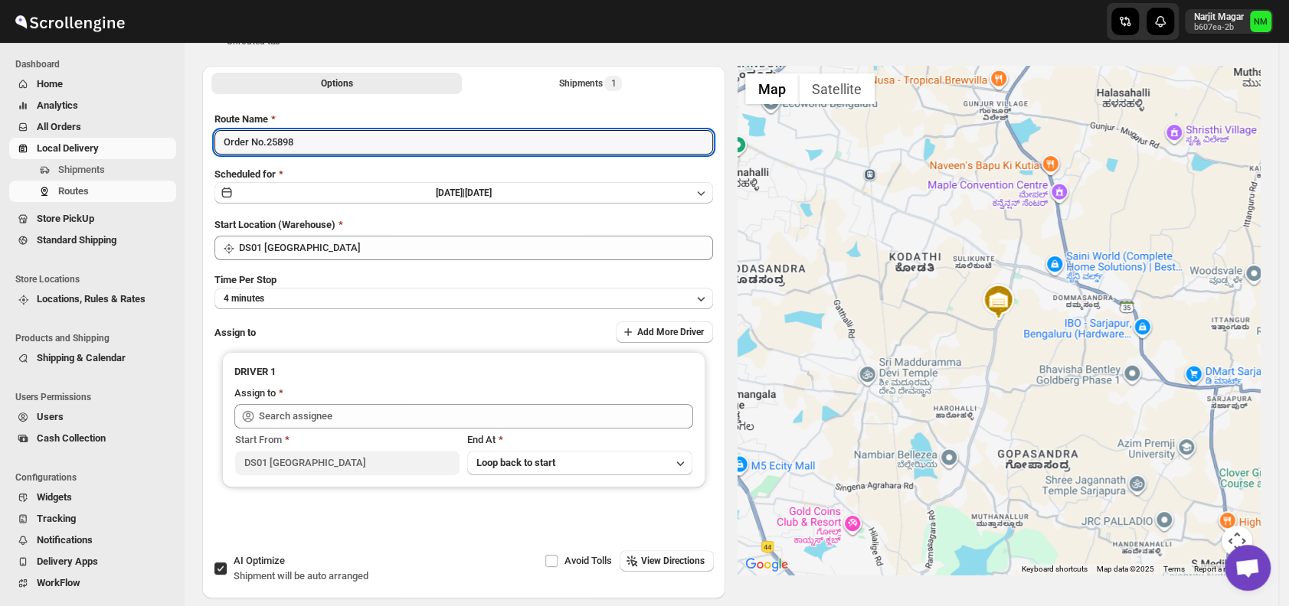
scroll to position [77, 0]
type input "Order No.25898"
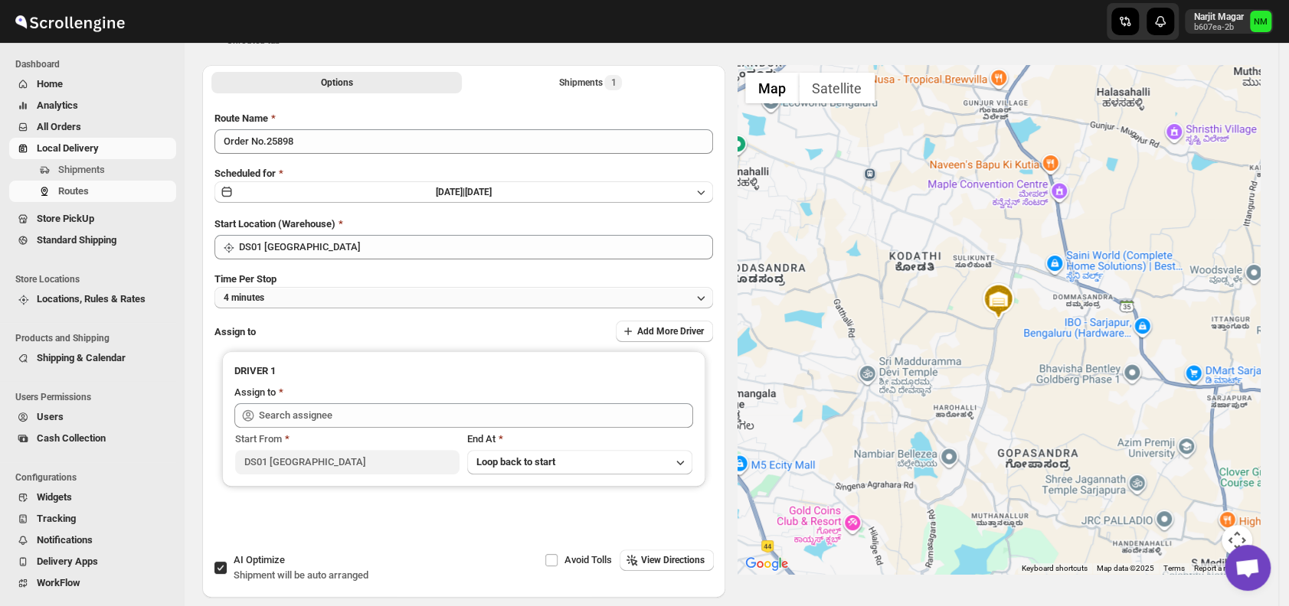
click at [300, 290] on button "4 minutes" at bounding box center [463, 297] width 498 height 21
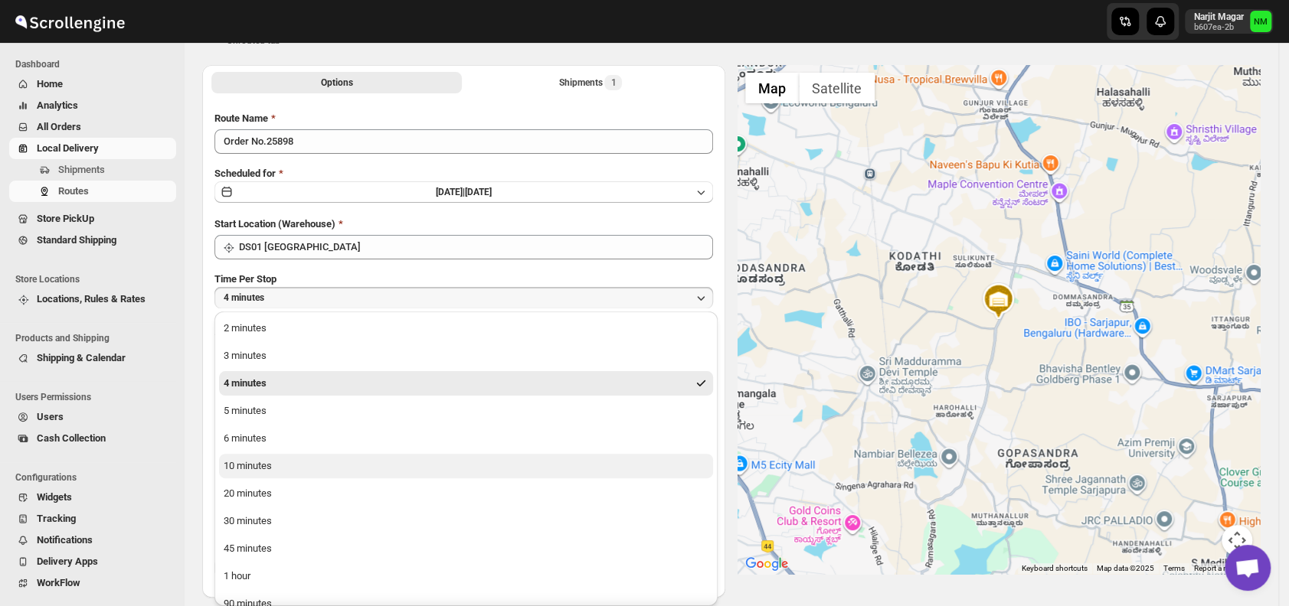
click at [270, 459] on div "10 minutes" at bounding box center [248, 466] width 48 height 15
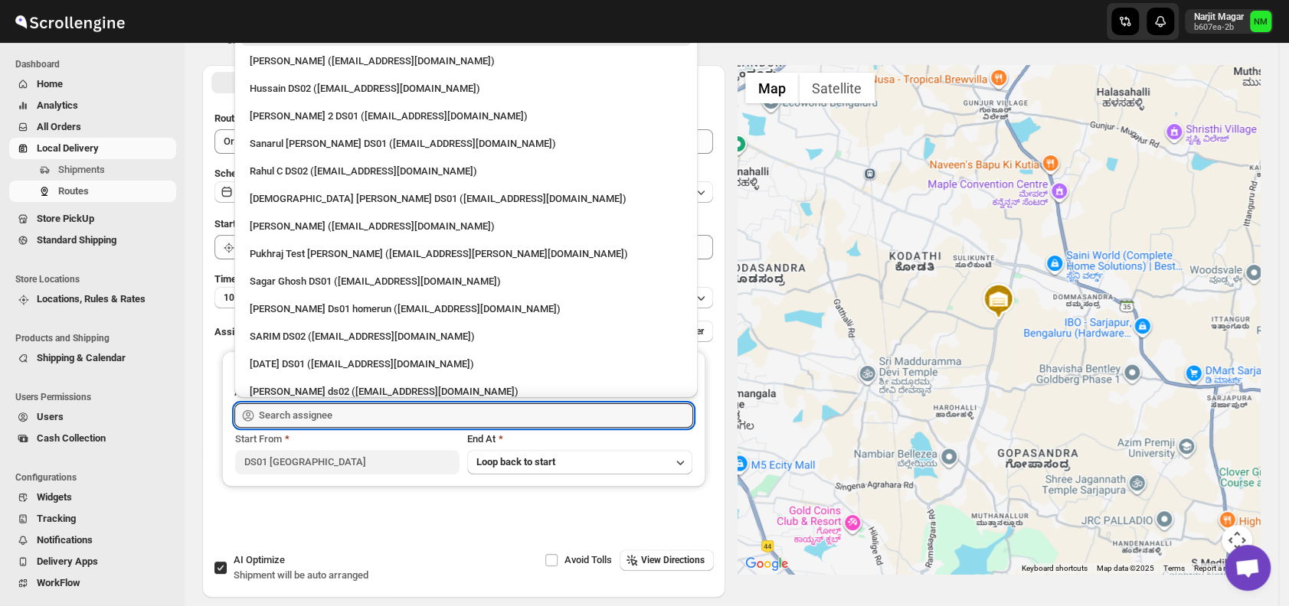
drag, startPoint x: 298, startPoint y: 413, endPoint x: 344, endPoint y: 321, distance: 102.7
click at [344, 321] on div "Home Home All Orders Routes Store Locations Shipping & Calendar Users Widgets S…" at bounding box center [644, 299] width 1289 height 752
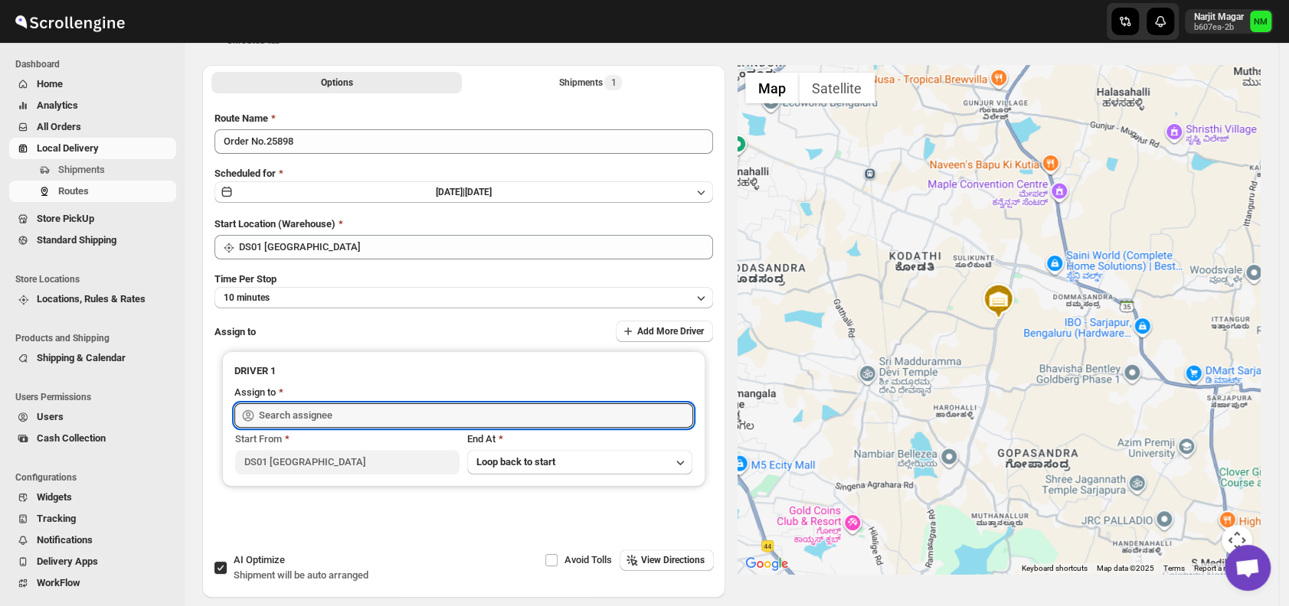
scroll to position [144, 0]
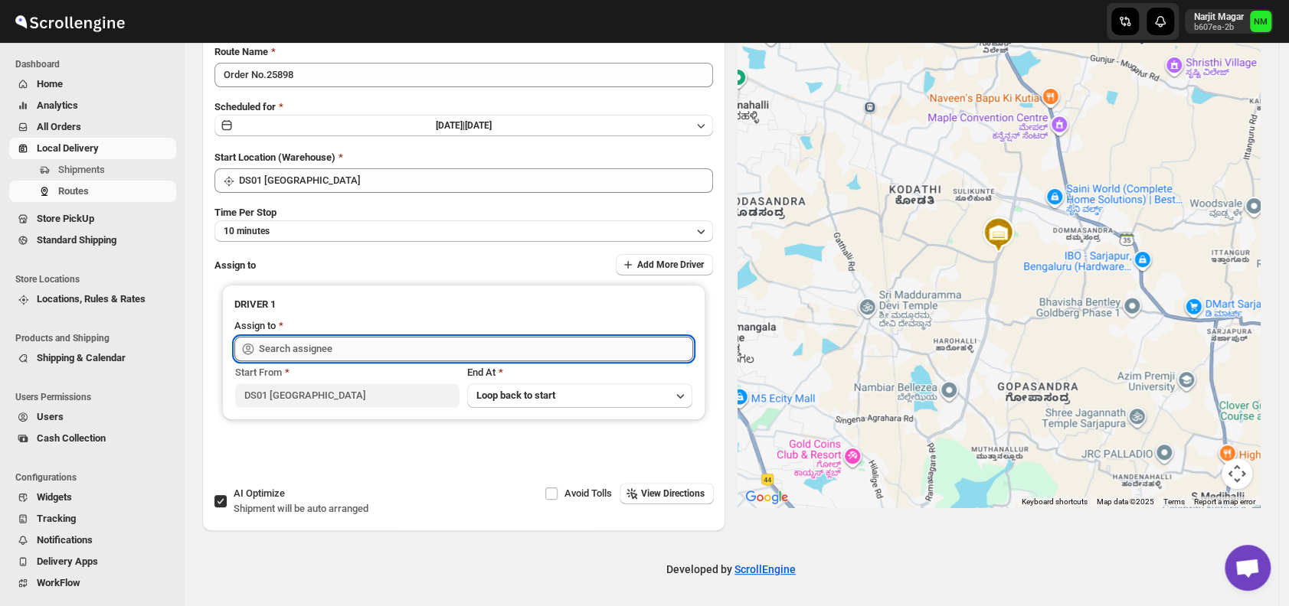
click at [318, 358] on input "text" at bounding box center [476, 349] width 434 height 24
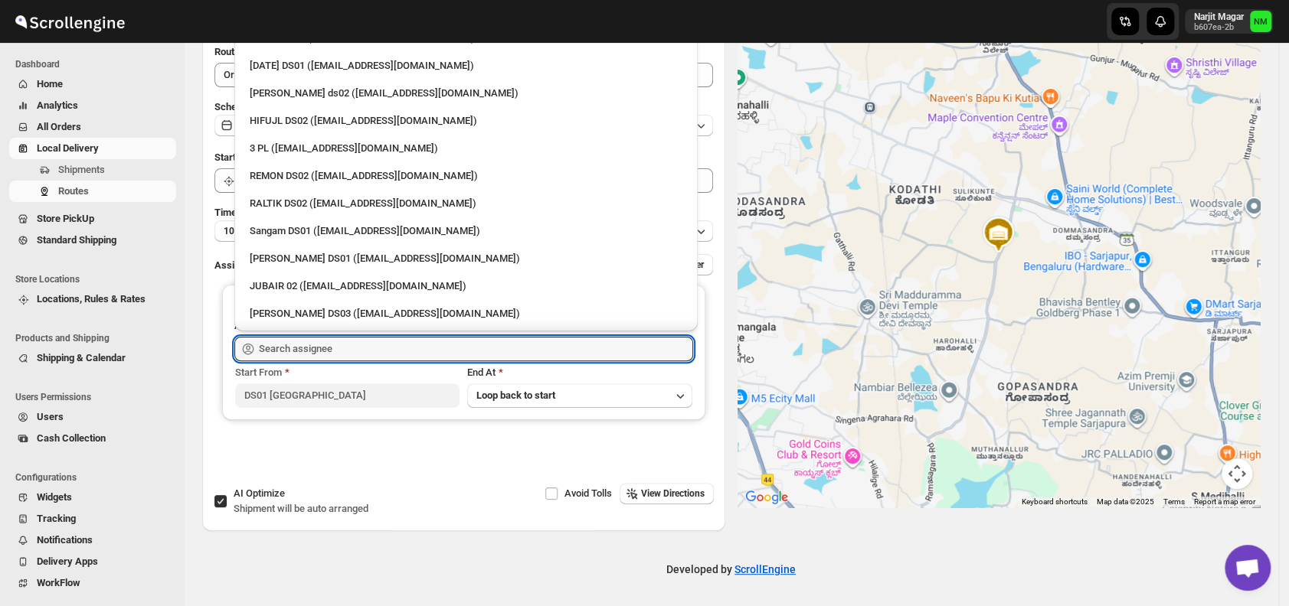
scroll to position [289, 0]
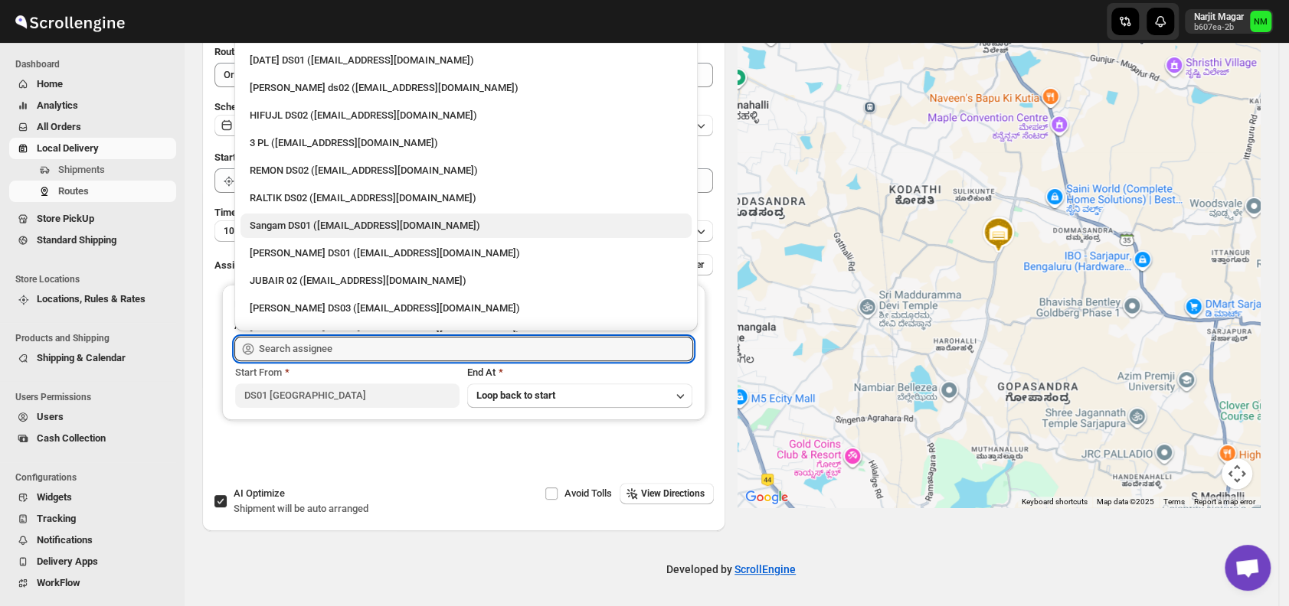
click at [286, 220] on div "Sangam DS01 (relov34542@lassora.com)" at bounding box center [466, 225] width 433 height 15
type input "Sangam DS01 (relov34542@lassora.com)"
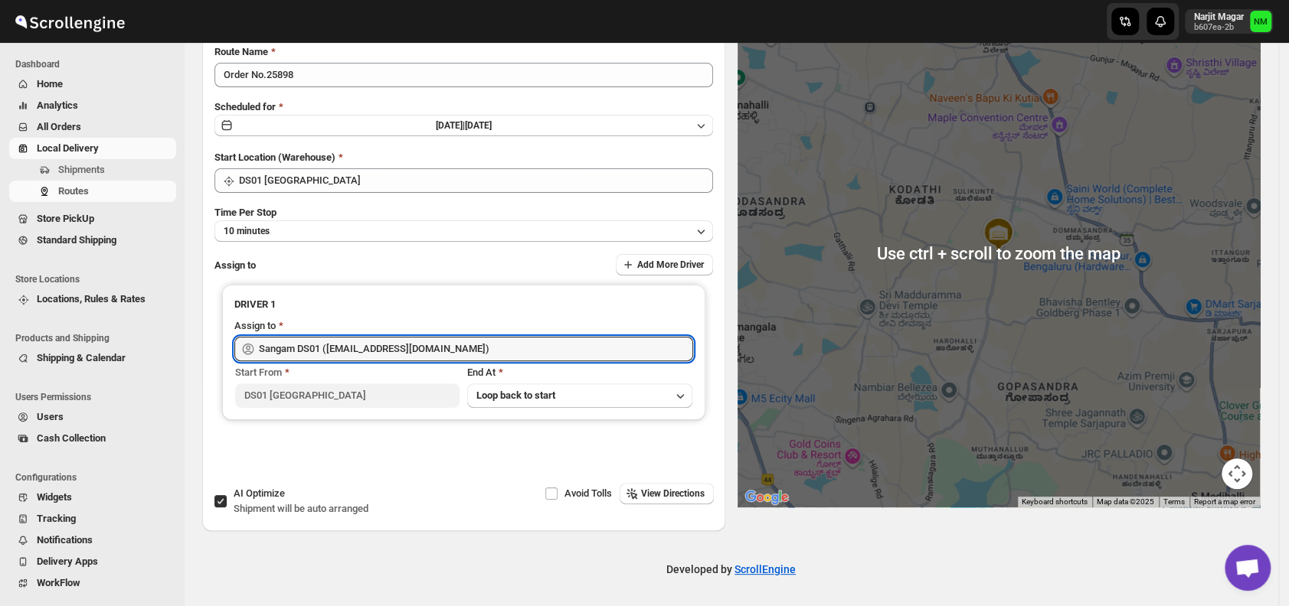
scroll to position [0, 0]
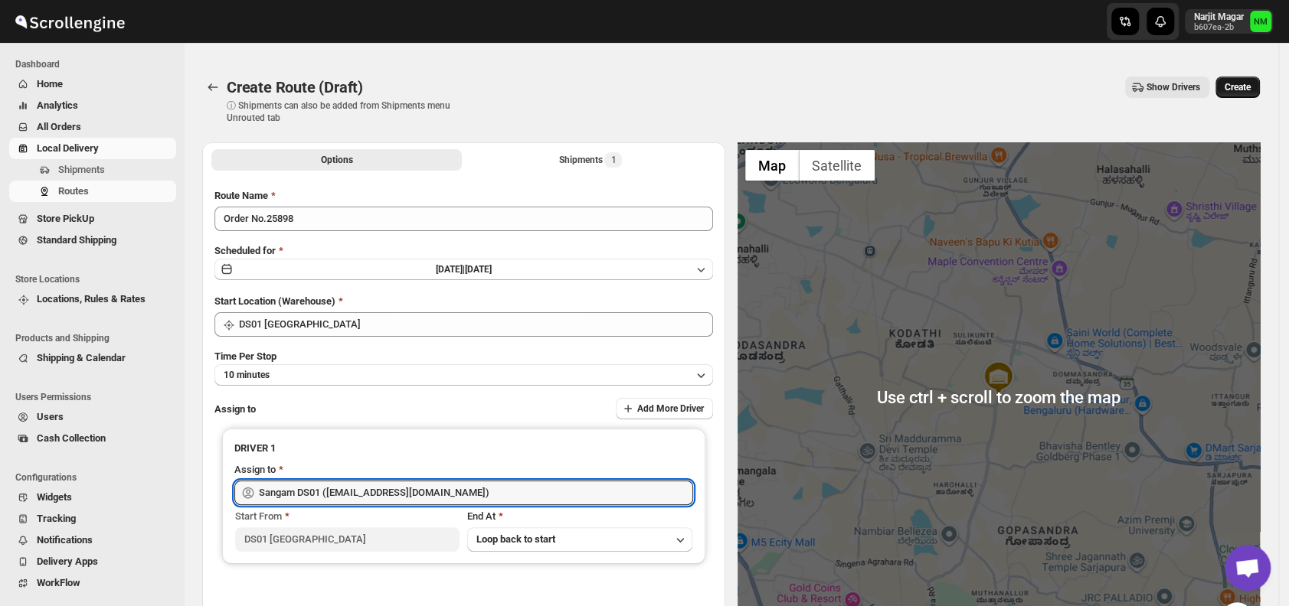
click at [1243, 83] on span "Create" at bounding box center [1237, 87] width 26 height 12
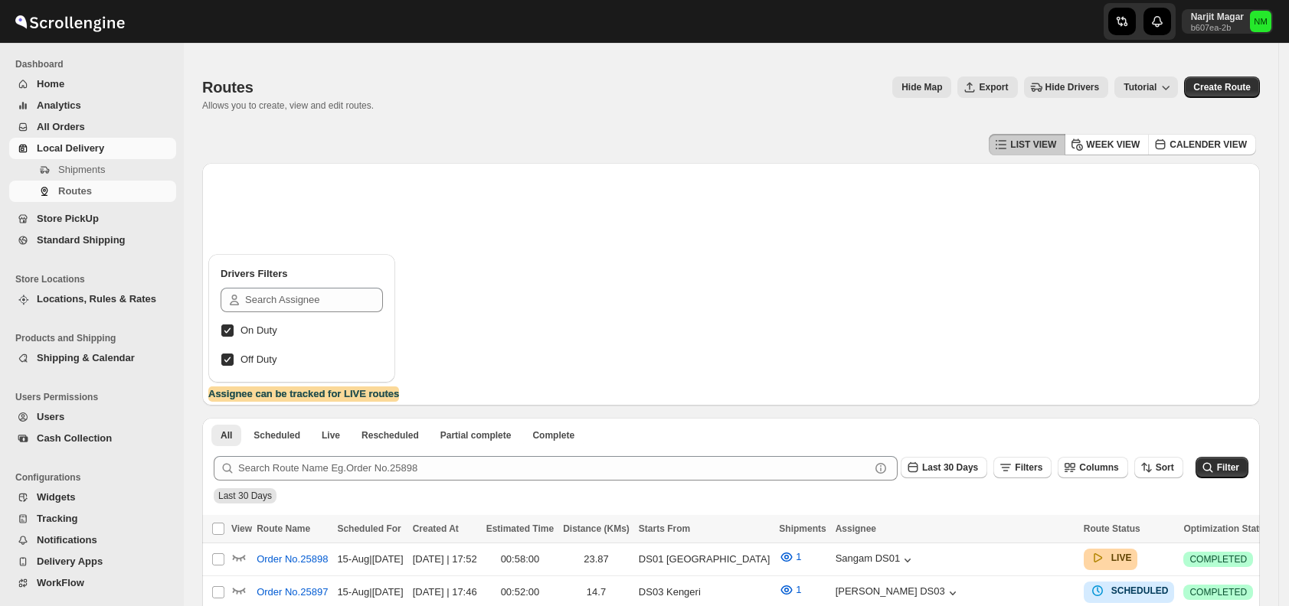
scroll to position [218, 0]
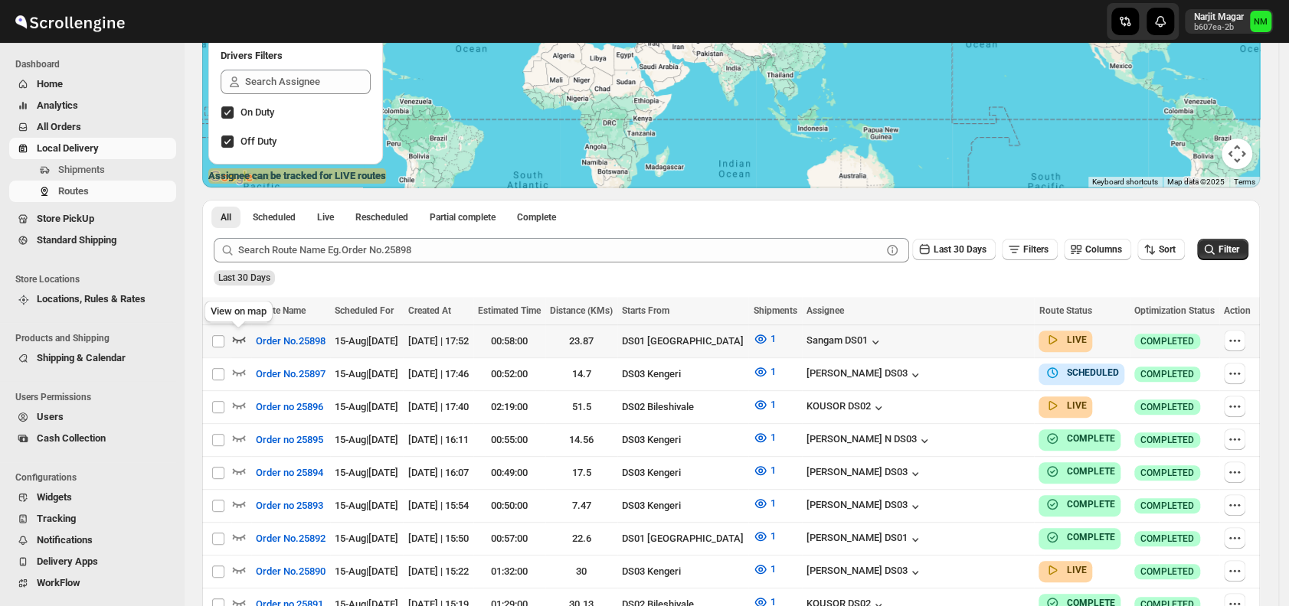
click at [242, 341] on icon "button" at bounding box center [238, 339] width 15 height 15
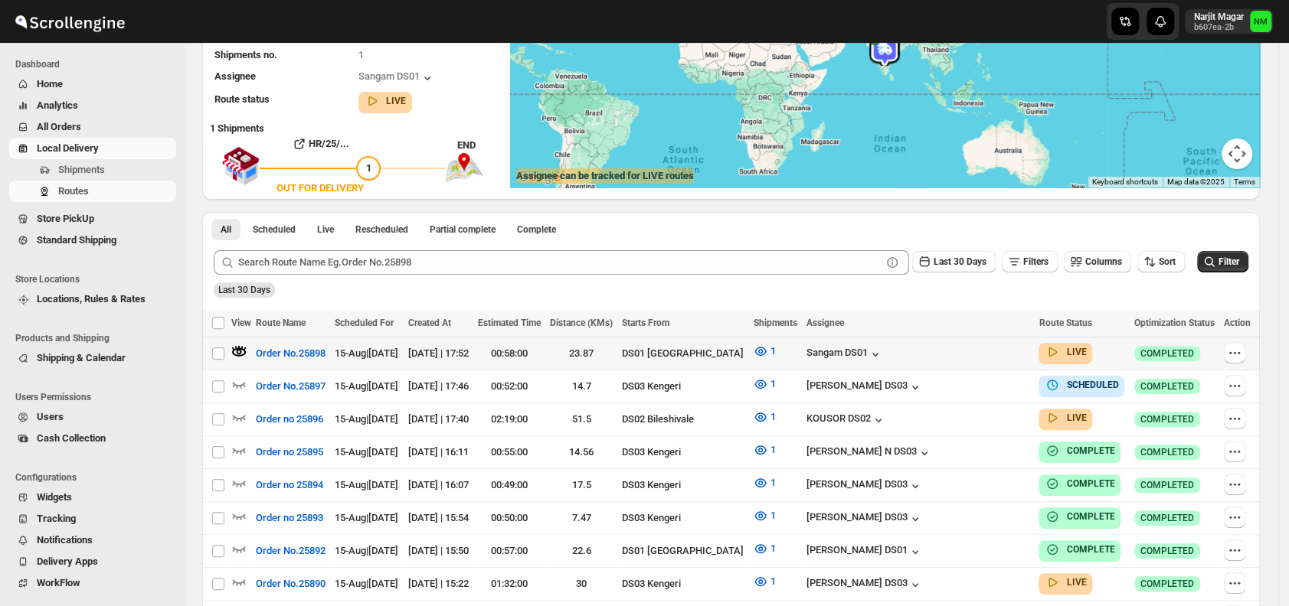
scroll to position [0, 0]
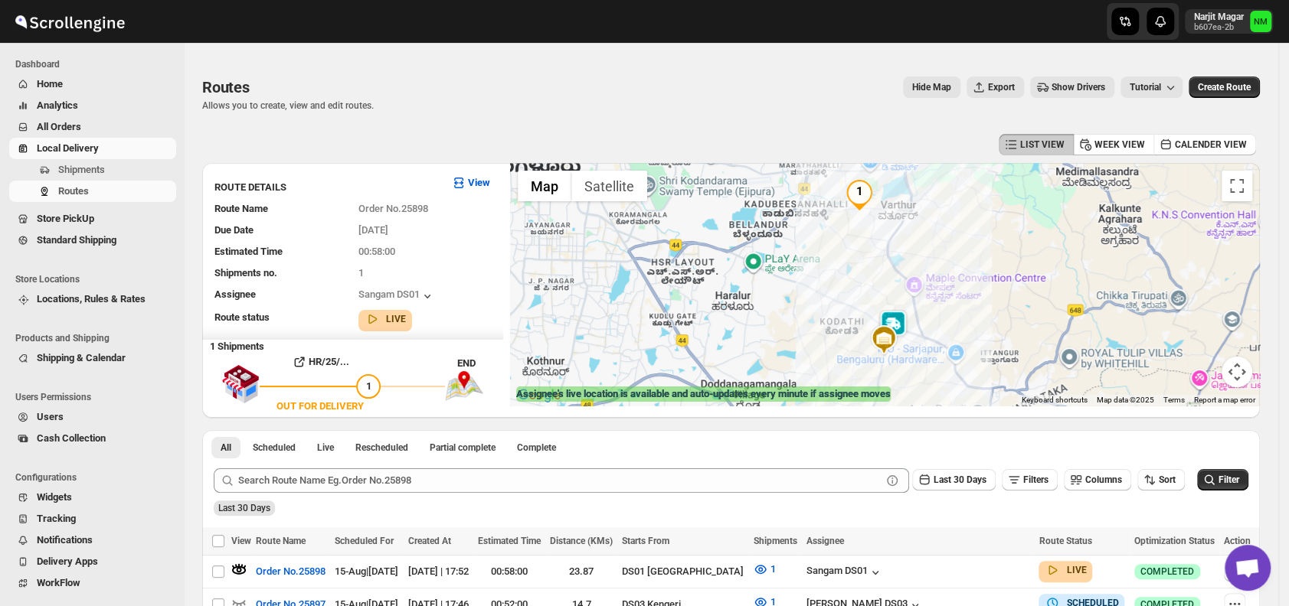
click at [908, 321] on img at bounding box center [892, 325] width 31 height 31
click at [959, 252] on button "Close" at bounding box center [940, 252] width 37 height 37
click at [885, 260] on img at bounding box center [878, 258] width 31 height 31
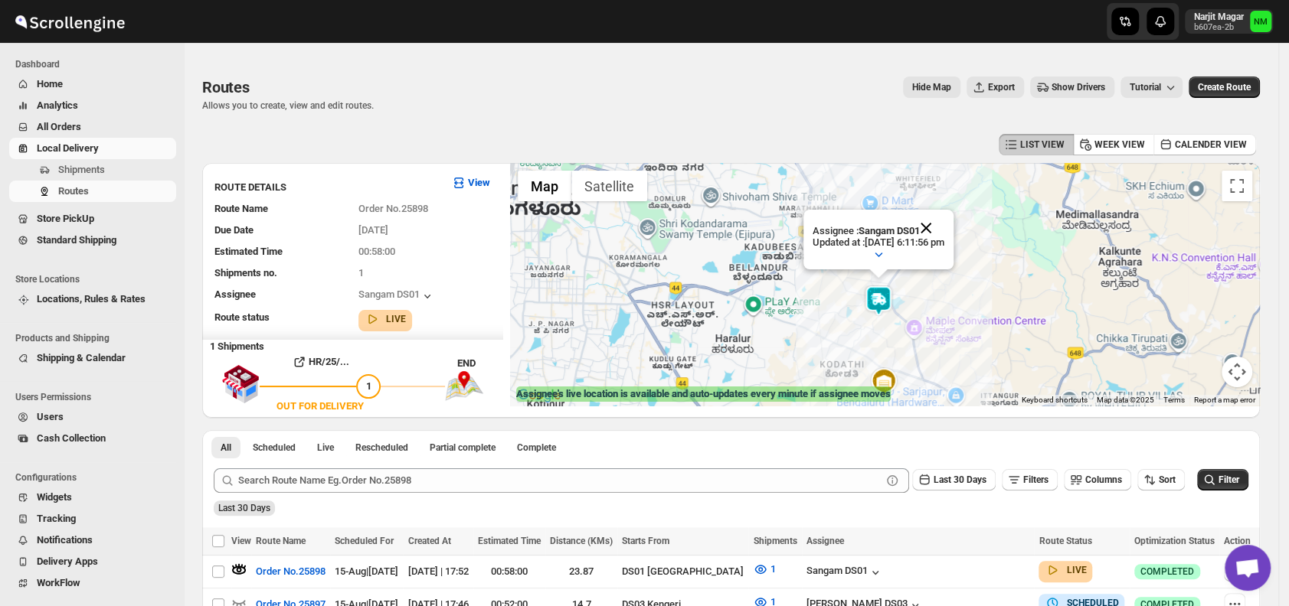
click at [944, 228] on button "Close" at bounding box center [925, 228] width 37 height 37
click at [890, 310] on img at bounding box center [879, 301] width 31 height 31
click at [887, 302] on img at bounding box center [879, 301] width 31 height 31
click at [945, 220] on button "Close" at bounding box center [926, 229] width 37 height 37
